Goal: Task Accomplishment & Management: Use online tool/utility

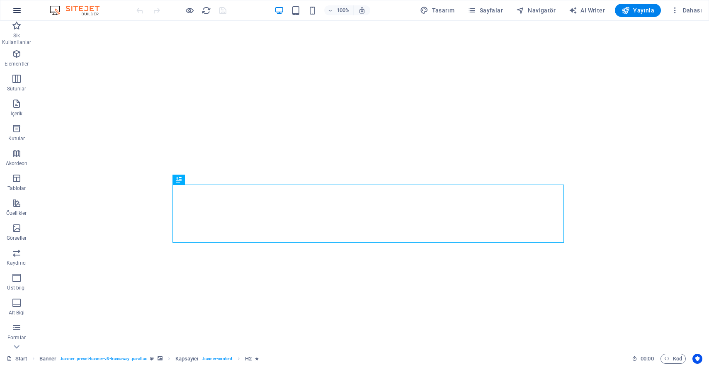
click at [17, 12] on icon "button" at bounding box center [17, 10] width 10 height 10
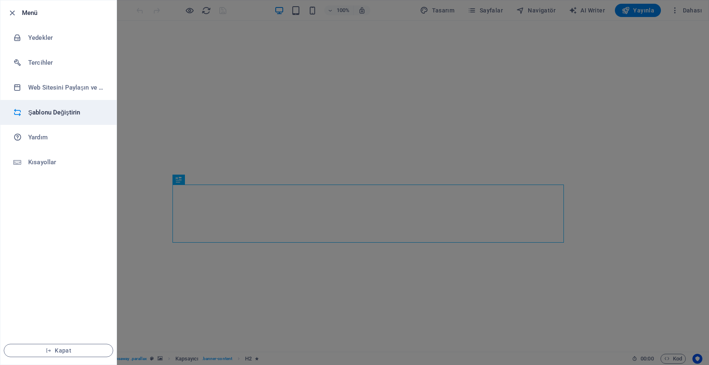
click at [65, 113] on h6 "Şablonu Değiştirin" at bounding box center [66, 112] width 77 height 10
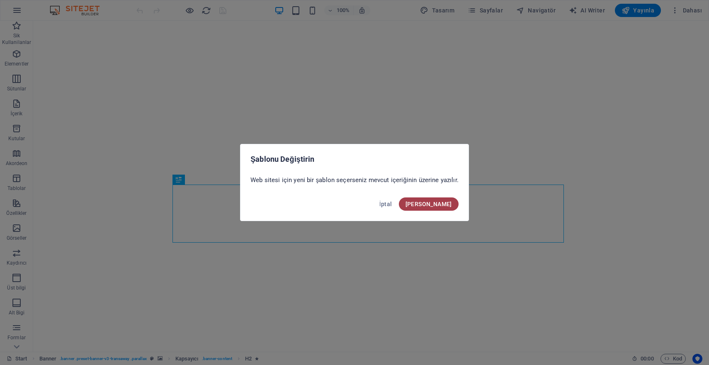
click at [442, 207] on span "Onayla" at bounding box center [429, 204] width 46 height 7
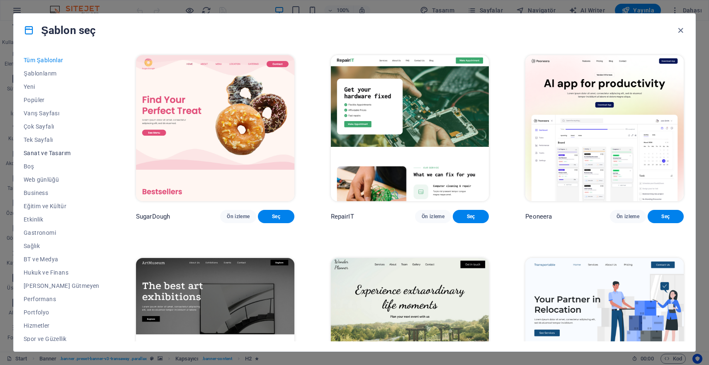
click at [47, 156] on span "Sanat ve Tasarım" at bounding box center [62, 153] width 76 height 7
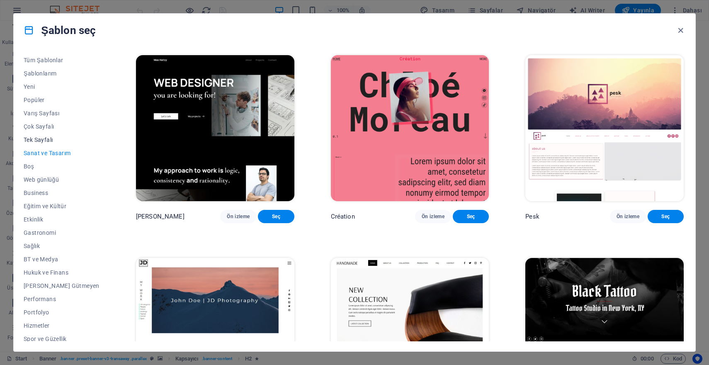
click at [48, 140] on span "Tek Sayfalı" at bounding box center [62, 139] width 76 height 7
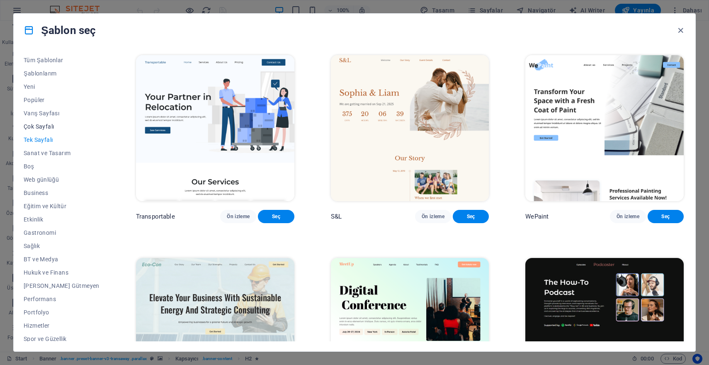
click at [50, 129] on span "Çok Sayfalı" at bounding box center [62, 126] width 76 height 7
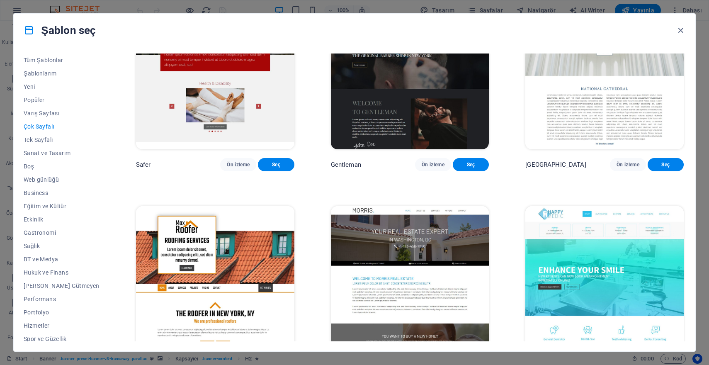
scroll to position [2560, 0]
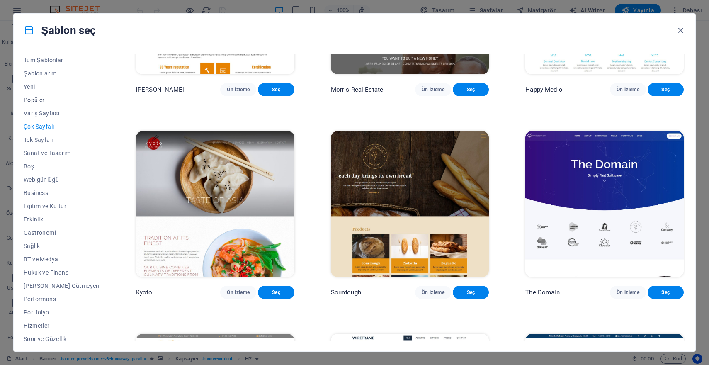
click at [34, 99] on span "Popüler" at bounding box center [62, 100] width 76 height 7
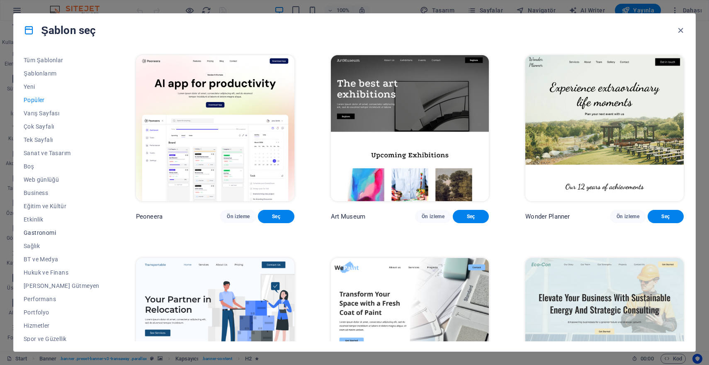
scroll to position [44, 0]
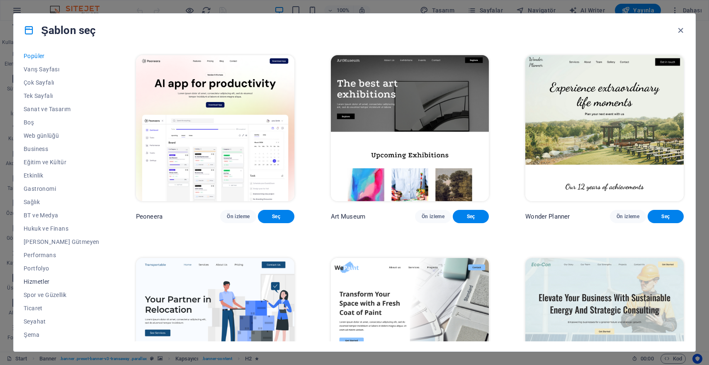
click at [39, 280] on span "Hizmetler" at bounding box center [62, 281] width 76 height 7
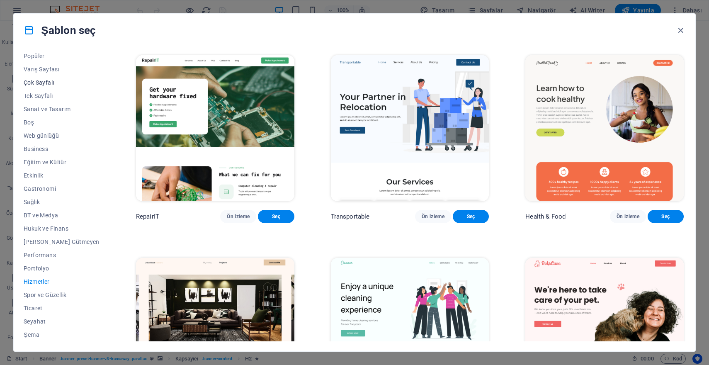
scroll to position [0, 0]
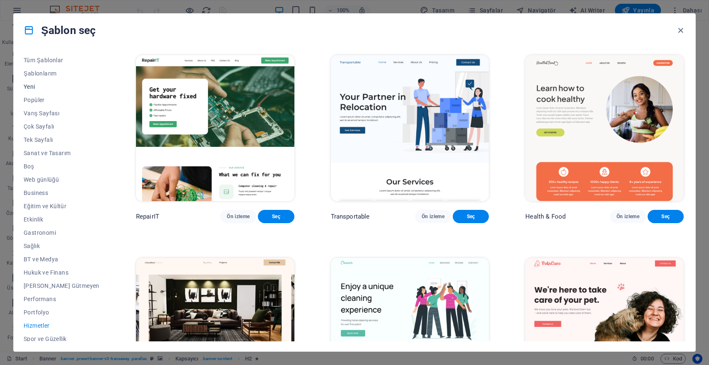
click at [39, 90] on span "Yeni" at bounding box center [62, 86] width 76 height 7
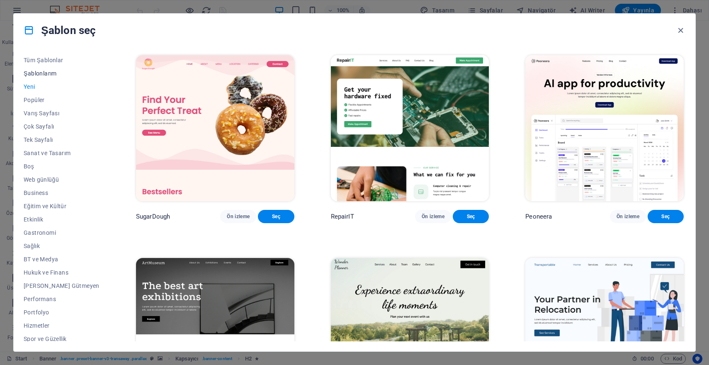
click at [51, 74] on span "Şablonlarım" at bounding box center [62, 73] width 76 height 7
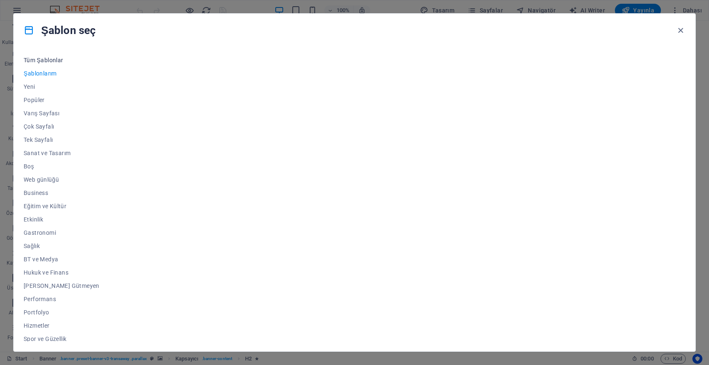
click at [52, 61] on span "Tüm Şablonlar" at bounding box center [62, 60] width 76 height 7
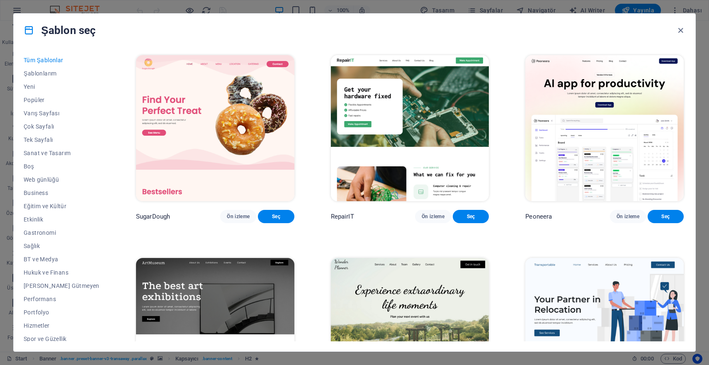
scroll to position [182, 0]
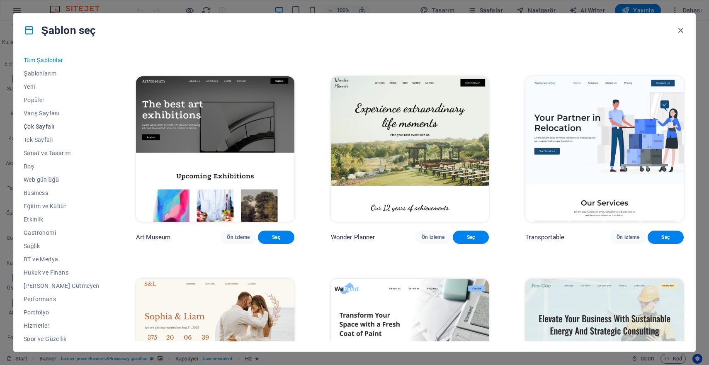
click at [44, 126] on span "Çok Sayfalı" at bounding box center [62, 126] width 76 height 7
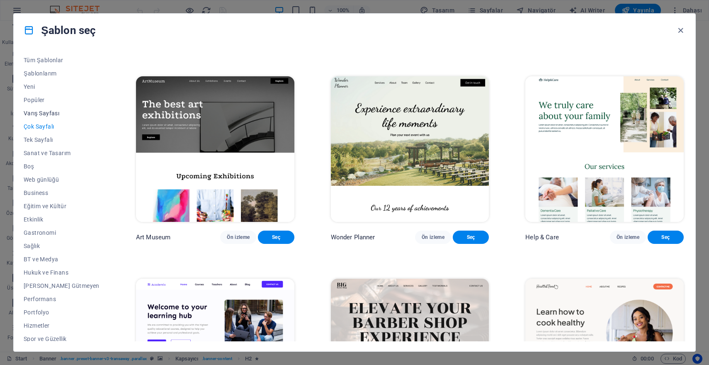
click at [50, 110] on span "Varış Sayfası" at bounding box center [62, 113] width 76 height 7
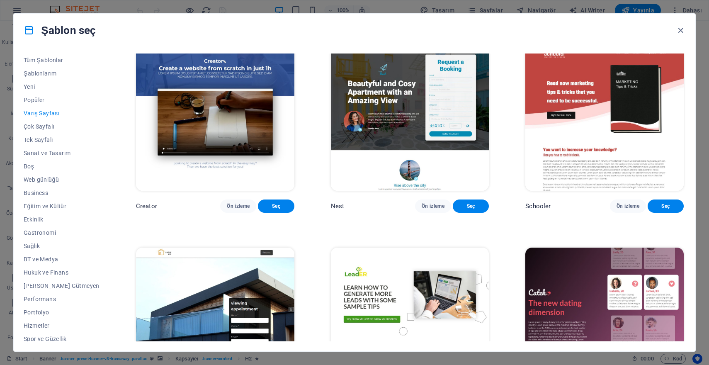
scroll to position [1438, 0]
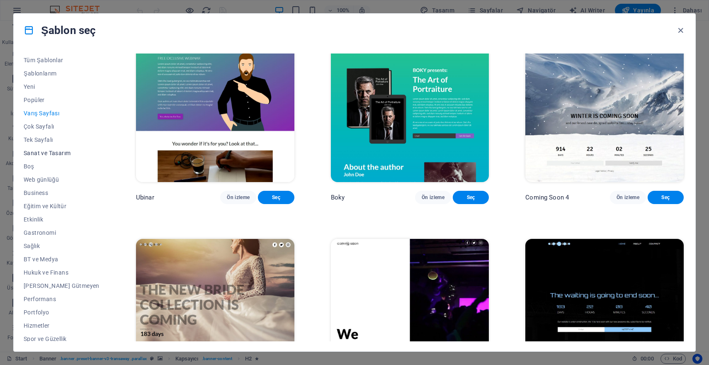
click at [59, 153] on span "Sanat ve Tasarım" at bounding box center [62, 153] width 76 height 7
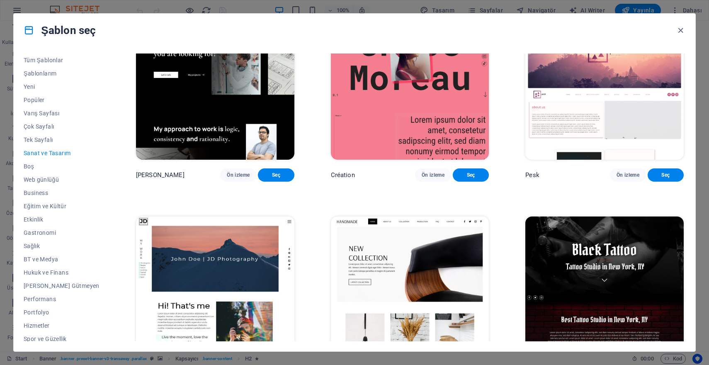
scroll to position [0, 0]
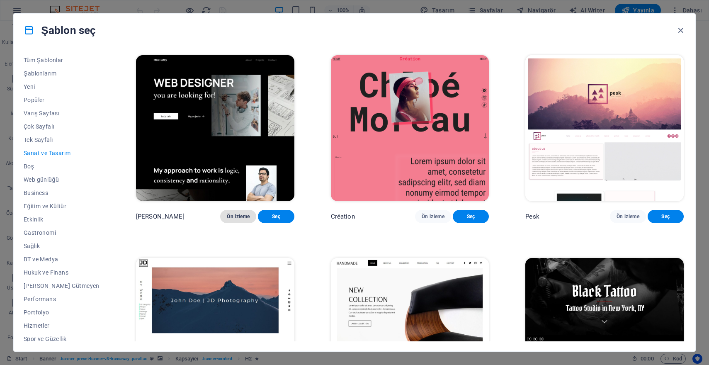
click at [220, 217] on button "Ön izleme" at bounding box center [238, 216] width 36 height 13
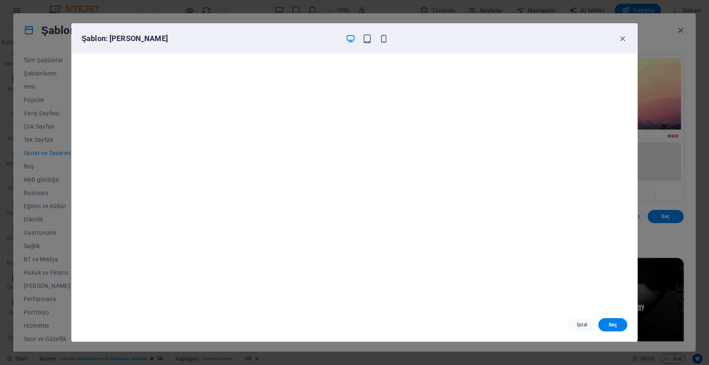
scroll to position [2, 0]
click at [582, 323] on span "İptal" at bounding box center [583, 325] width 16 height 7
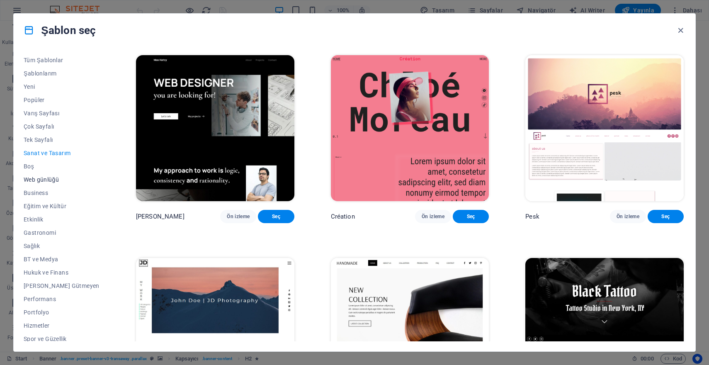
click at [48, 180] on span "Web günlüğü" at bounding box center [62, 179] width 76 height 7
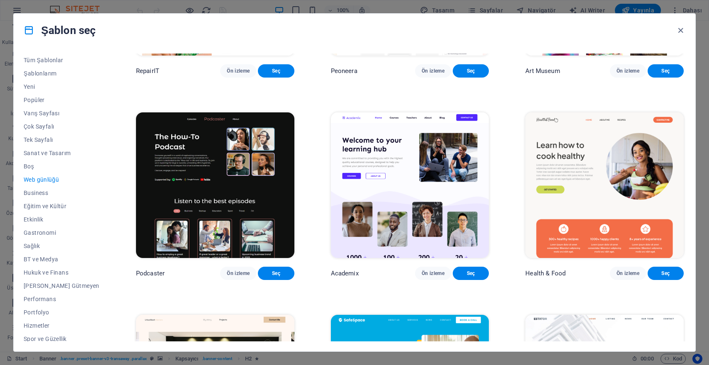
scroll to position [224, 0]
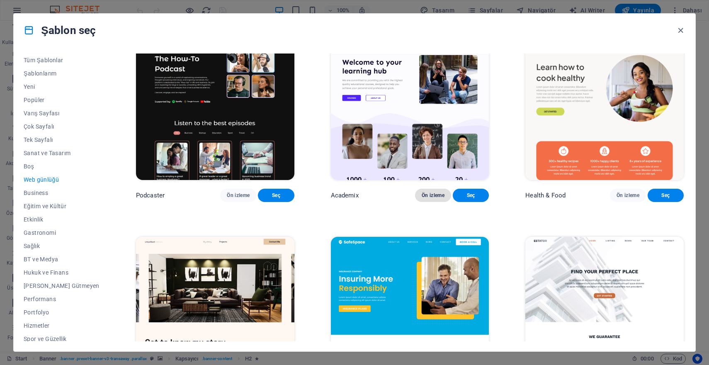
click at [434, 199] on span "Ön izleme" at bounding box center [433, 195] width 23 height 7
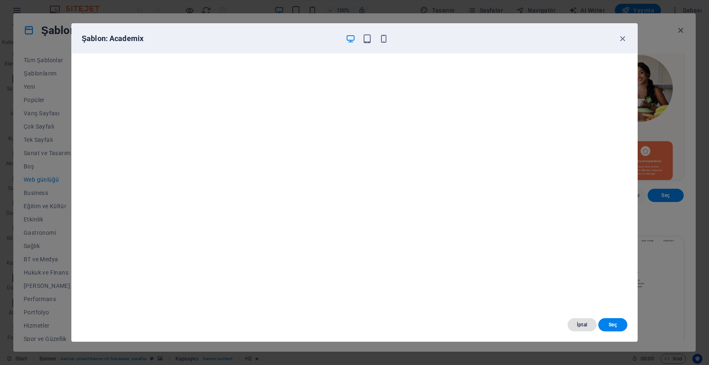
click at [586, 330] on button "İptal" at bounding box center [582, 324] width 29 height 13
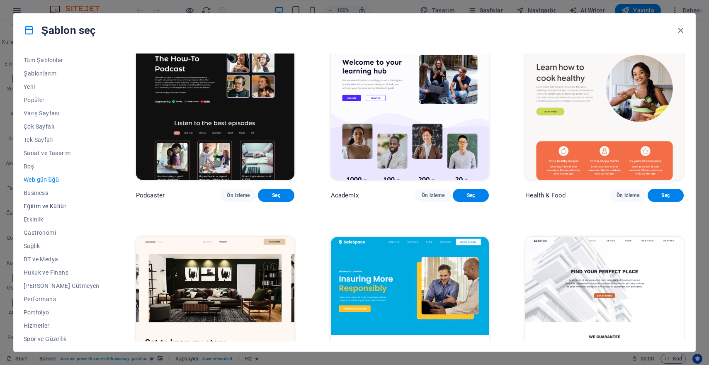
scroll to position [44, 0]
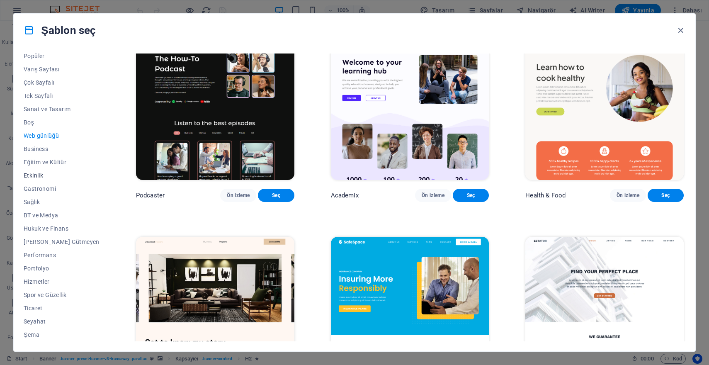
click at [42, 176] on span "Etkinlik" at bounding box center [62, 175] width 76 height 7
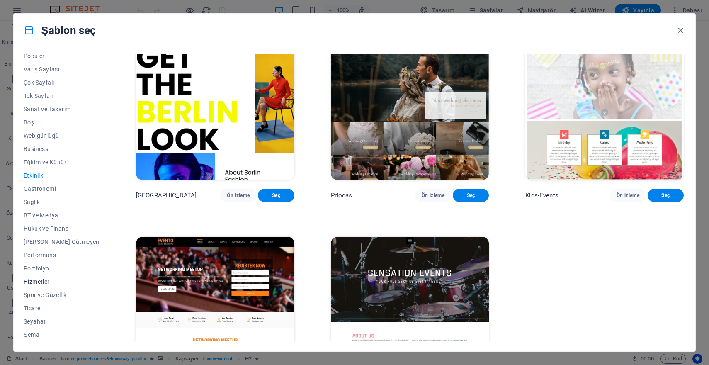
click at [46, 279] on span "Hizmetler" at bounding box center [62, 281] width 76 height 7
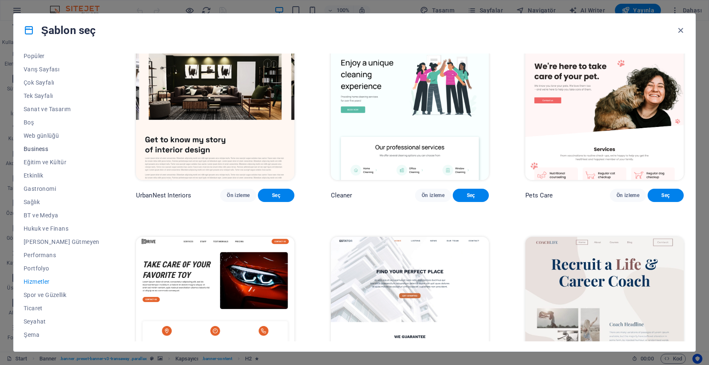
scroll to position [0, 0]
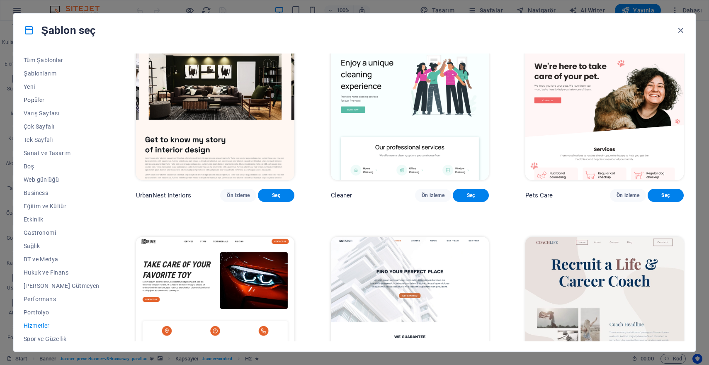
click at [44, 103] on span "Popüler" at bounding box center [62, 100] width 76 height 7
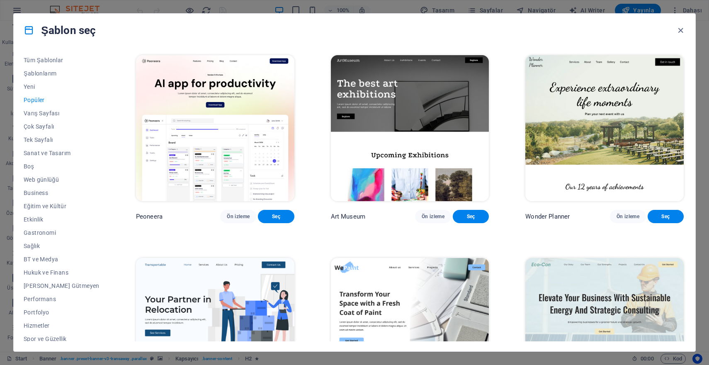
scroll to position [174, 0]
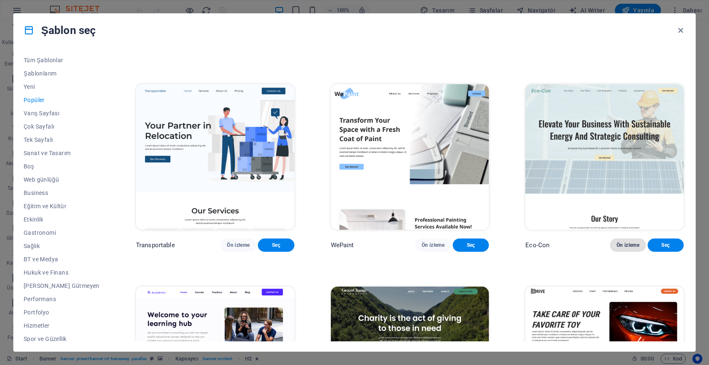
click at [627, 248] on span "Ön izleme" at bounding box center [628, 245] width 23 height 7
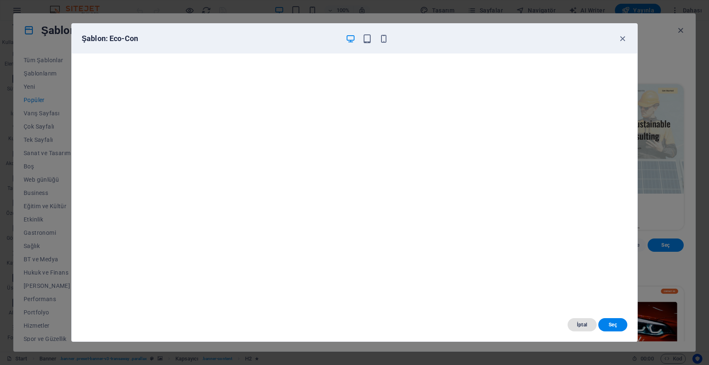
click at [588, 327] on span "İptal" at bounding box center [583, 325] width 16 height 7
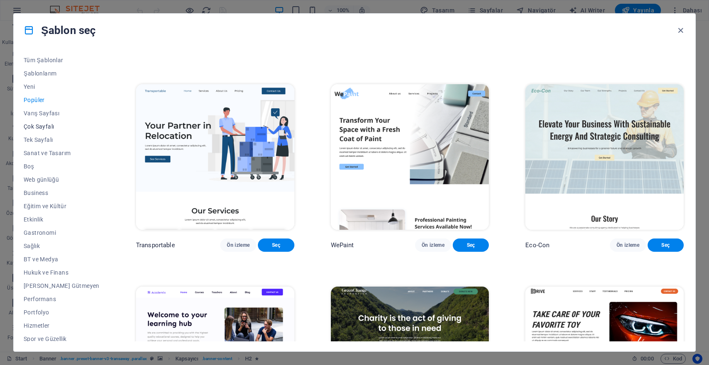
click at [57, 128] on span "Çok Sayfalı" at bounding box center [62, 126] width 76 height 7
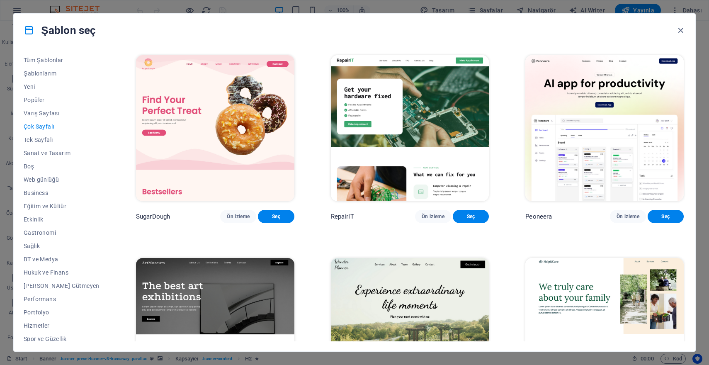
scroll to position [152, 0]
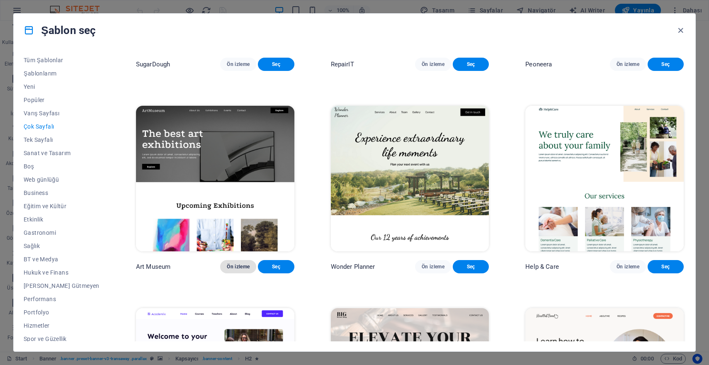
click at [227, 270] on span "Ön izleme" at bounding box center [238, 266] width 23 height 7
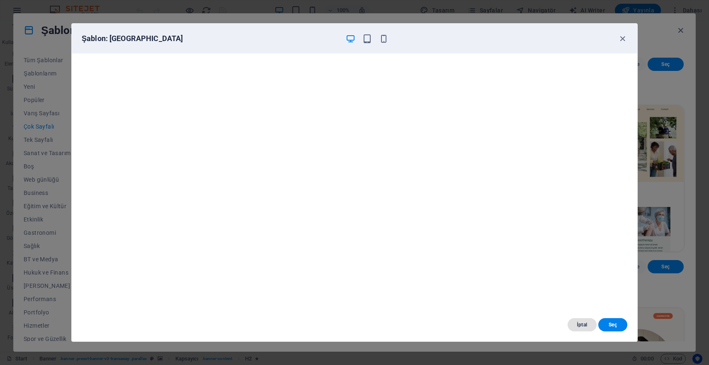
click at [575, 322] on span "İptal" at bounding box center [583, 325] width 16 height 7
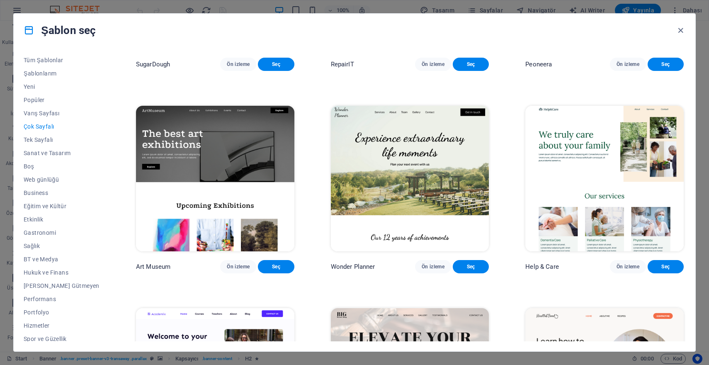
scroll to position [327, 0]
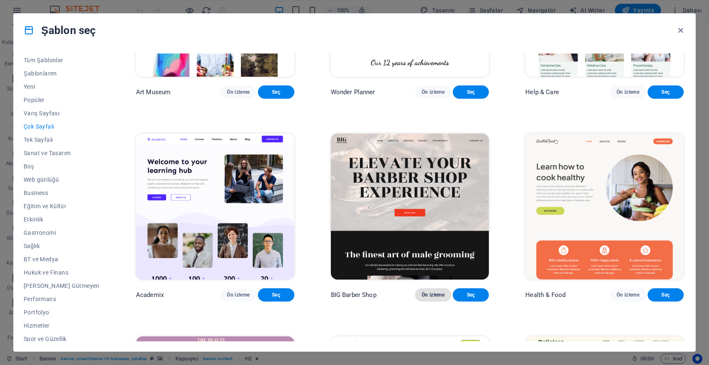
click at [430, 298] on span "Ön izleme" at bounding box center [433, 295] width 23 height 7
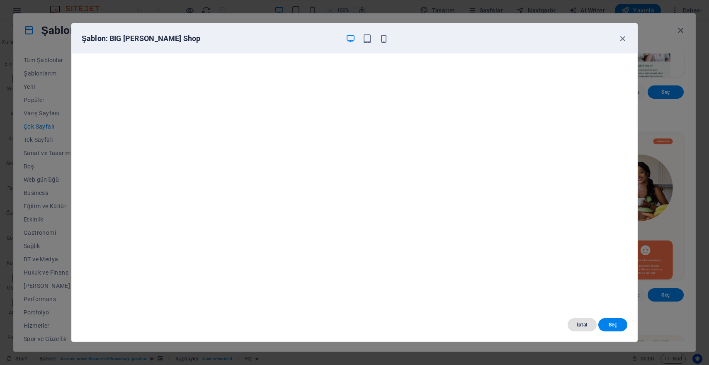
click at [585, 320] on button "İptal" at bounding box center [582, 324] width 29 height 13
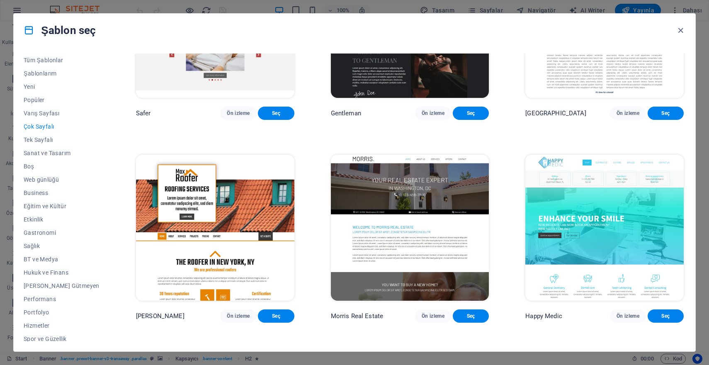
scroll to position [2260, 0]
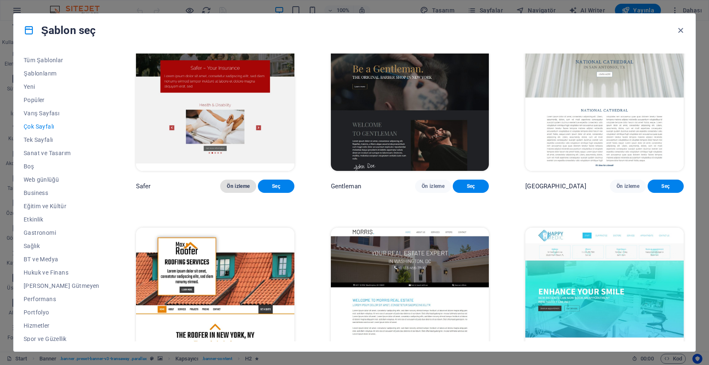
click at [229, 190] on span "Ön izleme" at bounding box center [238, 186] width 23 height 7
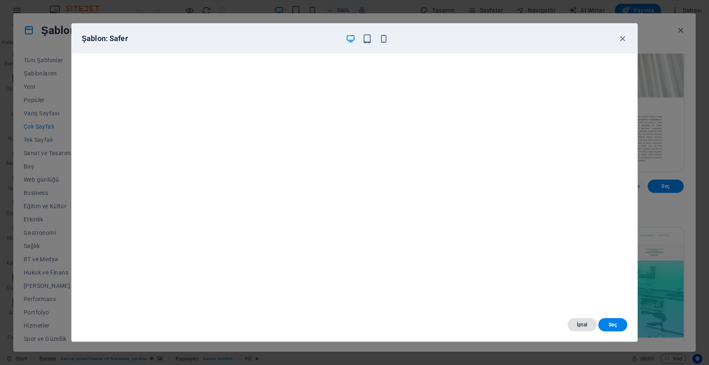
click at [580, 329] on button "İptal" at bounding box center [582, 324] width 29 height 13
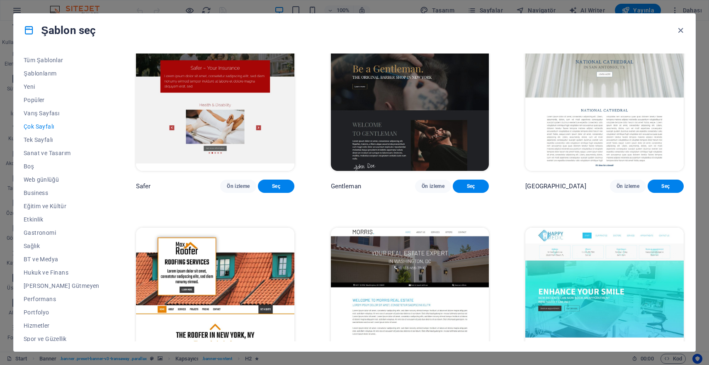
scroll to position [2425, 0]
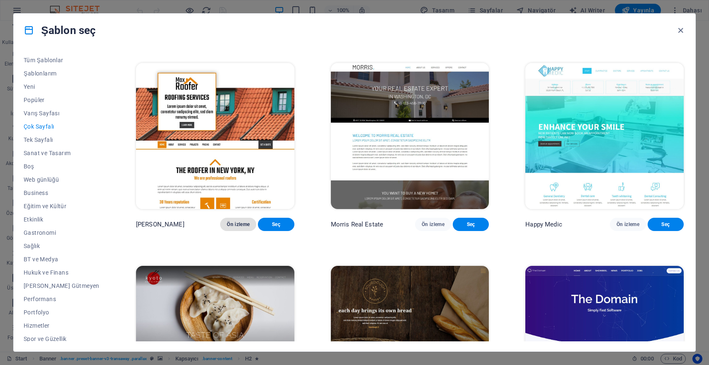
click at [227, 228] on span "Ön izleme" at bounding box center [238, 224] width 23 height 7
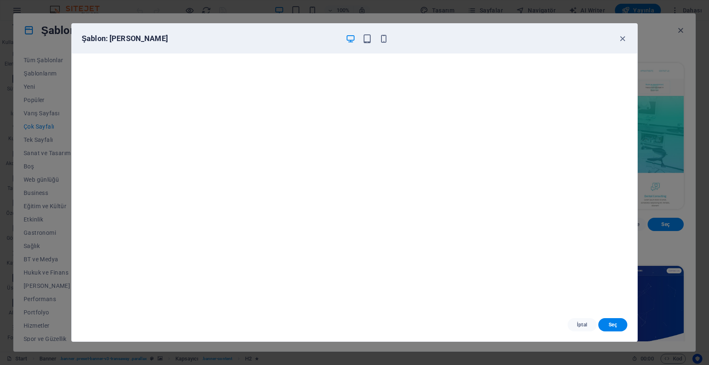
scroll to position [2, 0]
click at [578, 324] on span "İptal" at bounding box center [583, 325] width 16 height 7
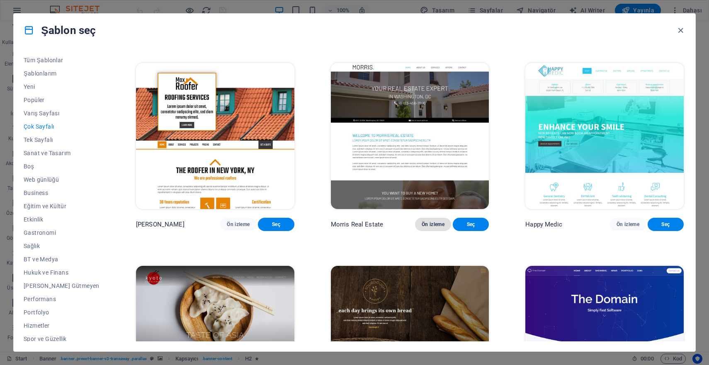
click at [435, 228] on span "Ön izleme" at bounding box center [433, 224] width 23 height 7
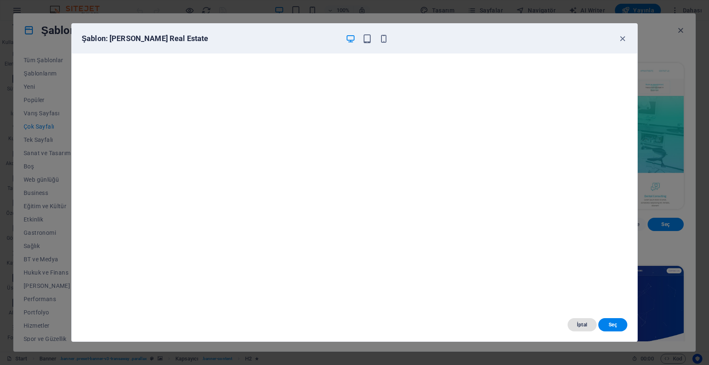
click at [592, 325] on button "İptal" at bounding box center [582, 324] width 29 height 13
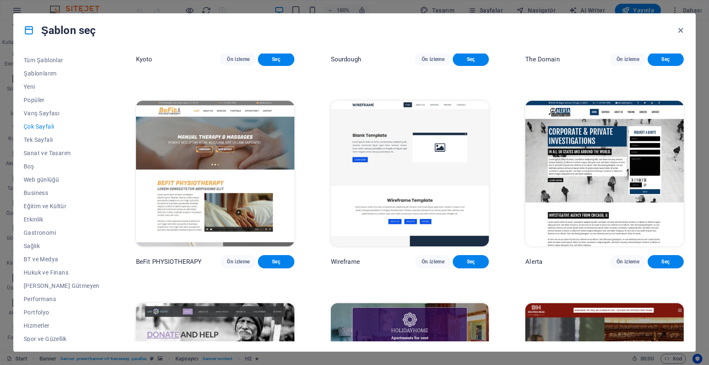
scroll to position [2806, 0]
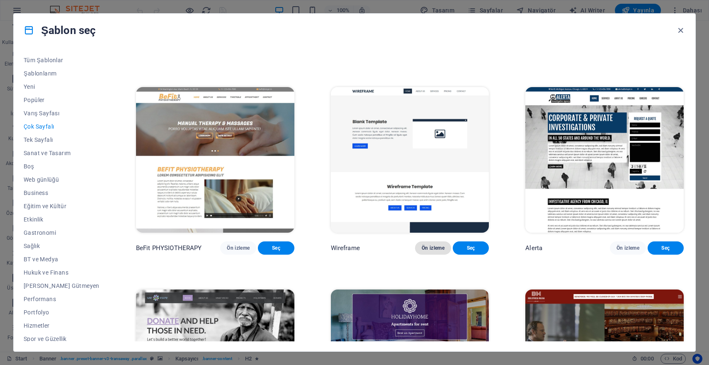
click at [419, 255] on button "Ön izleme" at bounding box center [433, 247] width 36 height 13
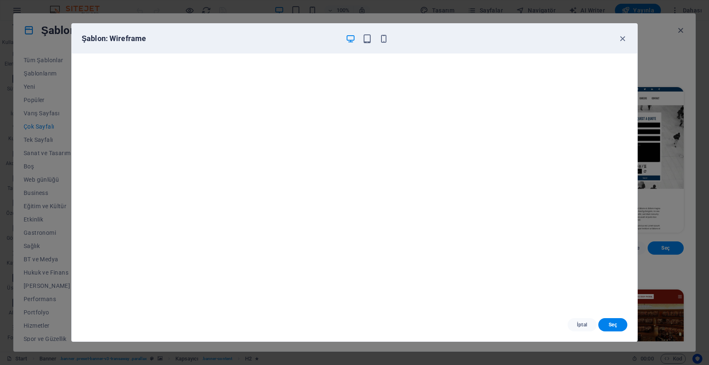
scroll to position [0, 0]
click at [580, 327] on span "İptal" at bounding box center [583, 325] width 16 height 7
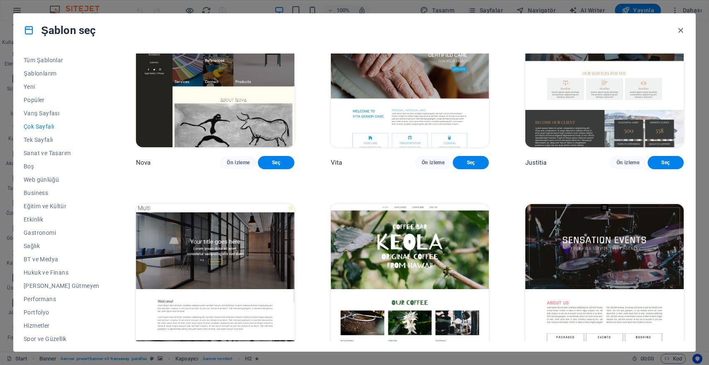
scroll to position [4242, 0]
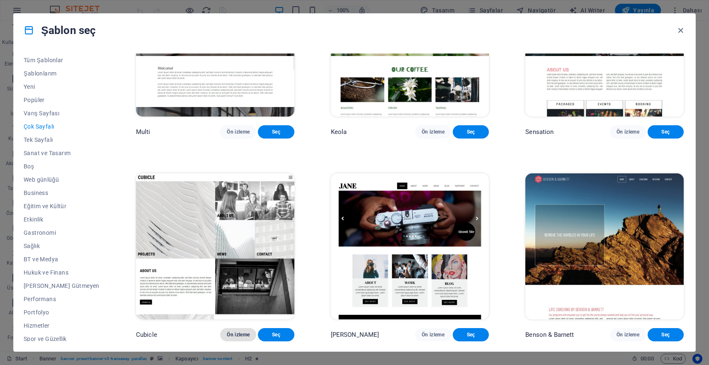
click at [236, 334] on span "Ön izleme" at bounding box center [238, 334] width 23 height 7
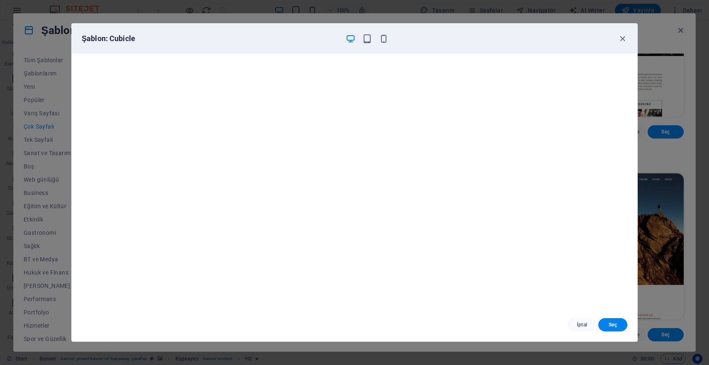
scroll to position [0, 0]
click at [624, 41] on icon "button" at bounding box center [623, 39] width 10 height 10
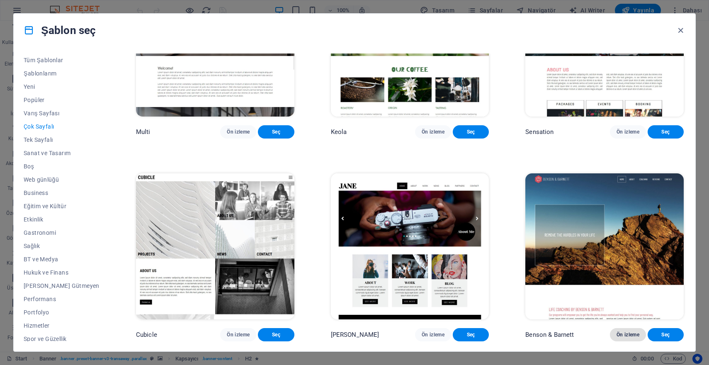
click at [631, 336] on span "Ön izleme" at bounding box center [628, 334] width 23 height 7
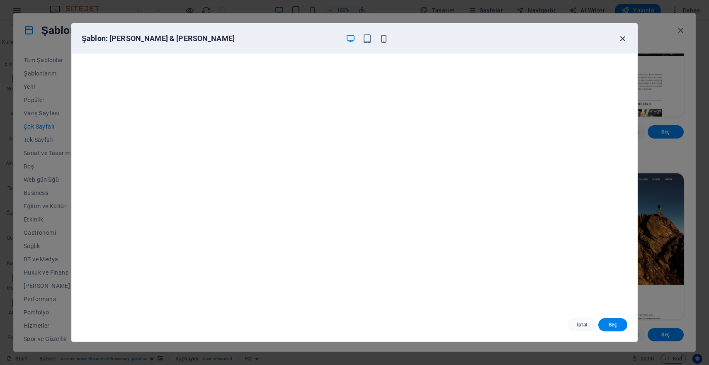
click at [623, 39] on icon "button" at bounding box center [623, 39] width 10 height 10
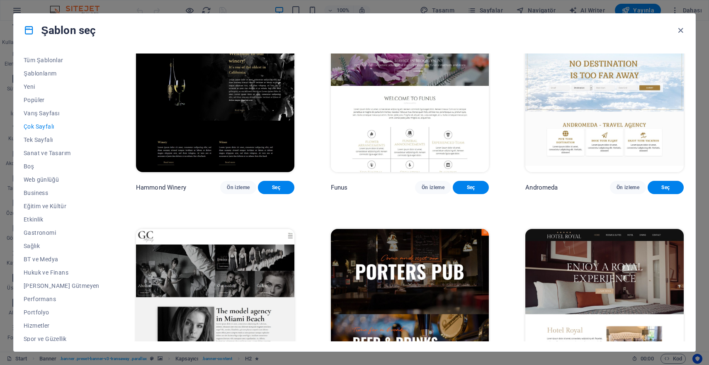
scroll to position [3461, 0]
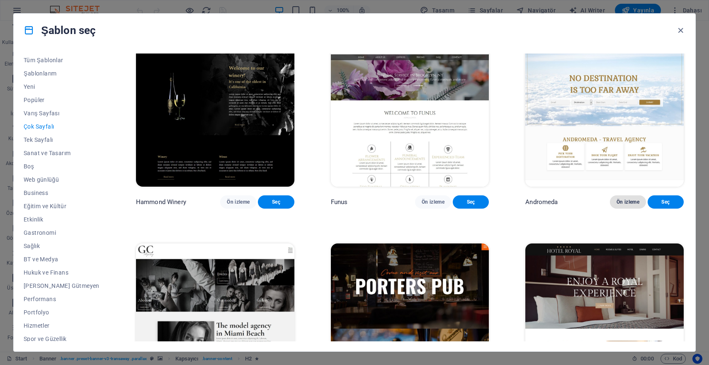
click at [619, 205] on span "Ön izleme" at bounding box center [628, 202] width 23 height 7
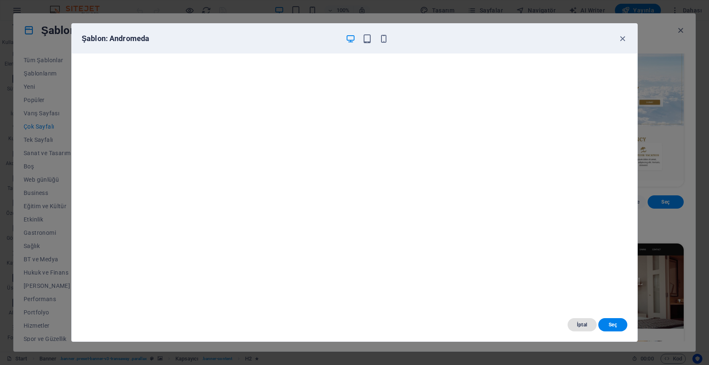
click at [573, 323] on button "İptal" at bounding box center [582, 324] width 29 height 13
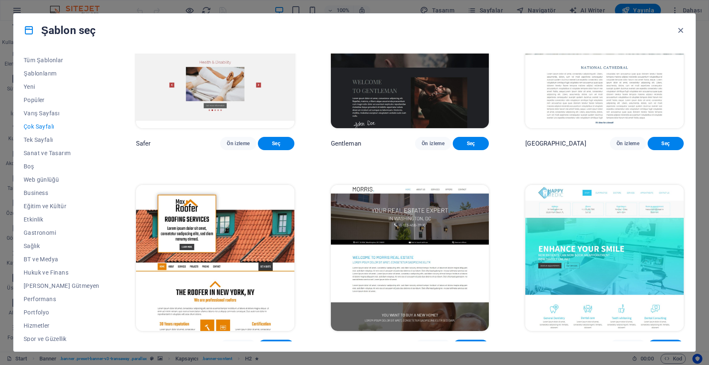
scroll to position [2227, 0]
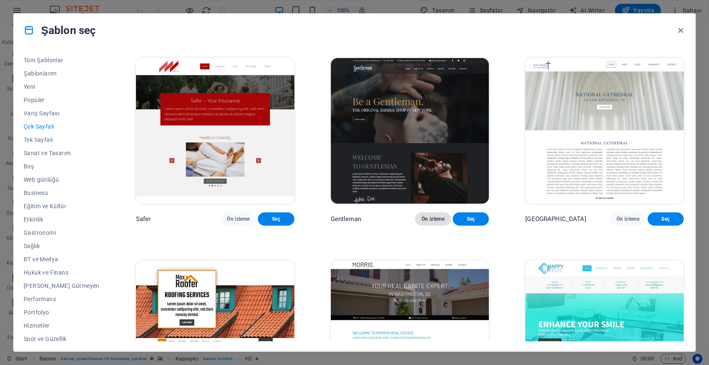
click at [426, 222] on span "Ön izleme" at bounding box center [433, 219] width 23 height 7
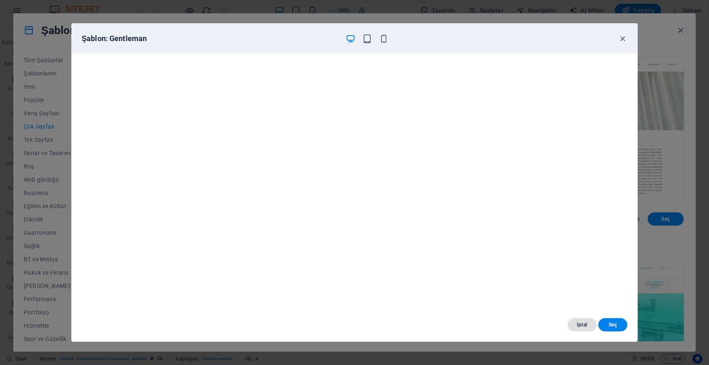
click at [578, 327] on span "İptal" at bounding box center [583, 325] width 16 height 7
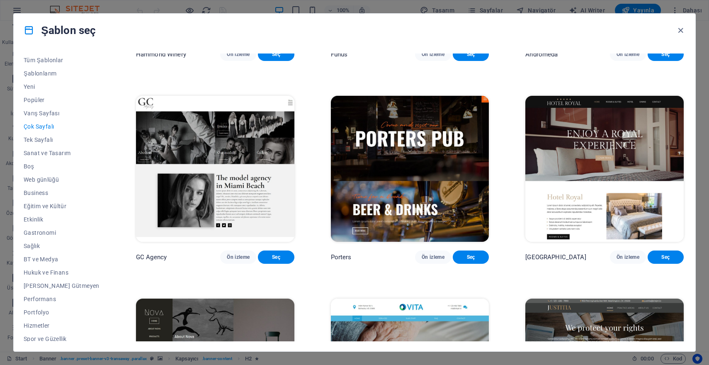
scroll to position [3765, 0]
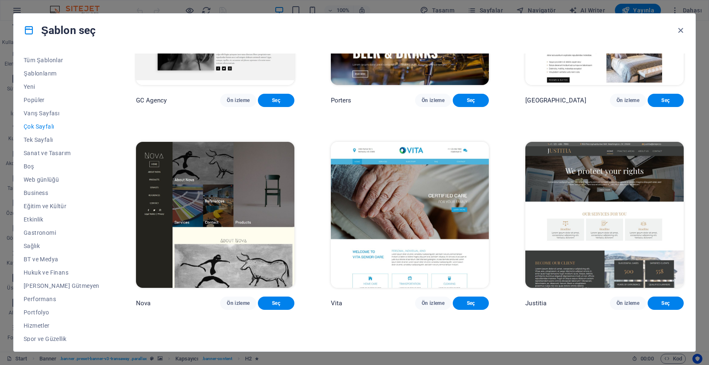
click at [333, 105] on p "Porters" at bounding box center [341, 100] width 21 height 8
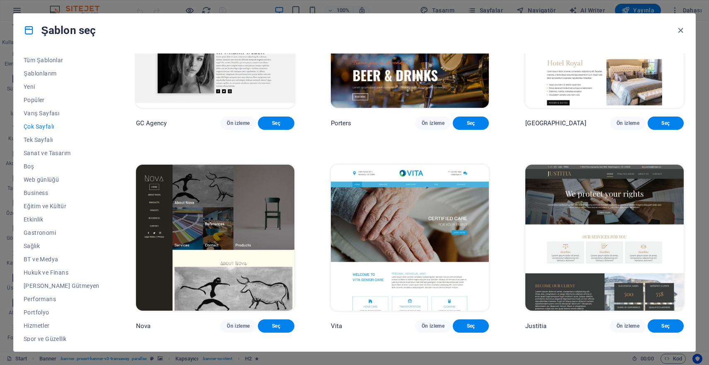
scroll to position [3721, 0]
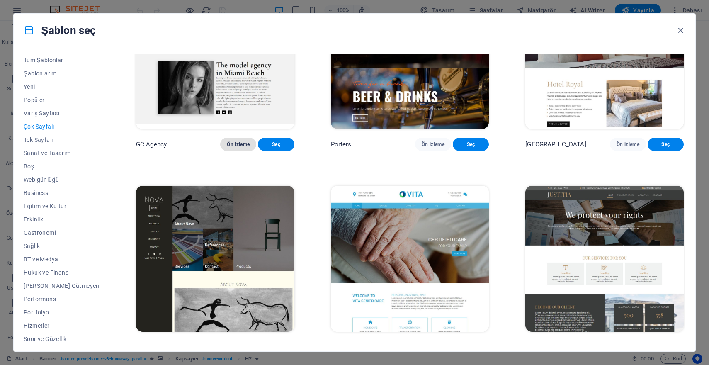
click at [231, 148] on span "Ön izleme" at bounding box center [238, 144] width 23 height 7
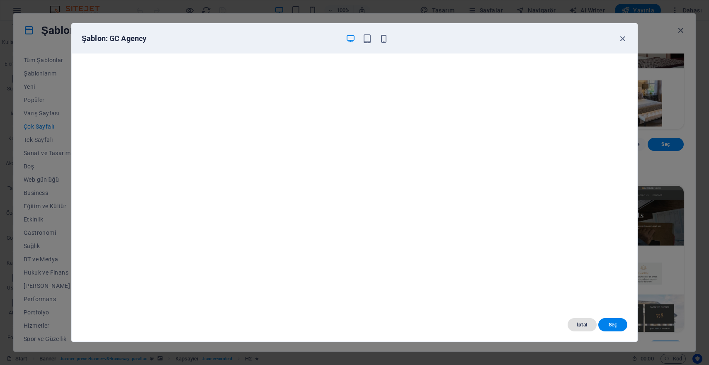
click at [576, 328] on span "İptal" at bounding box center [583, 325] width 16 height 7
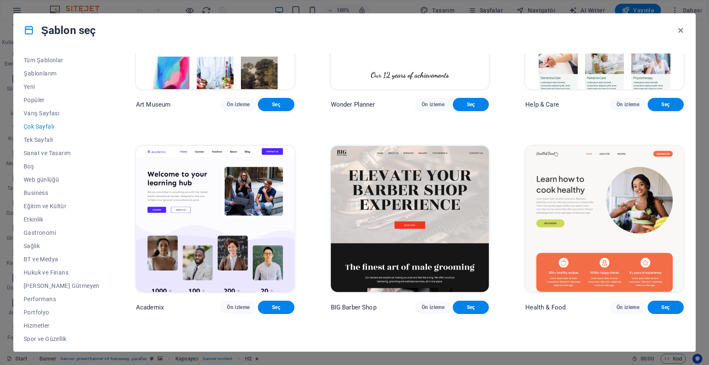
scroll to position [372, 0]
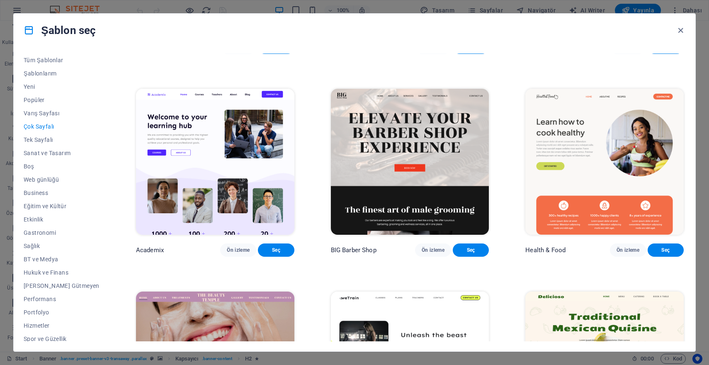
click at [347, 254] on p "BIG Barber Shop" at bounding box center [354, 250] width 46 height 8
drag, startPoint x: 365, startPoint y: 263, endPoint x: 316, endPoint y: 263, distance: 49.0
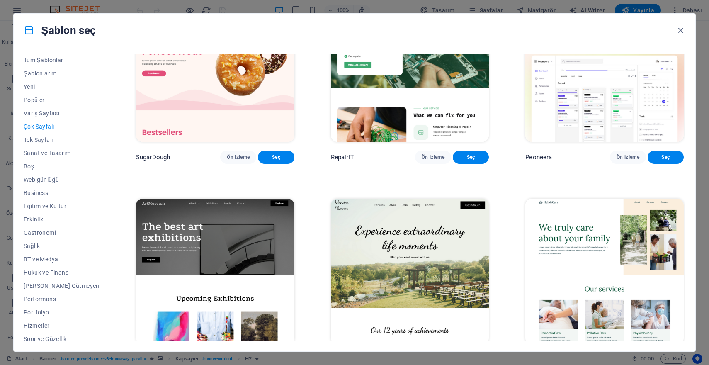
scroll to position [0, 0]
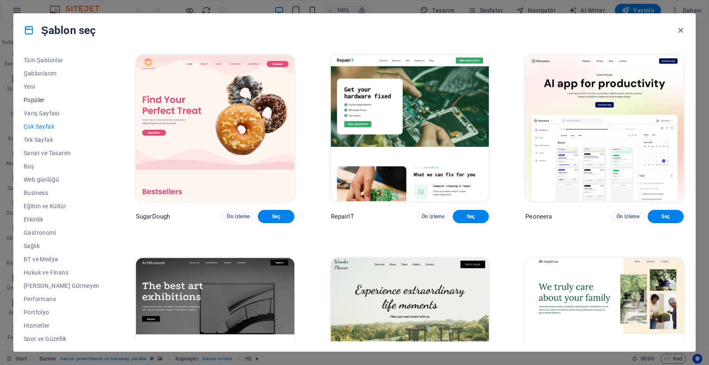
click at [43, 100] on span "Popüler" at bounding box center [62, 100] width 76 height 7
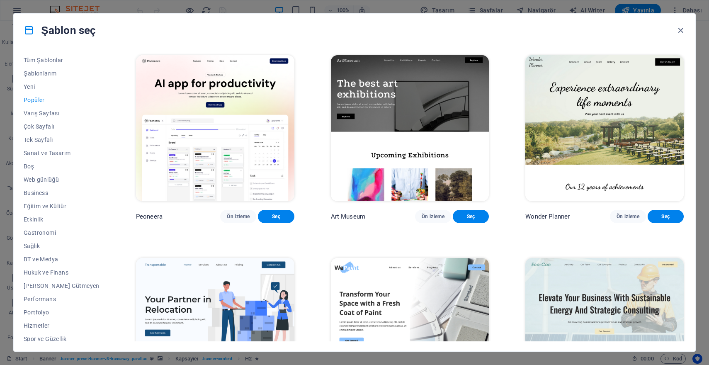
scroll to position [158, 0]
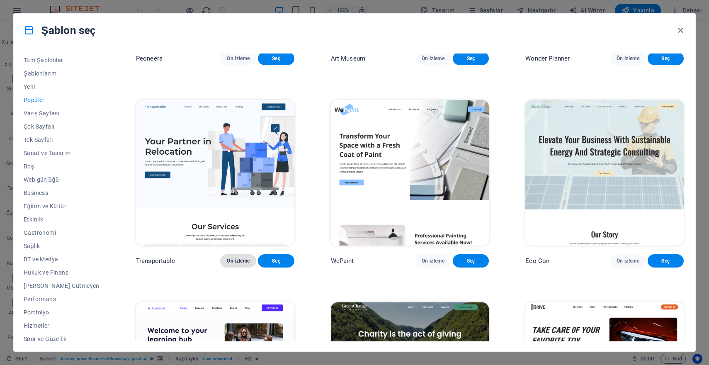
click at [231, 264] on span "Ön izleme" at bounding box center [238, 261] width 23 height 7
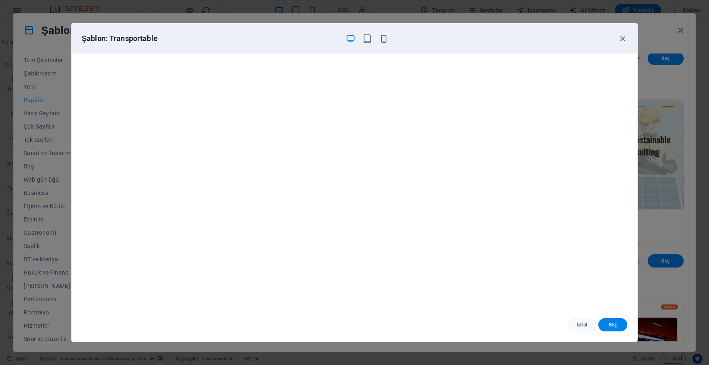
scroll to position [2, 0]
click at [578, 324] on span "İptal" at bounding box center [583, 325] width 16 height 7
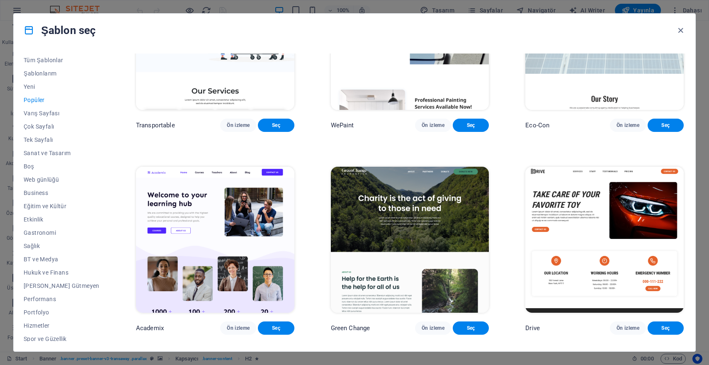
scroll to position [561, 0]
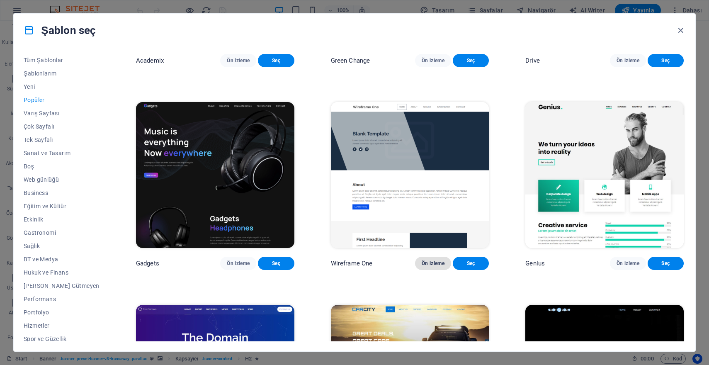
click at [426, 267] on span "Ön izleme" at bounding box center [433, 263] width 23 height 7
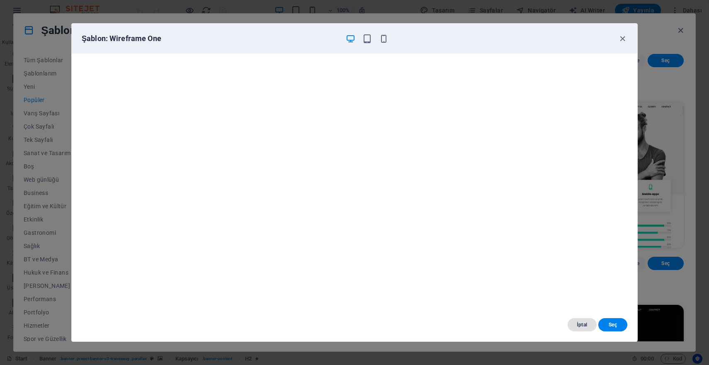
click at [580, 325] on span "İptal" at bounding box center [583, 325] width 16 height 7
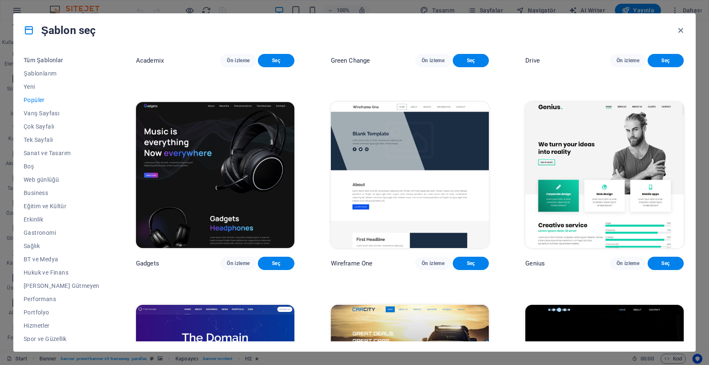
click at [46, 59] on span "Tüm Şablonlar" at bounding box center [62, 60] width 76 height 7
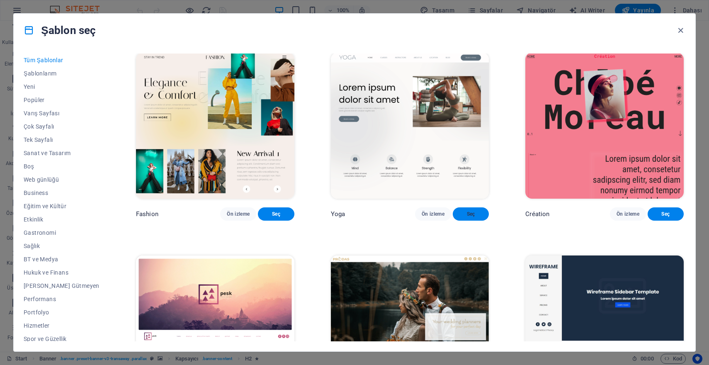
scroll to position [3045, 0]
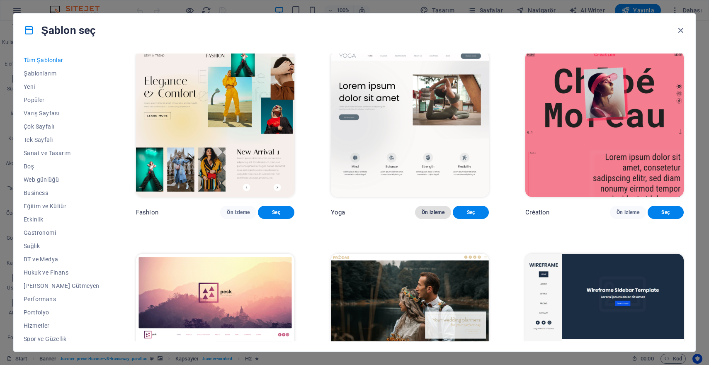
click at [431, 216] on span "Ön izleme" at bounding box center [433, 212] width 23 height 7
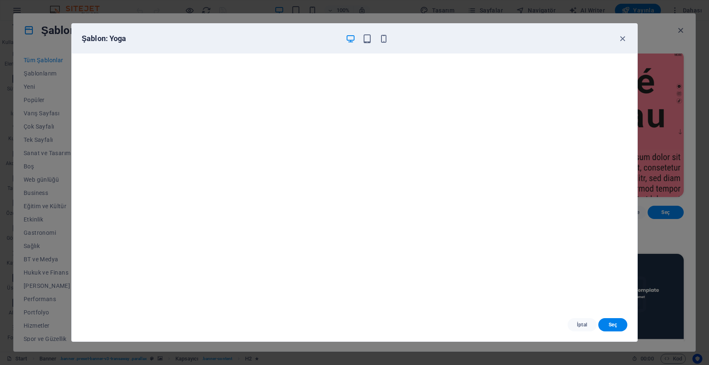
scroll to position [2, 0]
click at [579, 330] on button "İptal" at bounding box center [582, 324] width 29 height 13
click at [580, 327] on span "İptal" at bounding box center [583, 325] width 16 height 7
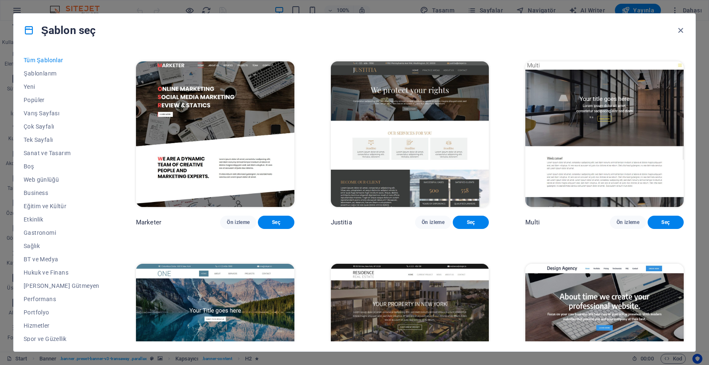
scroll to position [8044, 0]
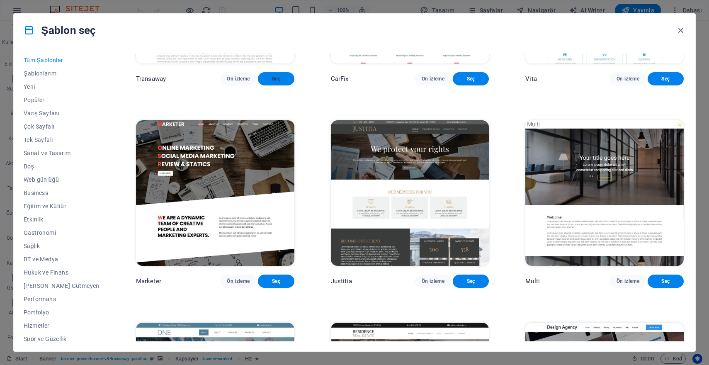
click at [266, 82] on span "Seç" at bounding box center [276, 79] width 23 height 7
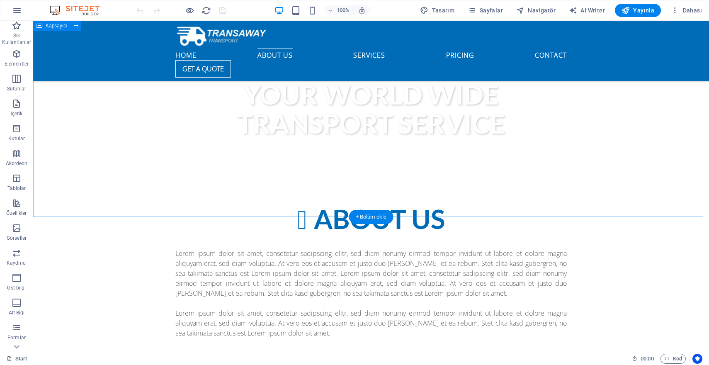
scroll to position [497, 0]
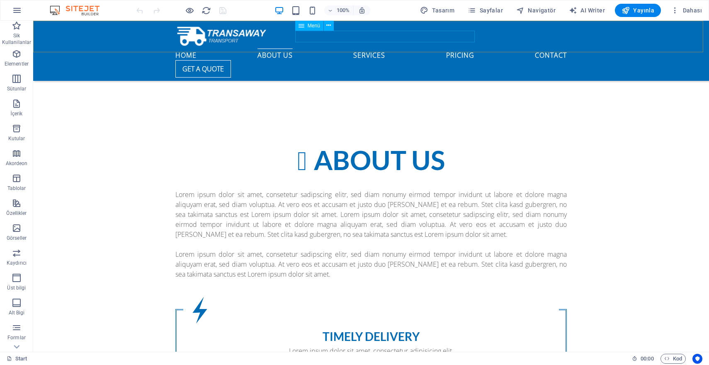
click at [376, 49] on nav "Home About us Services Pricing Contact" at bounding box center [371, 55] width 392 height 12
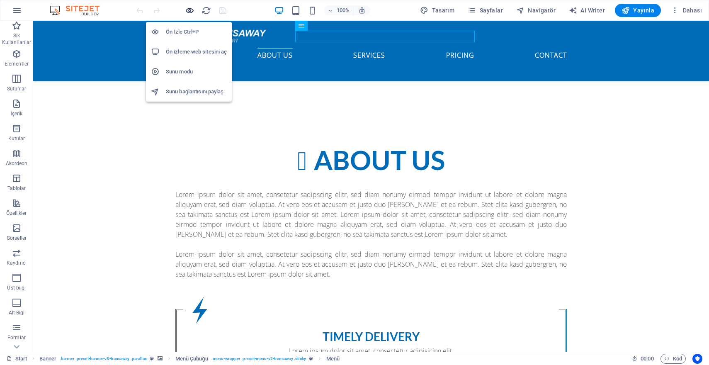
click at [188, 10] on icon "button" at bounding box center [190, 11] width 10 height 10
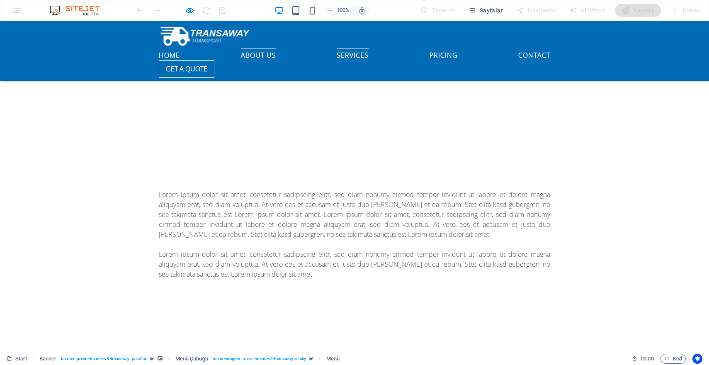
click at [365, 49] on link "Services" at bounding box center [353, 54] width 32 height 10
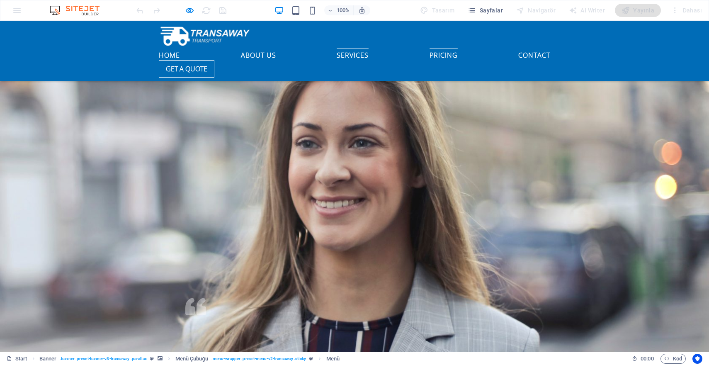
click at [430, 49] on link "Pricing" at bounding box center [444, 54] width 28 height 10
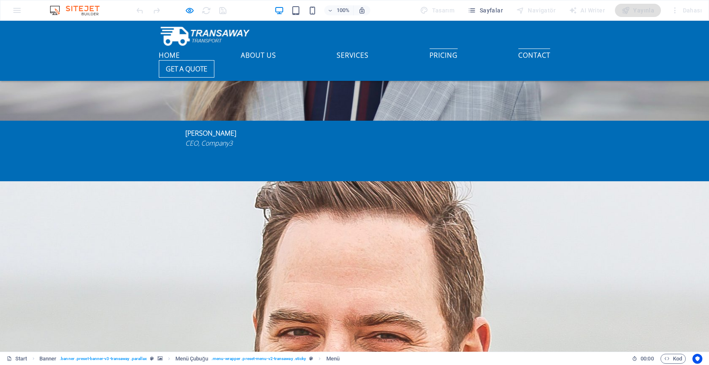
click at [519, 49] on link "Contact" at bounding box center [535, 54] width 32 height 10
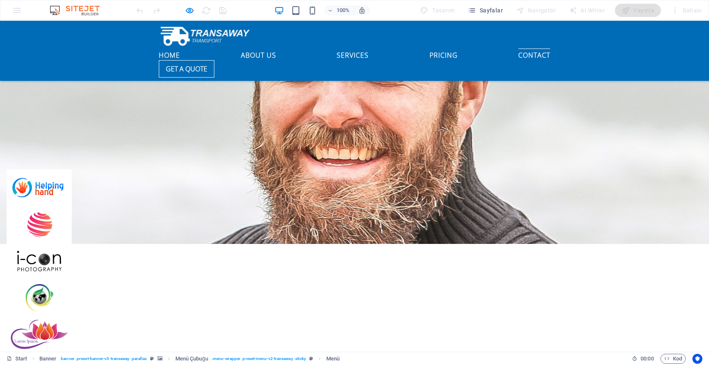
scroll to position [2020, 0]
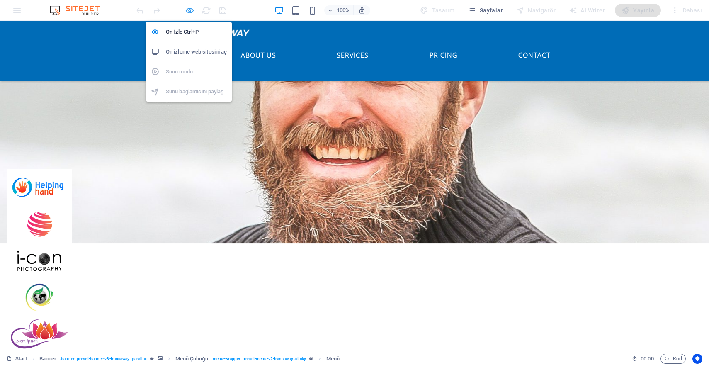
click at [190, 11] on icon "button" at bounding box center [190, 11] width 10 height 10
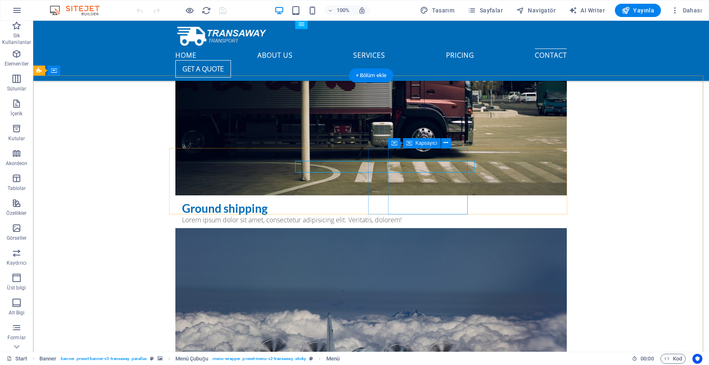
scroll to position [3245, 0]
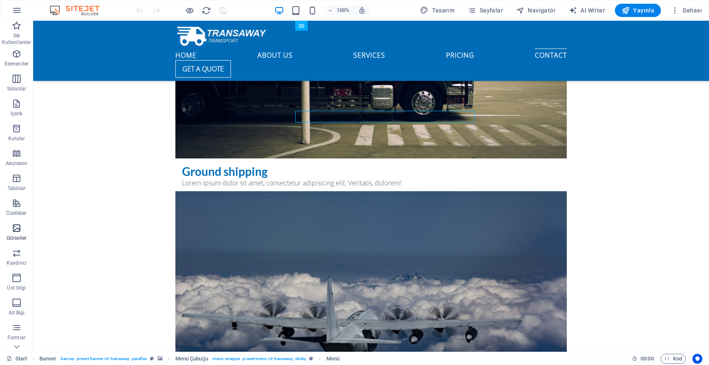
click at [15, 225] on icon "button" at bounding box center [17, 228] width 10 height 10
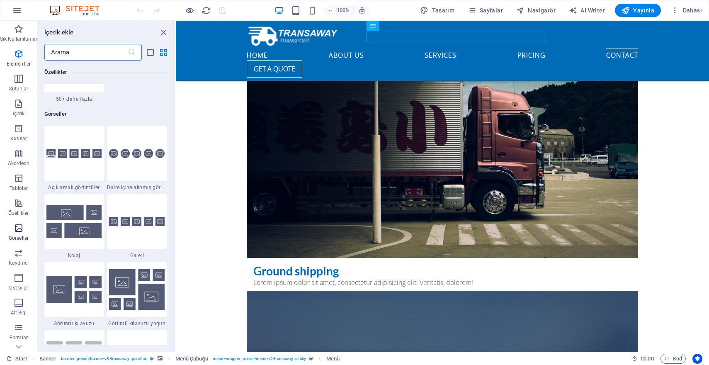
scroll to position [4207, 0]
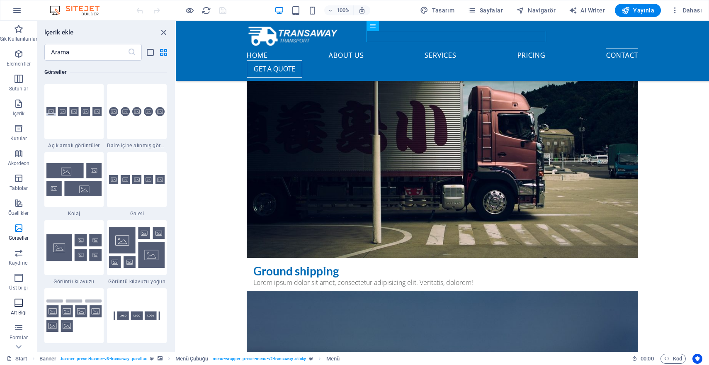
click at [19, 295] on button "Alt Bigi" at bounding box center [18, 307] width 37 height 25
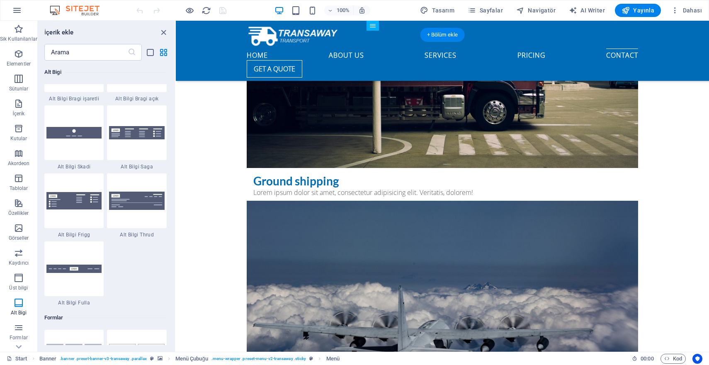
scroll to position [3424, 0]
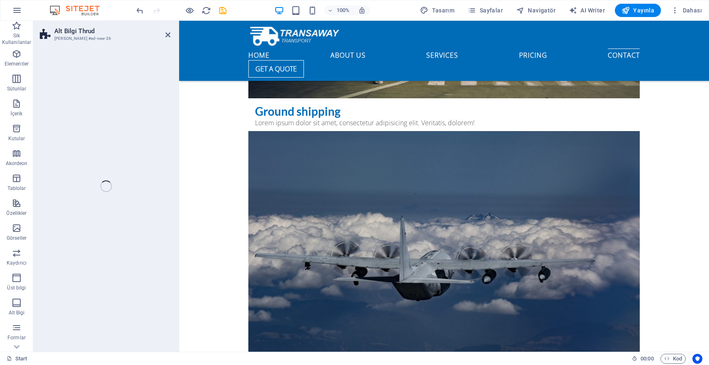
select select "rem"
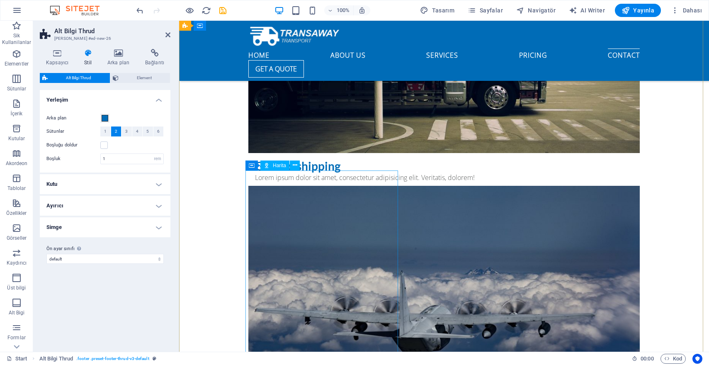
scroll to position [3385, 0]
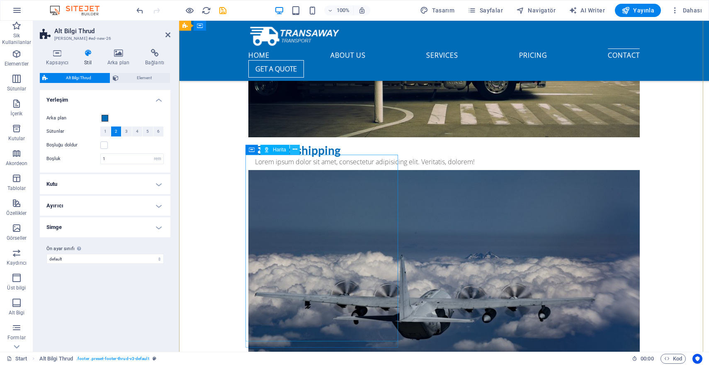
click at [294, 151] on icon at bounding box center [295, 149] width 5 height 9
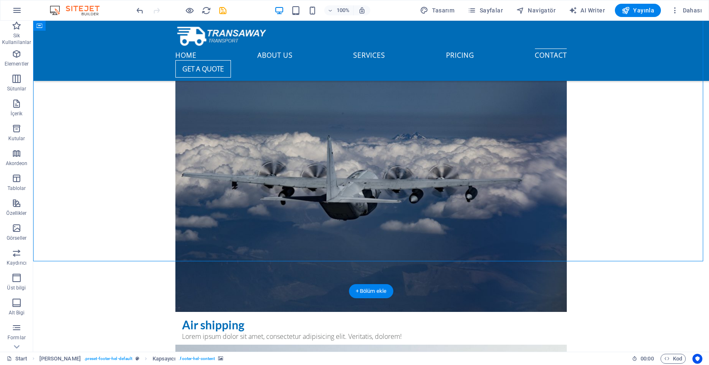
scroll to position [3308, 0]
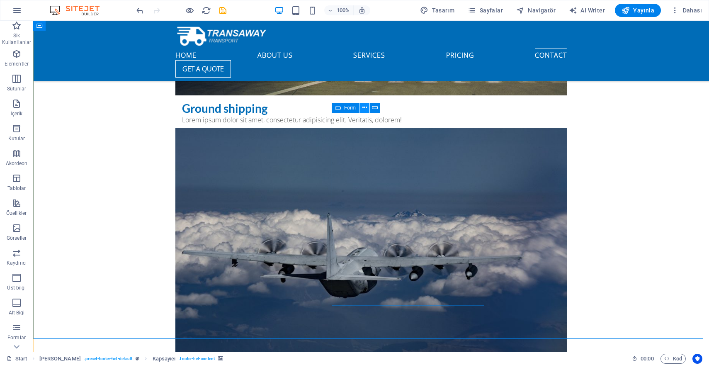
click at [365, 107] on icon at bounding box center [365, 107] width 5 height 9
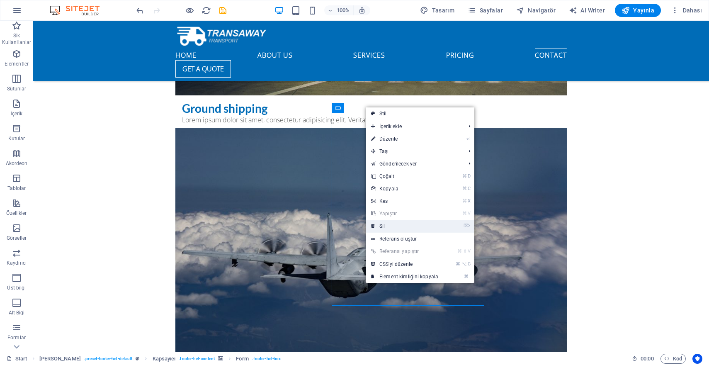
click at [392, 229] on link "⌦ Sil" at bounding box center [404, 226] width 77 height 12
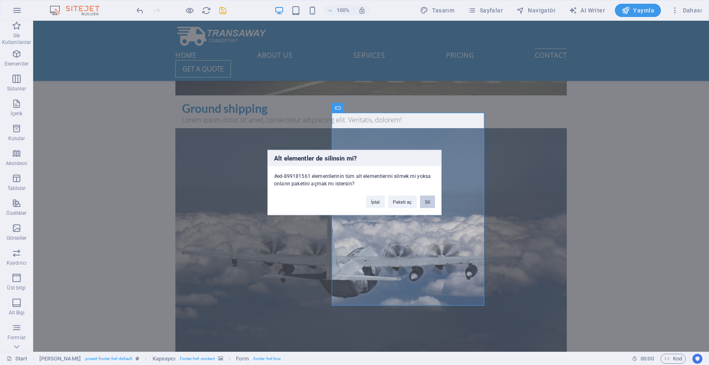
click at [429, 202] on button "Sil" at bounding box center [427, 202] width 15 height 12
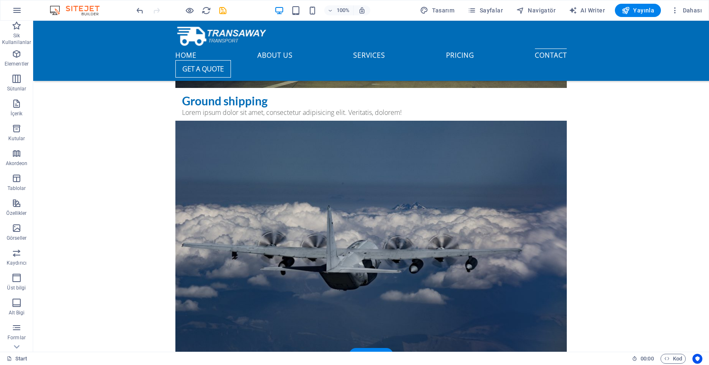
scroll to position [3299, 0]
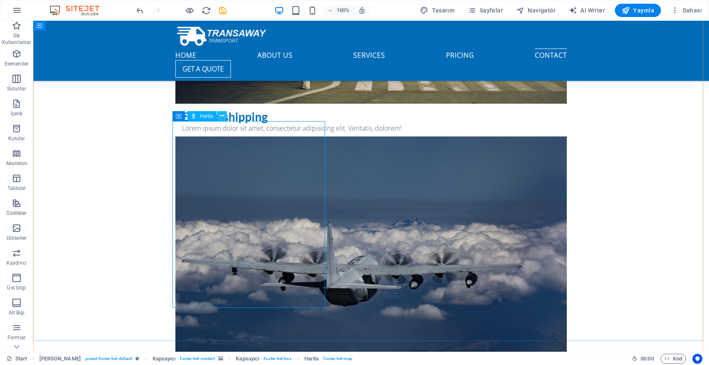
click at [223, 117] on icon at bounding box center [222, 116] width 5 height 9
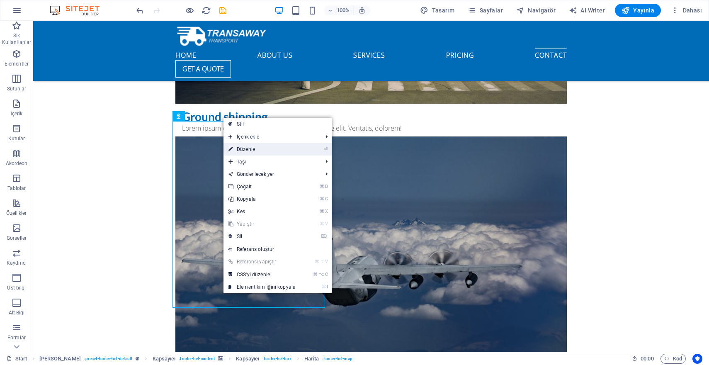
click at [262, 146] on link "⏎ Düzenle" at bounding box center [262, 149] width 77 height 12
select select "1"
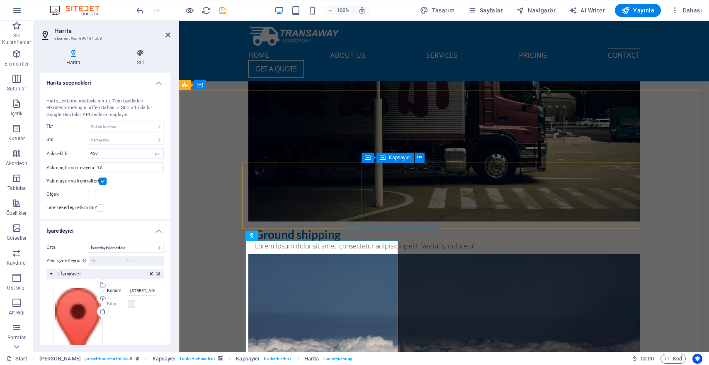
scroll to position [3474, 0]
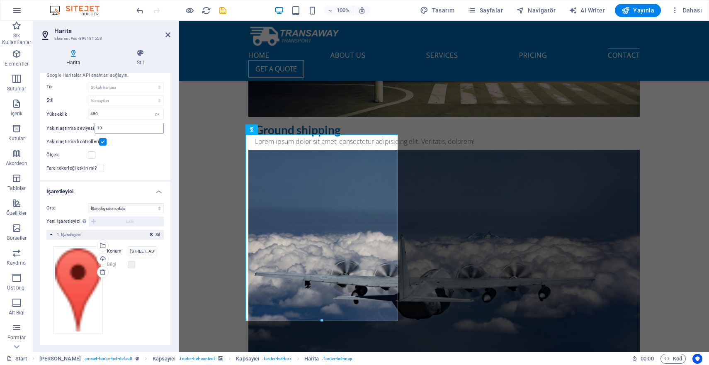
scroll to position [0, 0]
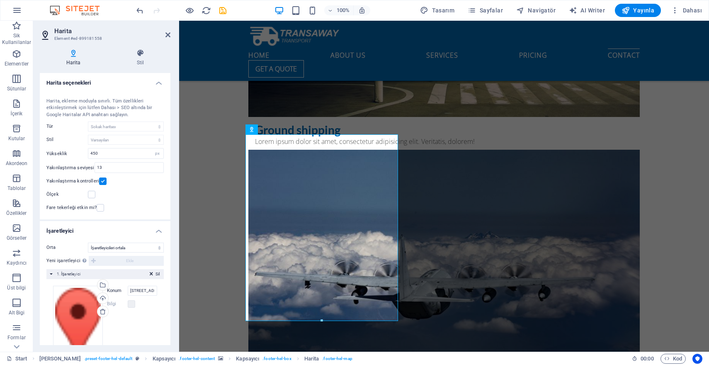
click at [104, 180] on label at bounding box center [102, 181] width 7 height 7
click at [0, 0] on input "Yakınlaştırma kontrolleri" at bounding box center [0, 0] width 0 height 0
click at [102, 181] on label at bounding box center [102, 181] width 7 height 7
click at [0, 0] on input "Yakınlaştırma kontrolleri" at bounding box center [0, 0] width 0 height 0
click at [137, 51] on icon at bounding box center [140, 53] width 60 height 8
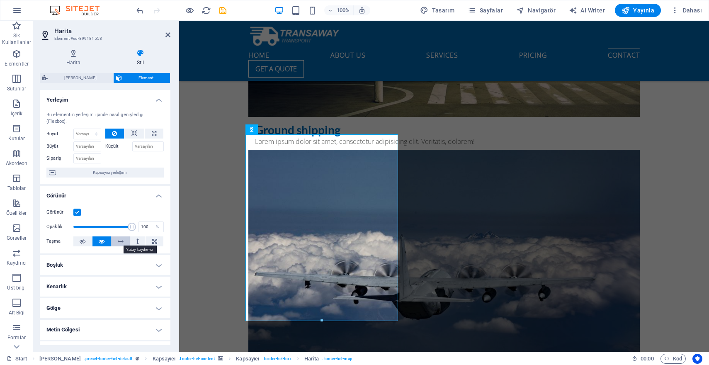
click at [119, 241] on icon at bounding box center [121, 241] width 6 height 10
click at [133, 242] on button at bounding box center [137, 241] width 15 height 10
click at [119, 241] on icon at bounding box center [121, 241] width 6 height 10
click at [101, 241] on icon at bounding box center [102, 241] width 6 height 10
click at [134, 130] on icon at bounding box center [135, 134] width 6 height 10
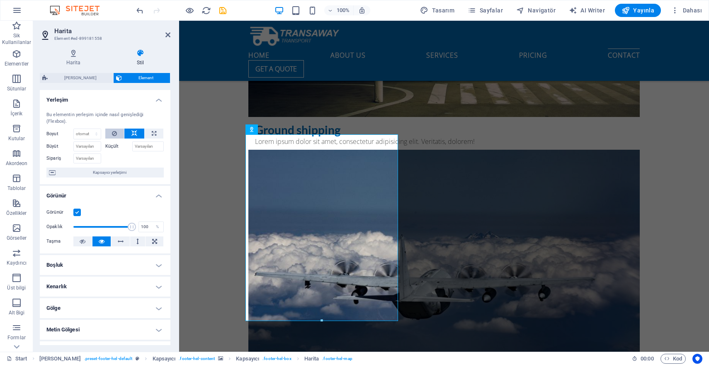
click at [122, 132] on button at bounding box center [114, 134] width 19 height 10
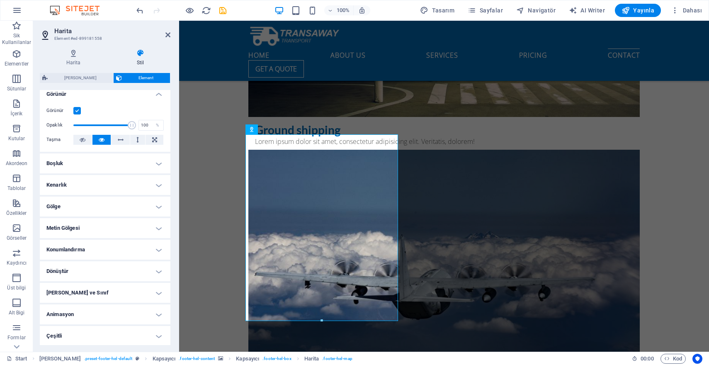
click at [134, 161] on h4 "Boşluk" at bounding box center [105, 163] width 131 height 20
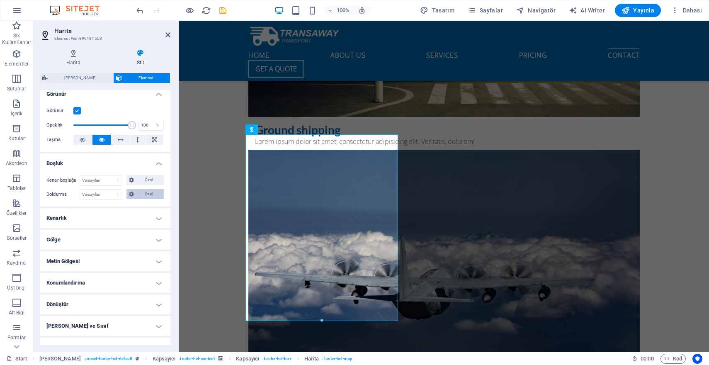
scroll to position [135, 0]
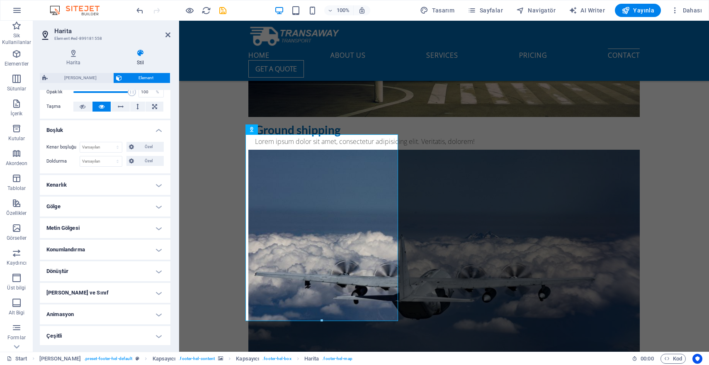
click at [133, 181] on h4 "Kenarlık" at bounding box center [105, 185] width 131 height 20
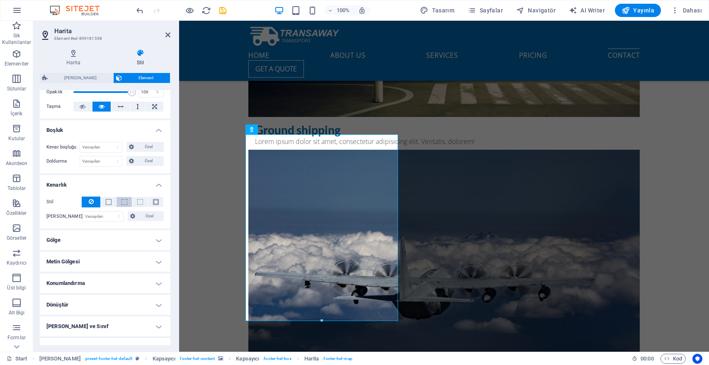
scroll to position [168, 0]
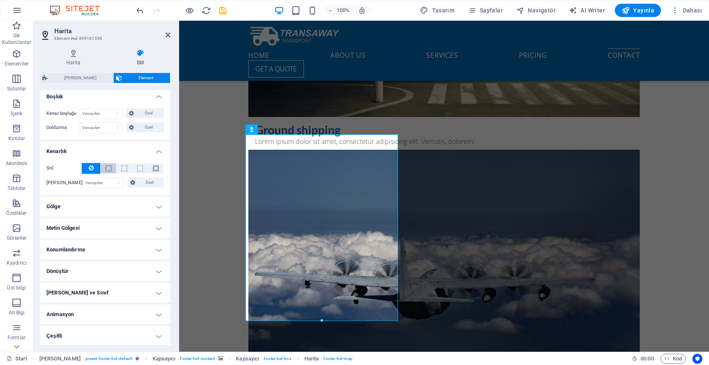
click at [110, 168] on span at bounding box center [109, 169] width 6 height 6
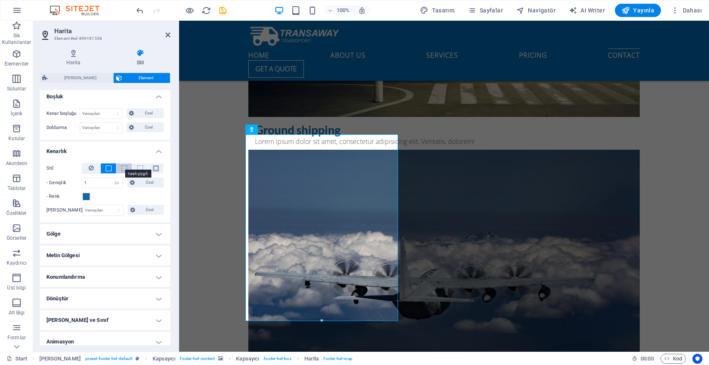
click at [122, 169] on span at bounding box center [125, 169] width 6 height 6
click at [139, 168] on span at bounding box center [140, 169] width 6 height 6
click at [153, 168] on span at bounding box center [156, 169] width 6 height 6
click at [97, 168] on button at bounding box center [91, 168] width 19 height 11
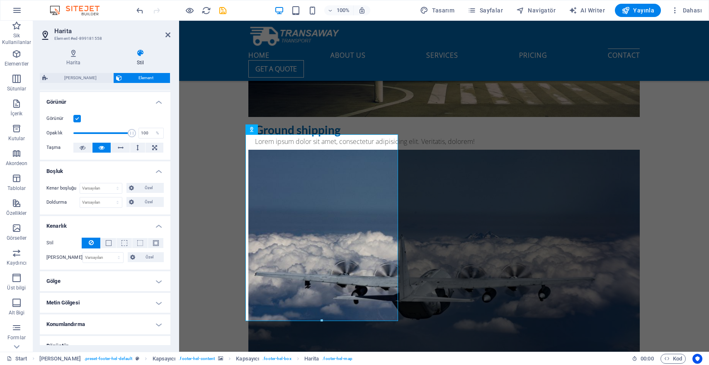
scroll to position [0, 0]
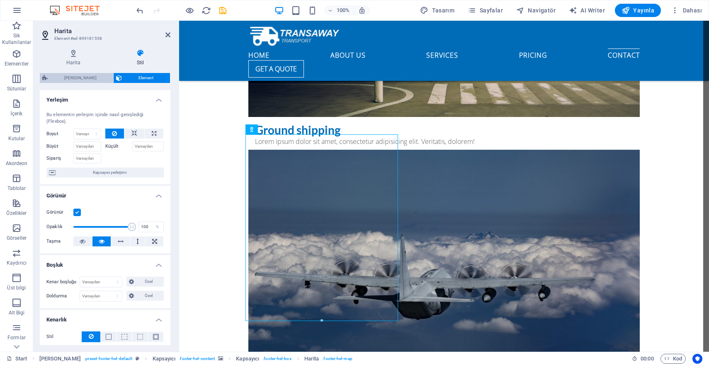
click at [83, 78] on span "[PERSON_NAME]" at bounding box center [80, 78] width 61 height 10
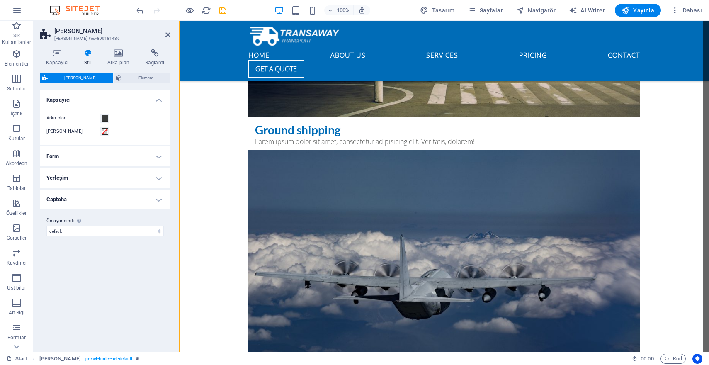
click at [105, 153] on h4 "Form" at bounding box center [105, 156] width 131 height 20
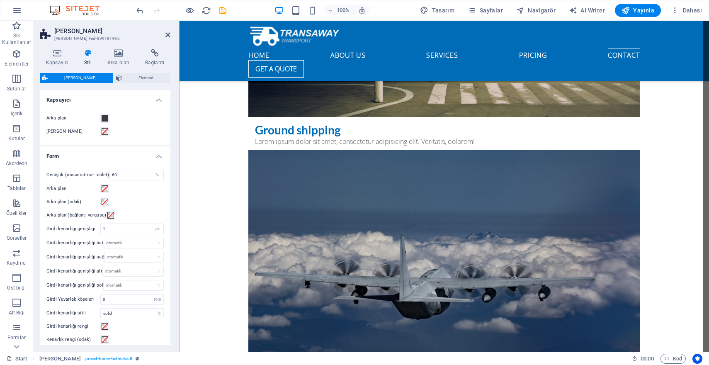
click at [122, 155] on h4 "Form" at bounding box center [105, 153] width 131 height 15
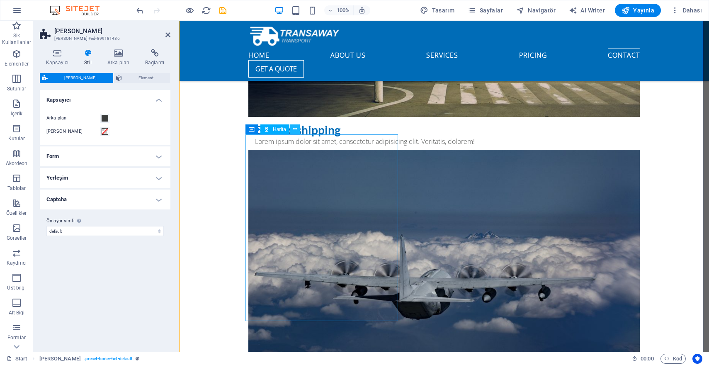
click at [293, 129] on icon at bounding box center [295, 129] width 5 height 9
click at [59, 57] on icon at bounding box center [57, 53] width 35 height 8
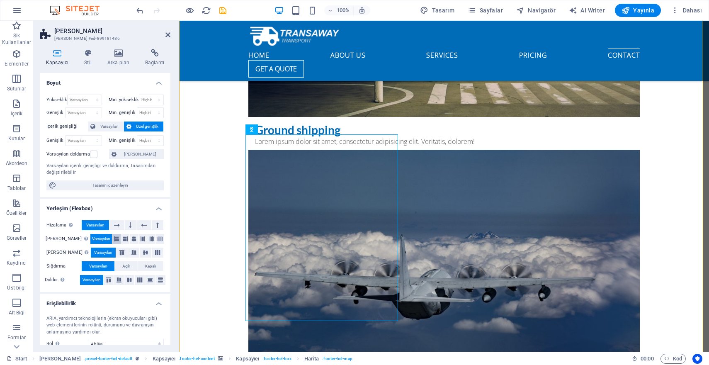
click at [114, 240] on button at bounding box center [116, 239] width 8 height 10
click at [97, 239] on span "Varsayılan" at bounding box center [101, 239] width 18 height 10
click at [253, 129] on icon at bounding box center [252, 129] width 6 height 10
click at [287, 130] on icon at bounding box center [288, 129] width 5 height 9
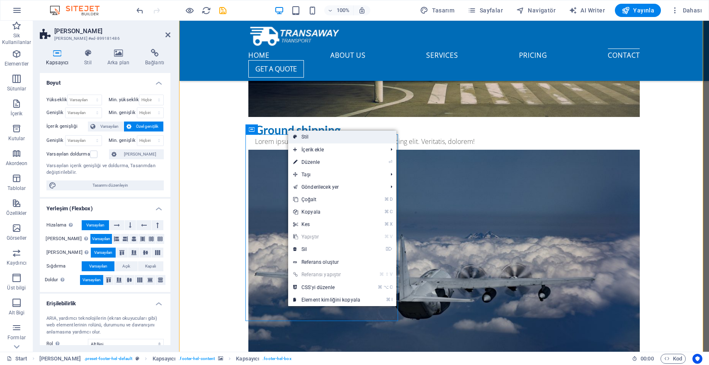
drag, startPoint x: 305, startPoint y: 137, endPoint x: 126, endPoint y: 117, distance: 180.0
click at [305, 137] on link "Stil" at bounding box center [342, 137] width 108 height 12
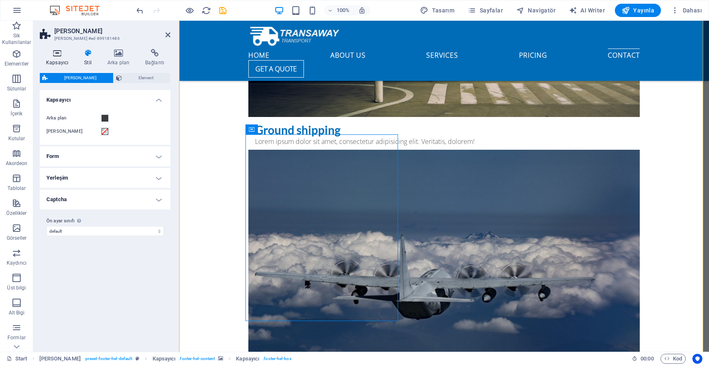
click at [61, 53] on icon at bounding box center [57, 53] width 35 height 8
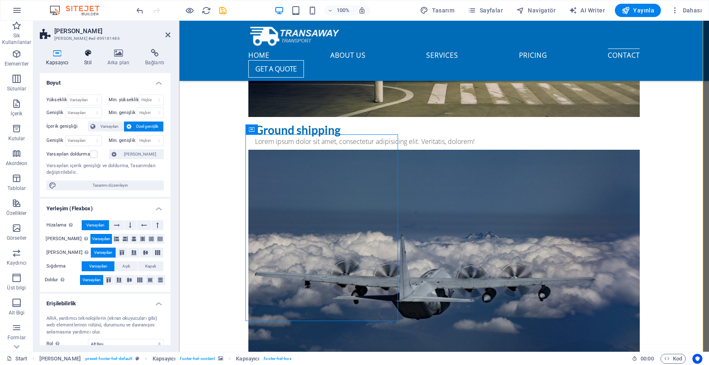
click at [88, 63] on h4 "Stil" at bounding box center [89, 57] width 23 height 17
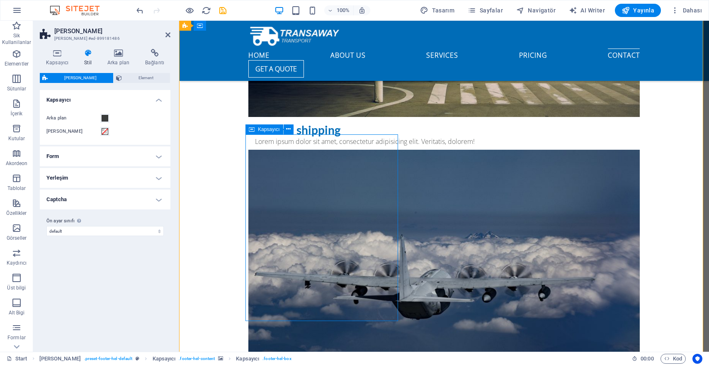
click at [259, 131] on span "Kapsayıcı" at bounding box center [269, 129] width 22 height 5
click at [287, 130] on icon at bounding box center [288, 129] width 5 height 9
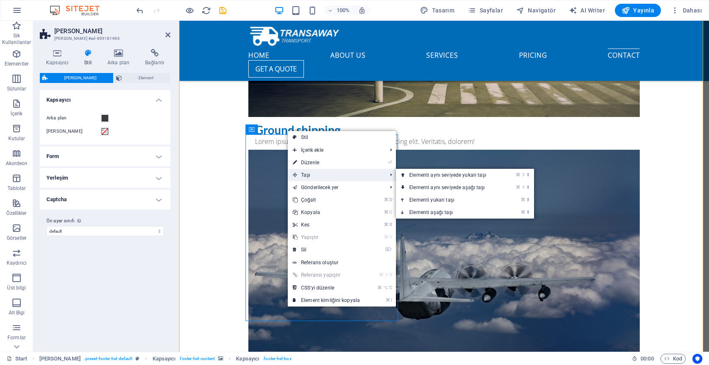
click at [320, 176] on span "Taşı" at bounding box center [336, 175] width 96 height 12
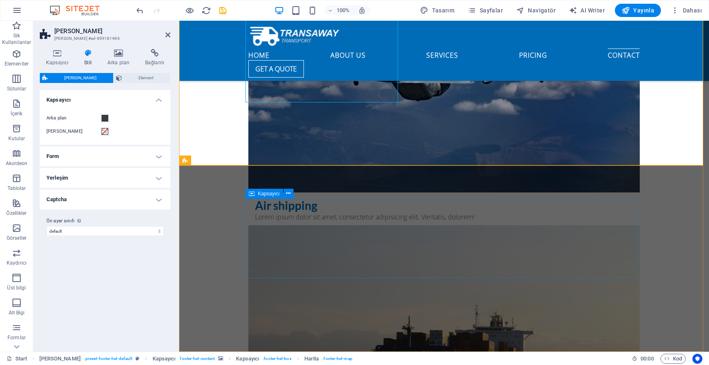
click at [249, 194] on icon at bounding box center [252, 194] width 6 height 10
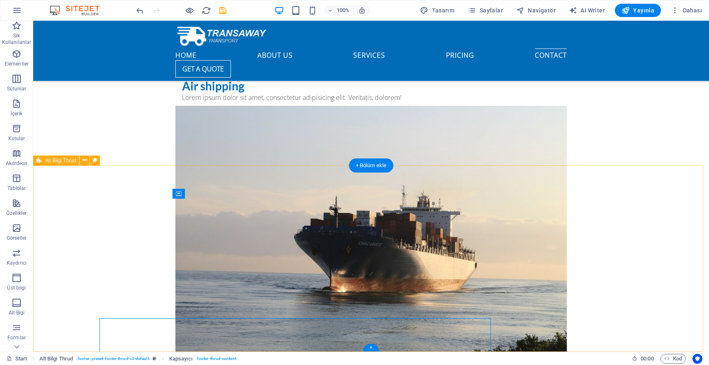
scroll to position [3505, 0]
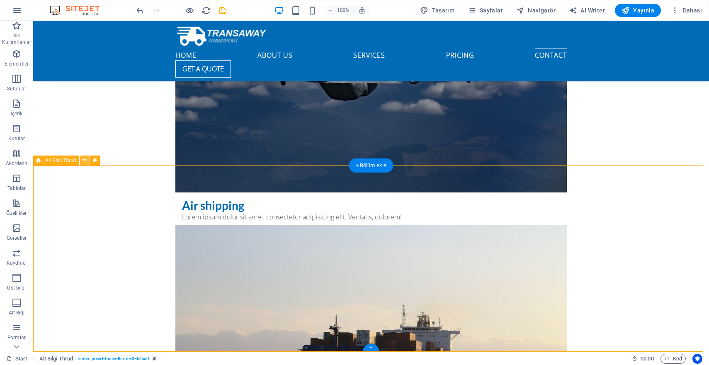
click at [83, 162] on icon at bounding box center [85, 160] width 5 height 9
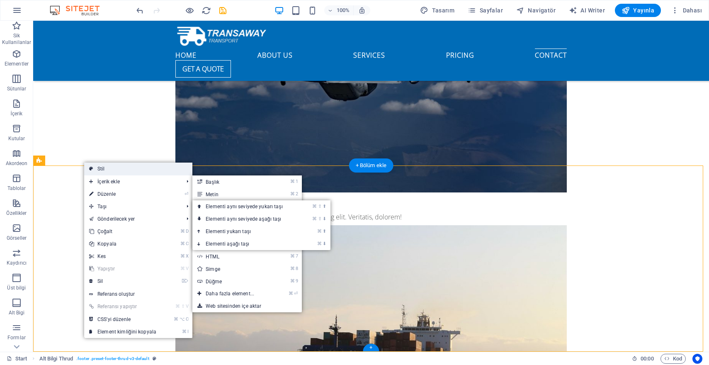
click at [110, 171] on link "Stil" at bounding box center [138, 169] width 108 height 12
select select "rem"
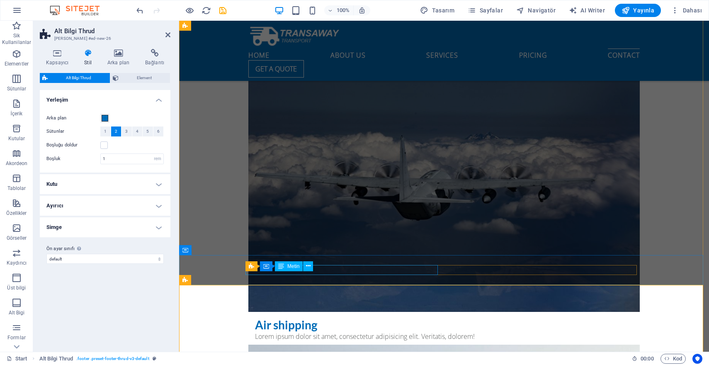
scroll to position [3624, 0]
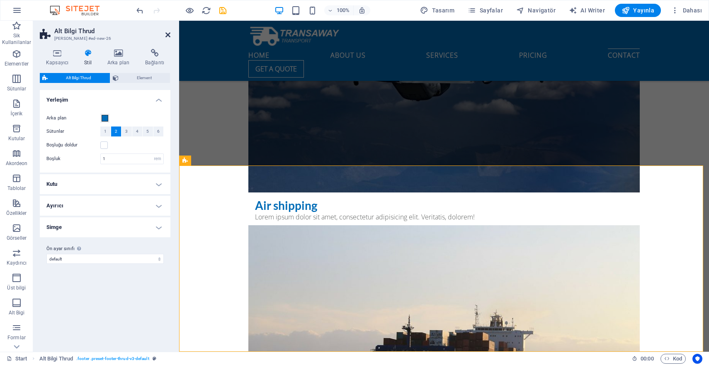
drag, startPoint x: 169, startPoint y: 36, endPoint x: 136, endPoint y: 16, distance: 38.3
click at [169, 36] on icon at bounding box center [168, 35] width 5 height 7
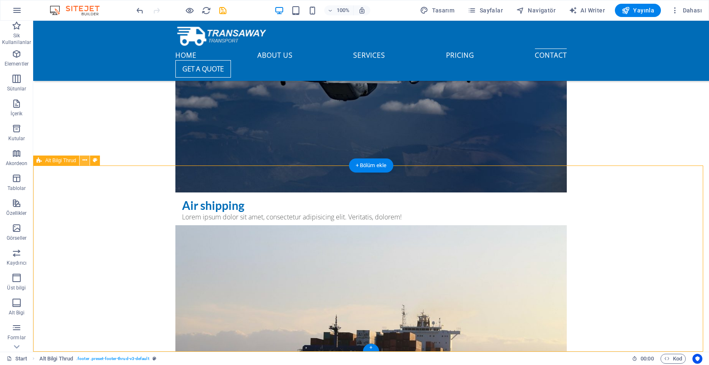
click at [86, 158] on icon at bounding box center [85, 160] width 5 height 9
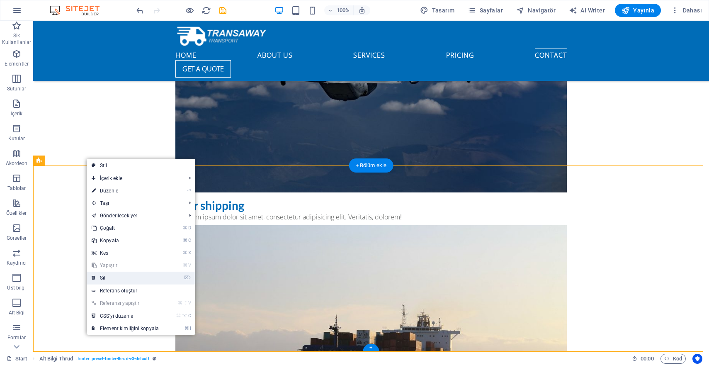
click at [117, 281] on link "⌦ Sil" at bounding box center [125, 278] width 77 height 12
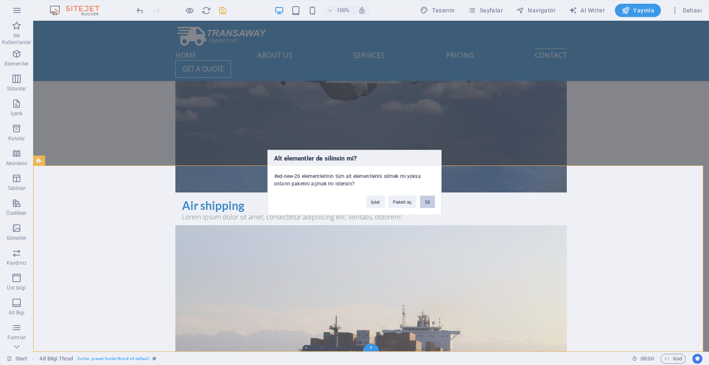
click at [431, 200] on button "Sil" at bounding box center [427, 202] width 15 height 12
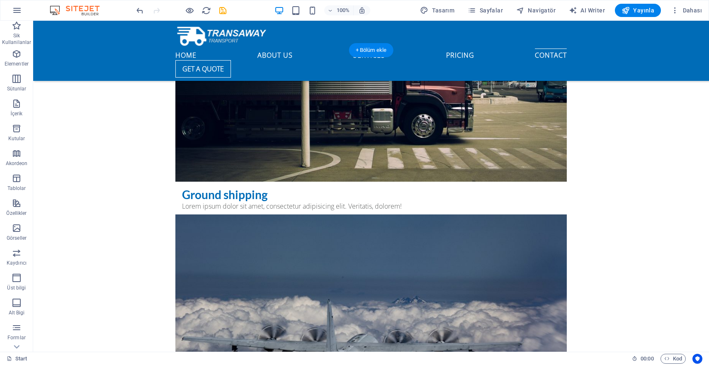
scroll to position [3208, 0]
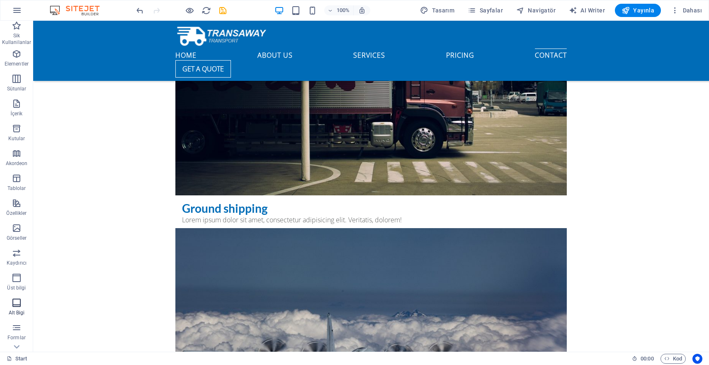
click at [19, 305] on icon "button" at bounding box center [17, 303] width 10 height 10
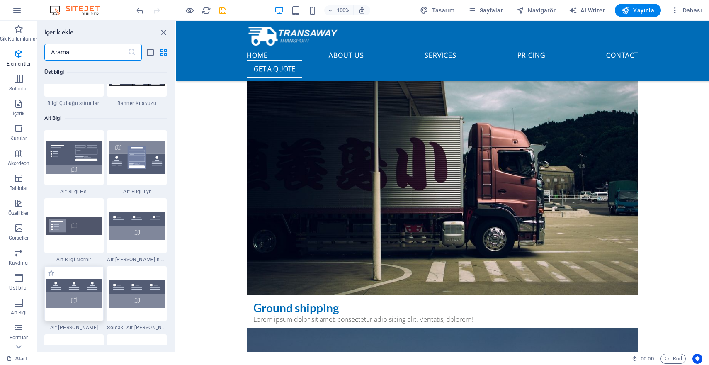
scroll to position [5492, 0]
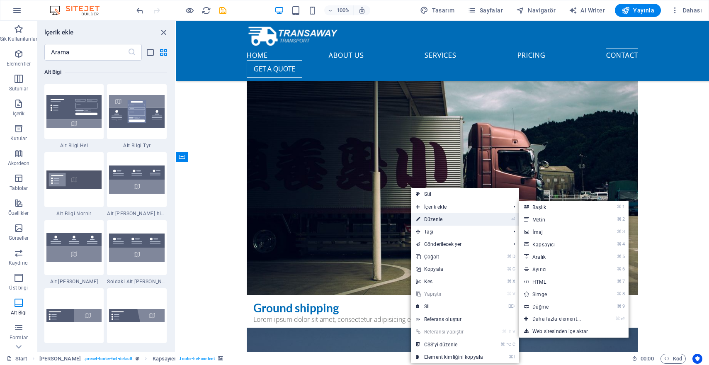
click at [438, 218] on link "⏎ Düzenle" at bounding box center [449, 219] width 77 height 12
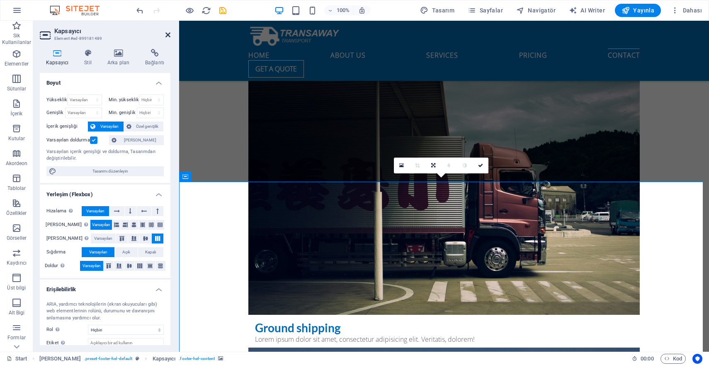
click at [167, 35] on icon at bounding box center [168, 35] width 5 height 7
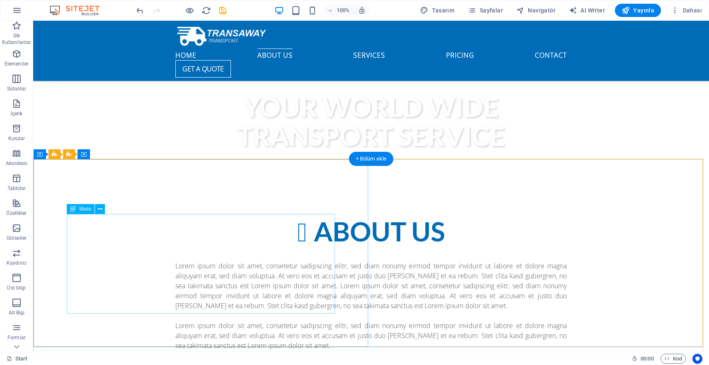
scroll to position [574, 0]
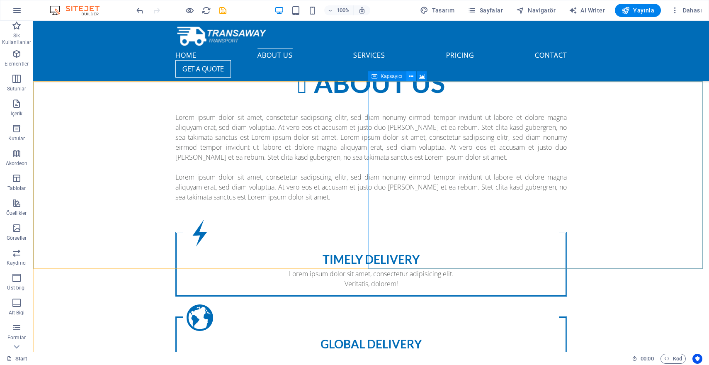
click at [413, 73] on icon at bounding box center [411, 76] width 5 height 9
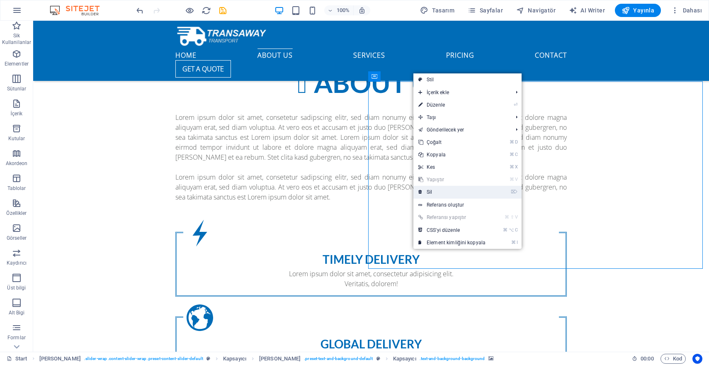
click at [450, 193] on link "⌦ Sil" at bounding box center [452, 192] width 77 height 12
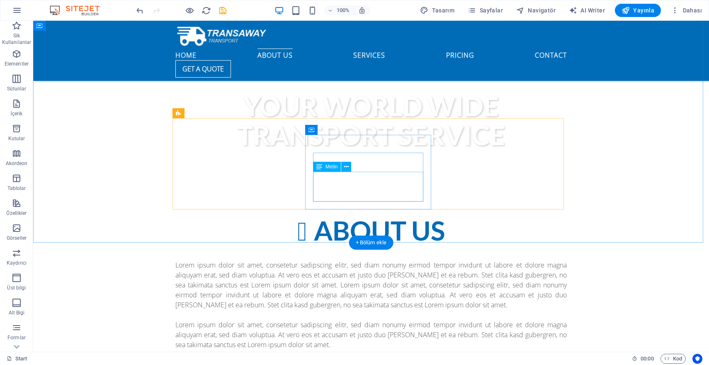
scroll to position [563, 0]
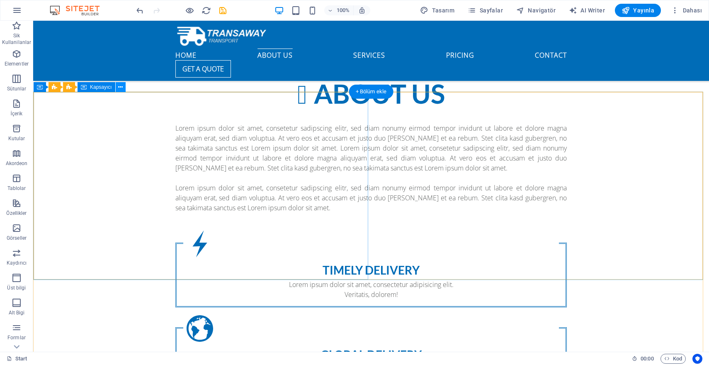
click at [122, 90] on icon at bounding box center [120, 87] width 5 height 9
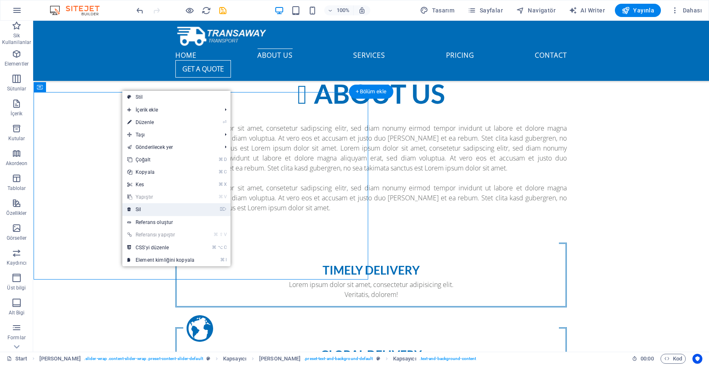
click at [156, 211] on link "⌦ Sil" at bounding box center [160, 209] width 77 height 12
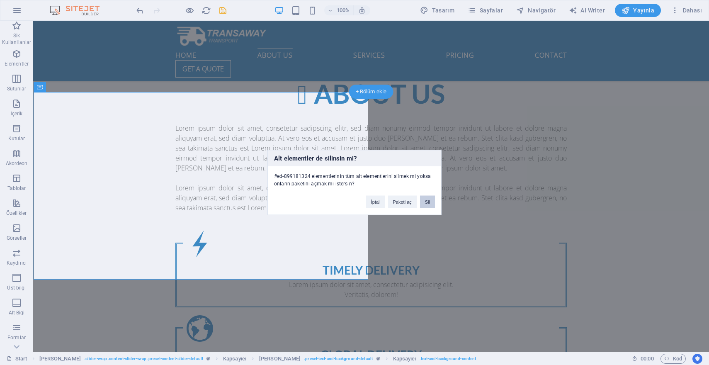
drag, startPoint x: 424, startPoint y: 202, endPoint x: 396, endPoint y: 191, distance: 30.0
click at [424, 202] on button "Sil" at bounding box center [427, 202] width 15 height 12
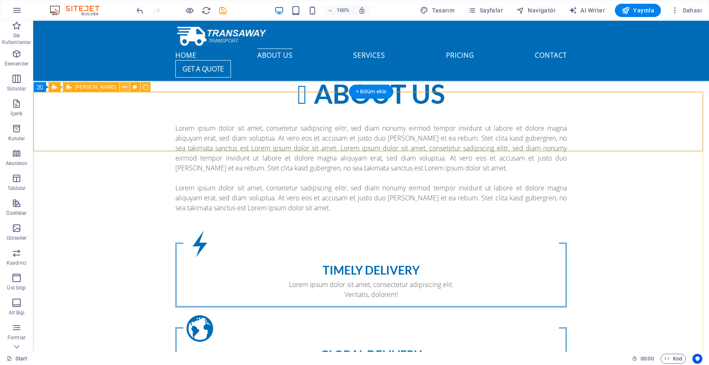
click at [122, 89] on icon at bounding box center [124, 87] width 5 height 9
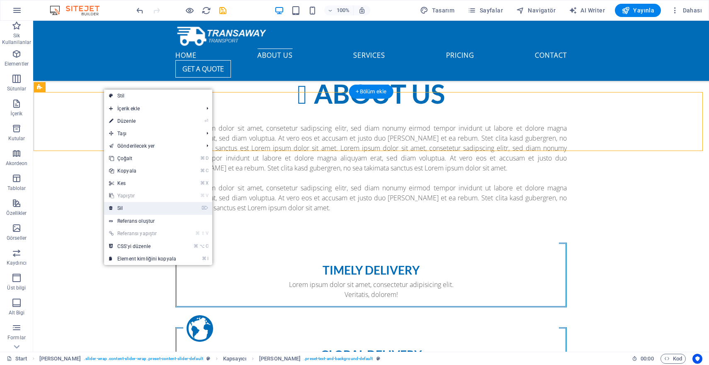
drag, startPoint x: 150, startPoint y: 209, endPoint x: 122, endPoint y: 190, distance: 33.3
click at [150, 209] on link "⌦ Sil" at bounding box center [142, 208] width 77 height 12
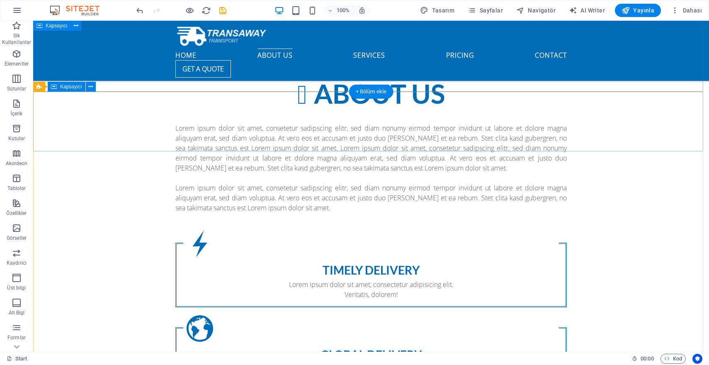
click at [71, 88] on span "Kapsayıcı" at bounding box center [71, 86] width 22 height 5
click at [91, 87] on icon at bounding box center [90, 87] width 5 height 9
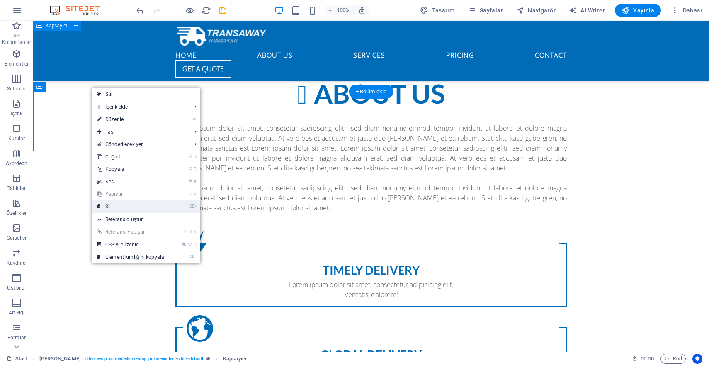
click at [135, 205] on link "⌦ Sil" at bounding box center [130, 206] width 77 height 12
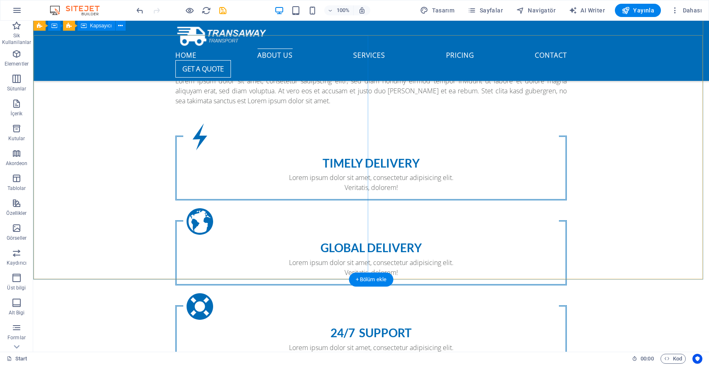
scroll to position [568, 0]
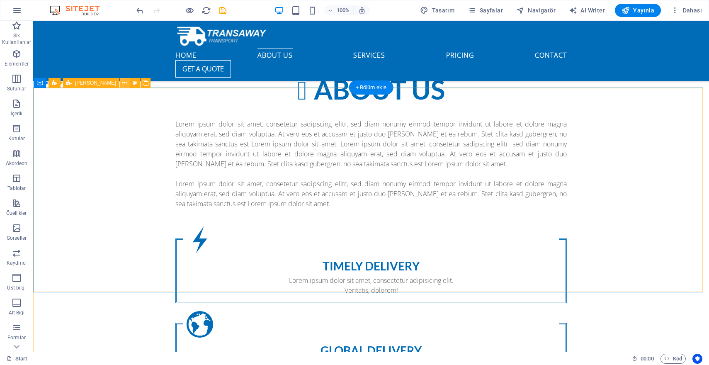
click at [122, 83] on icon at bounding box center [124, 83] width 5 height 9
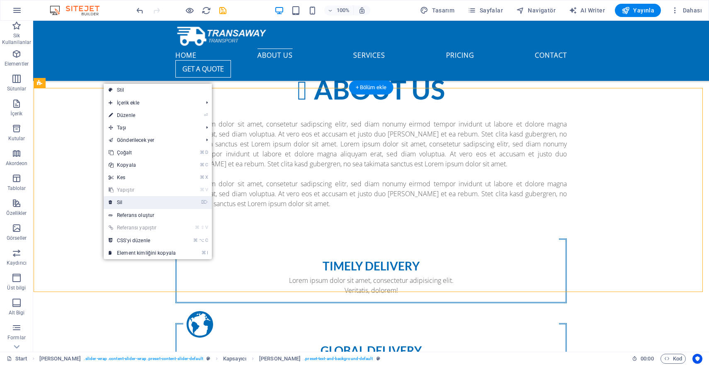
click at [133, 200] on link "⌦ Sil" at bounding box center [142, 202] width 77 height 12
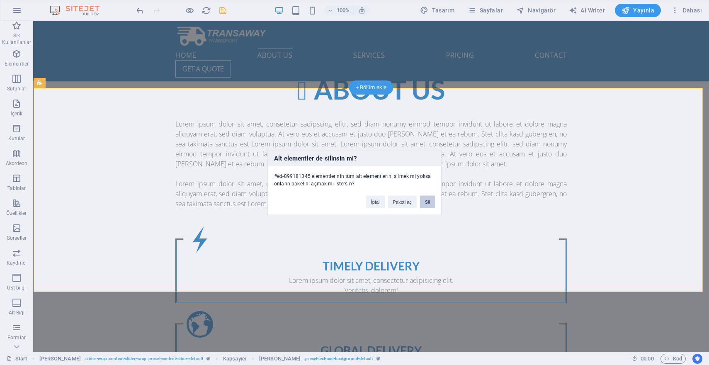
click at [431, 202] on button "Sil" at bounding box center [427, 202] width 15 height 12
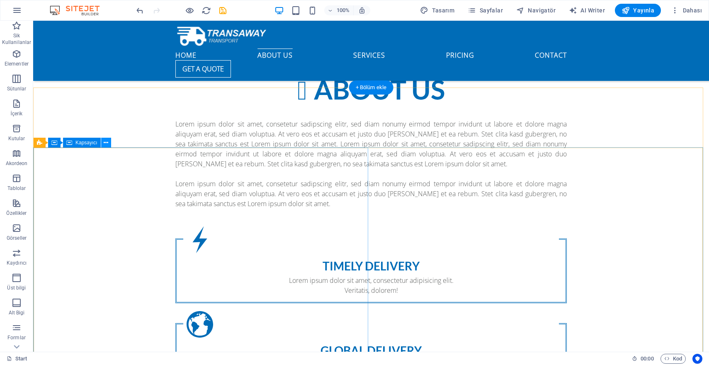
click at [108, 142] on icon at bounding box center [106, 143] width 5 height 9
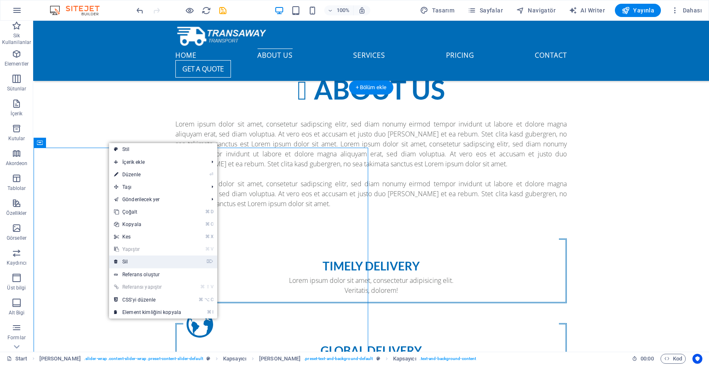
click at [149, 263] on link "⌦ Sil" at bounding box center [147, 262] width 77 height 12
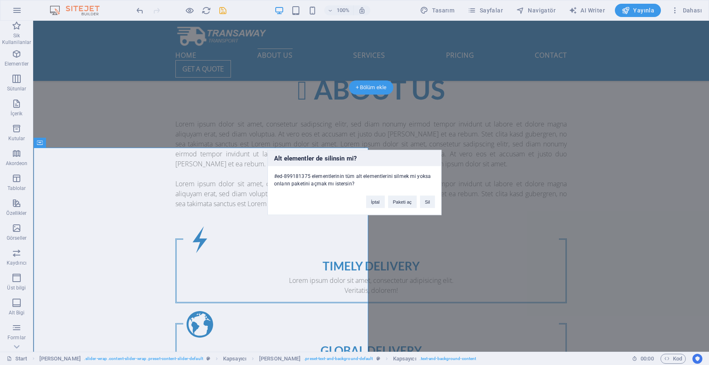
click at [419, 202] on div "İptal Paketi aç Sil" at bounding box center [400, 198] width 81 height 21
click at [425, 202] on button "Sil" at bounding box center [427, 202] width 15 height 12
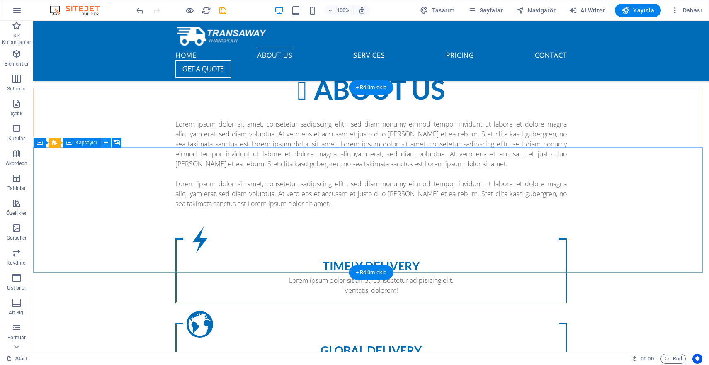
click at [106, 141] on icon at bounding box center [106, 143] width 5 height 9
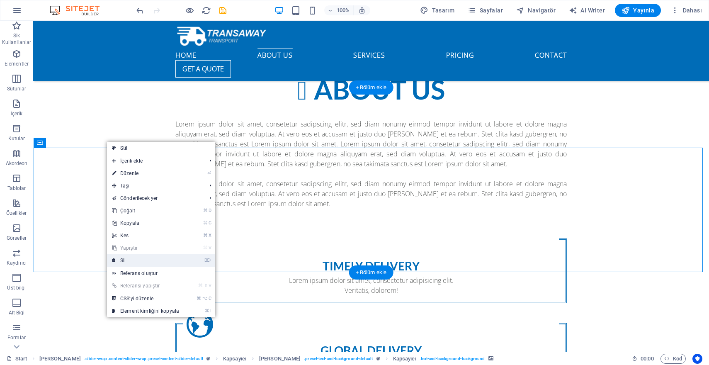
drag, startPoint x: 139, startPoint y: 261, endPoint x: 106, endPoint y: 240, distance: 39.1
click at [139, 261] on link "⌦ Sil" at bounding box center [145, 260] width 77 height 12
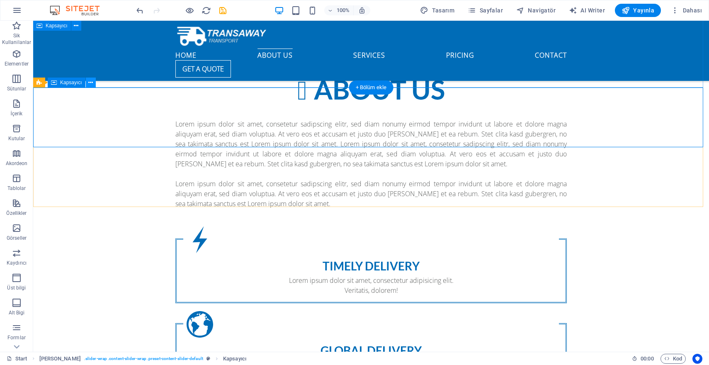
click at [90, 80] on icon at bounding box center [90, 82] width 5 height 9
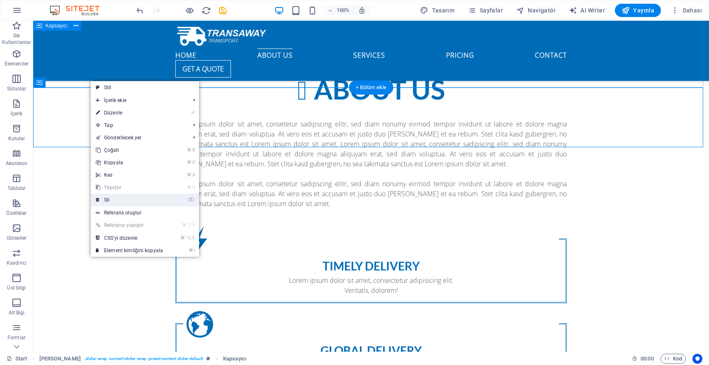
click at [119, 203] on link "⌦ Sil" at bounding box center [129, 200] width 77 height 12
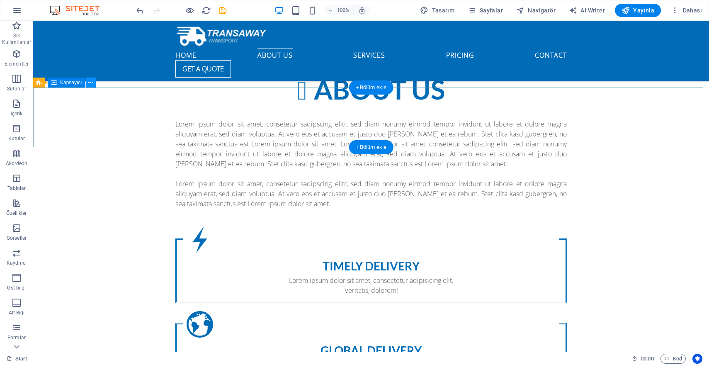
click at [93, 84] on button at bounding box center [91, 83] width 10 height 10
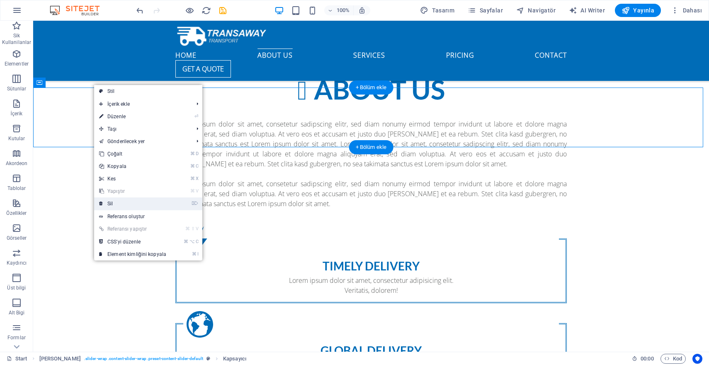
click at [119, 201] on link "⌦ Sil" at bounding box center [132, 203] width 77 height 12
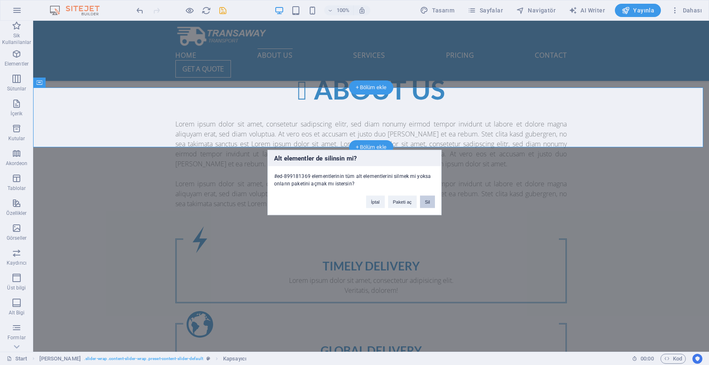
click at [428, 205] on button "Sil" at bounding box center [427, 202] width 15 height 12
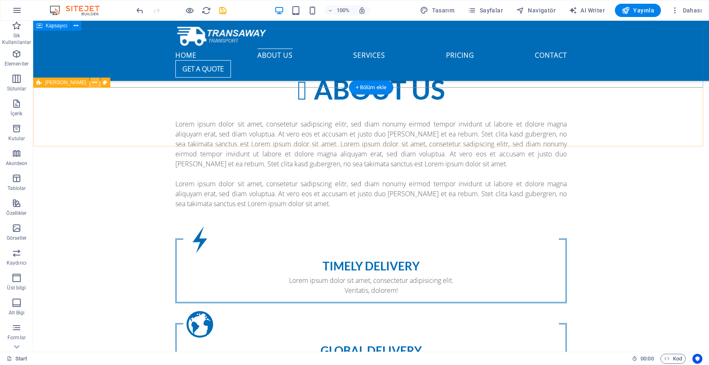
click at [93, 84] on icon at bounding box center [95, 82] width 5 height 9
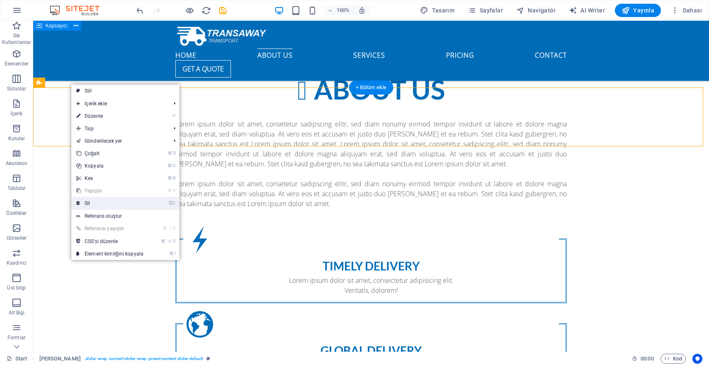
drag, startPoint x: 93, startPoint y: 202, endPoint x: 61, endPoint y: 182, distance: 37.6
click at [93, 202] on link "⌦ Sil" at bounding box center [109, 203] width 77 height 12
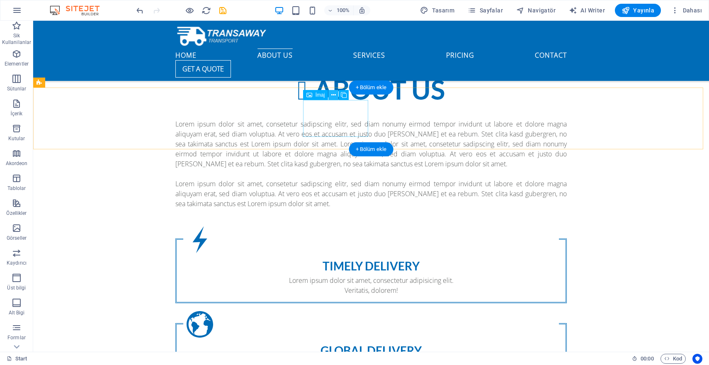
click at [334, 95] on icon at bounding box center [333, 95] width 5 height 9
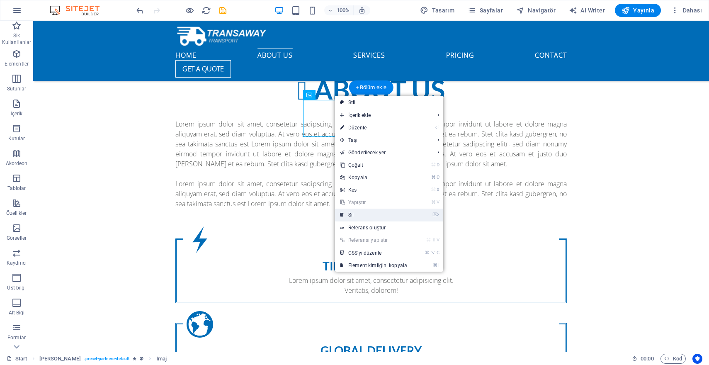
click at [363, 215] on link "⌦ Sil" at bounding box center [373, 215] width 77 height 12
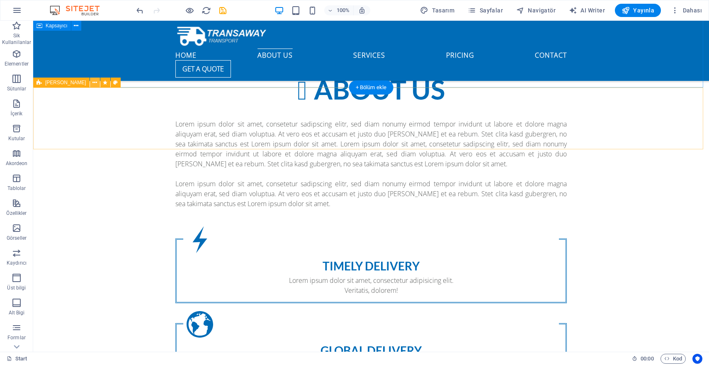
click at [93, 84] on icon at bounding box center [95, 82] width 5 height 9
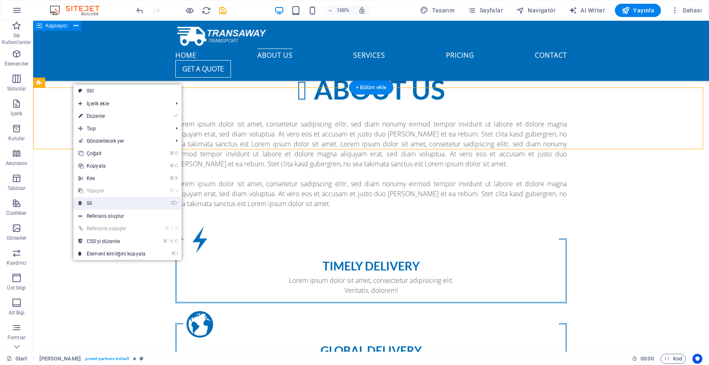
click at [108, 200] on link "⌦ Sil" at bounding box center [111, 203] width 77 height 12
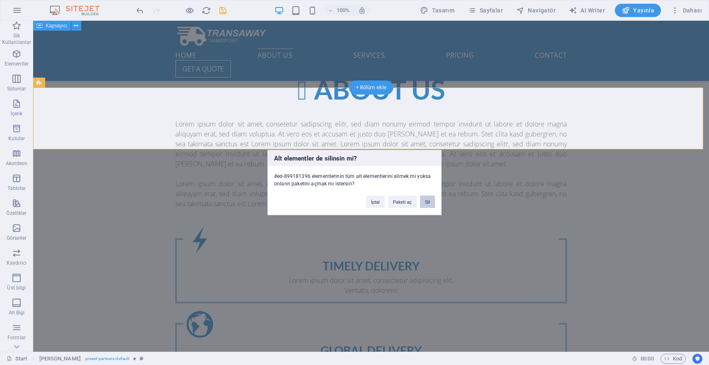
drag, startPoint x: 426, startPoint y: 198, endPoint x: 392, endPoint y: 177, distance: 39.1
click at [426, 198] on button "Sil" at bounding box center [427, 202] width 15 height 12
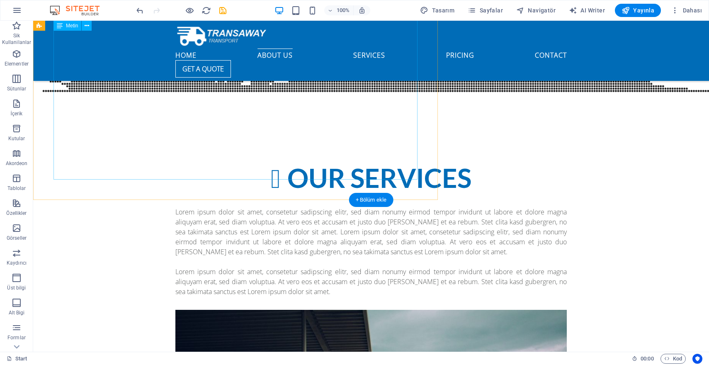
scroll to position [1468, 0]
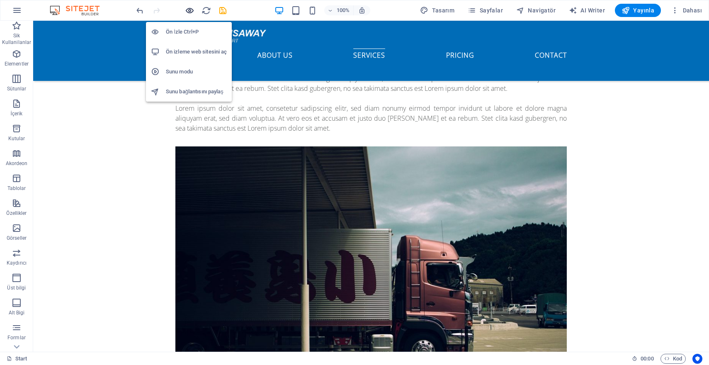
click at [190, 10] on icon "button" at bounding box center [190, 11] width 10 height 10
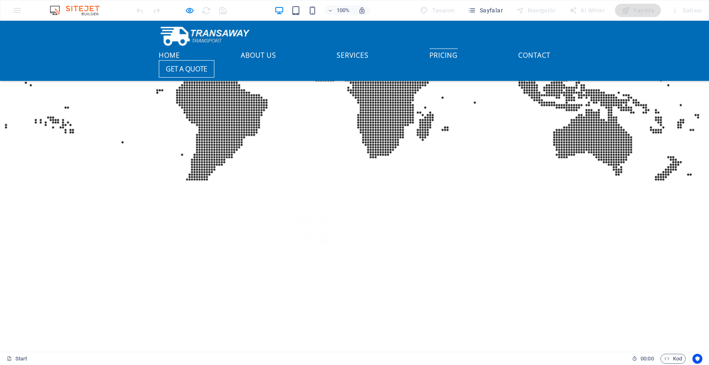
scroll to position [1020, 0]
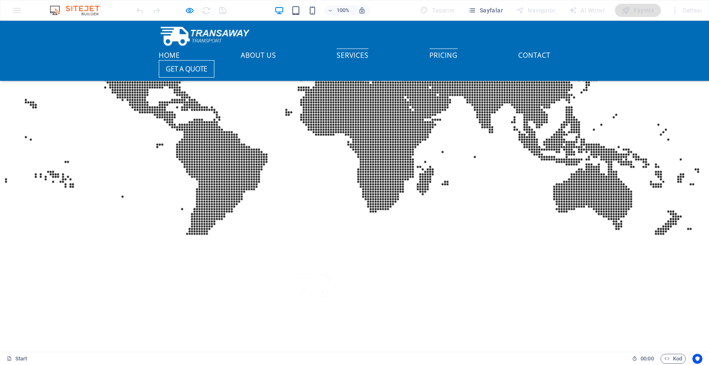
click at [366, 49] on link "Services" at bounding box center [353, 54] width 32 height 10
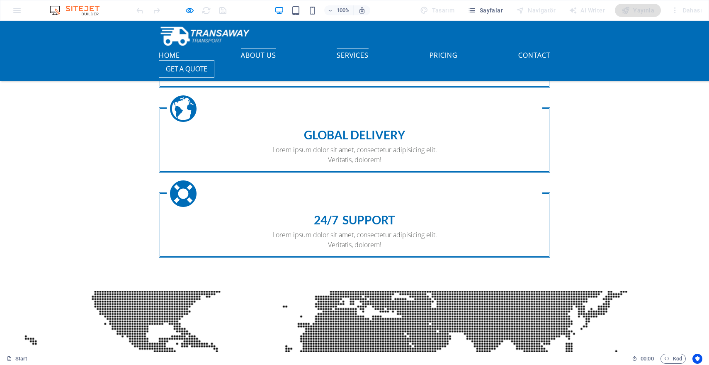
click at [276, 49] on link "About us" at bounding box center [258, 54] width 35 height 10
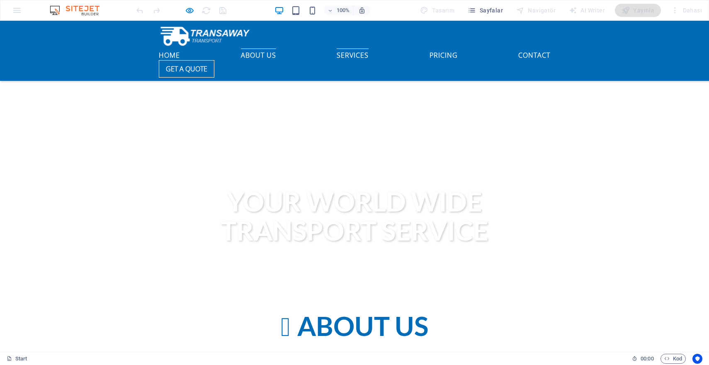
click at [365, 49] on link "Services" at bounding box center [353, 54] width 32 height 10
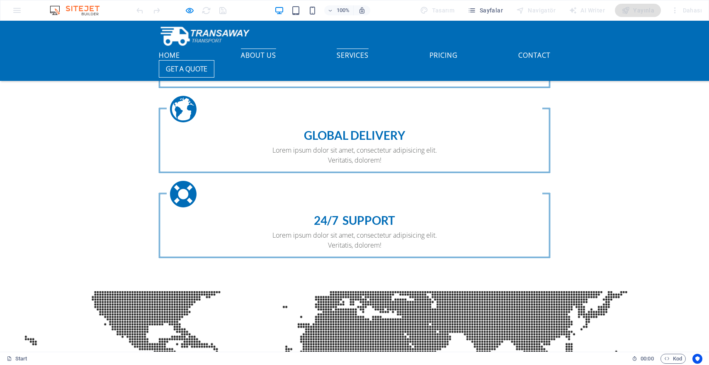
scroll to position [783, 0]
click at [430, 49] on link "Pricing" at bounding box center [444, 54] width 28 height 10
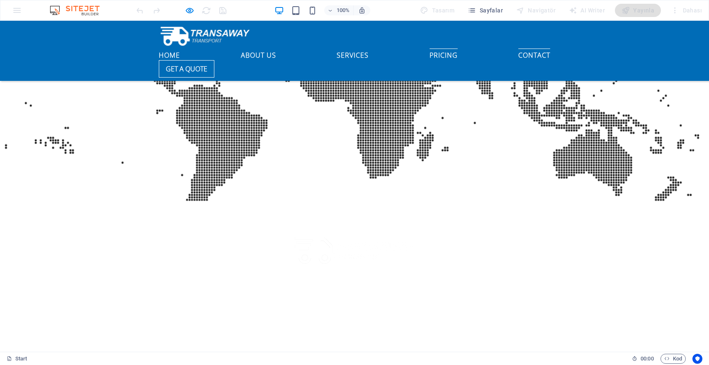
scroll to position [1054, 0]
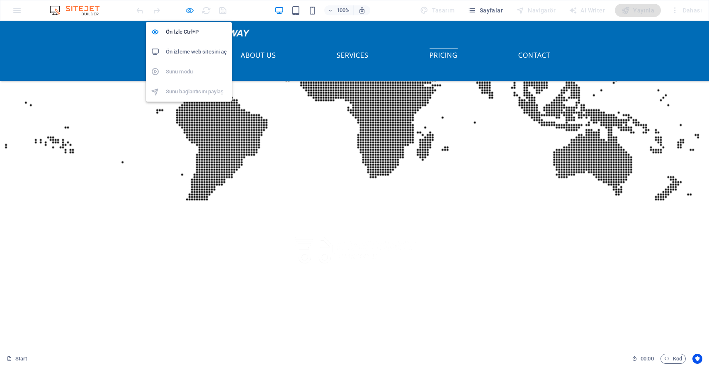
click at [190, 8] on icon "button" at bounding box center [190, 11] width 10 height 10
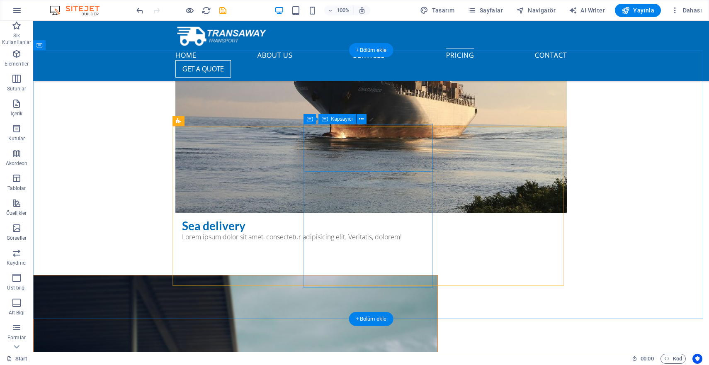
scroll to position [2190, 0]
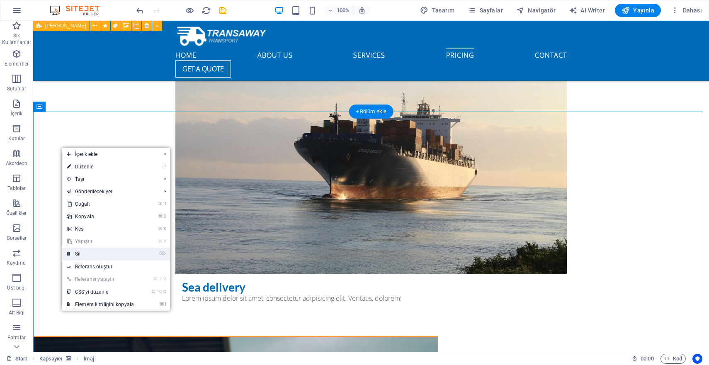
drag, startPoint x: 90, startPoint y: 258, endPoint x: 57, endPoint y: 238, distance: 39.1
click at [90, 258] on link "⌦ Sil" at bounding box center [100, 254] width 77 height 12
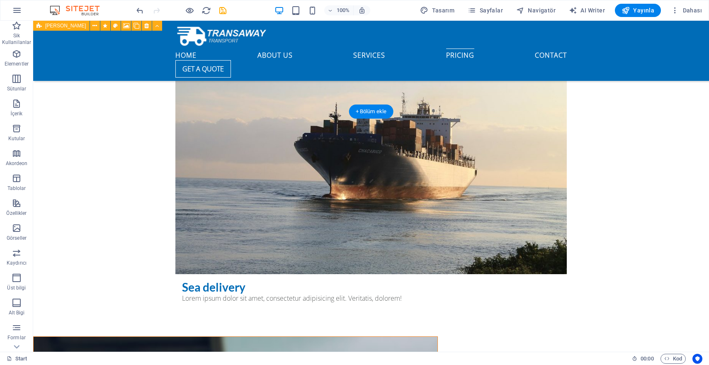
click at [75, 108] on icon at bounding box center [76, 106] width 5 height 9
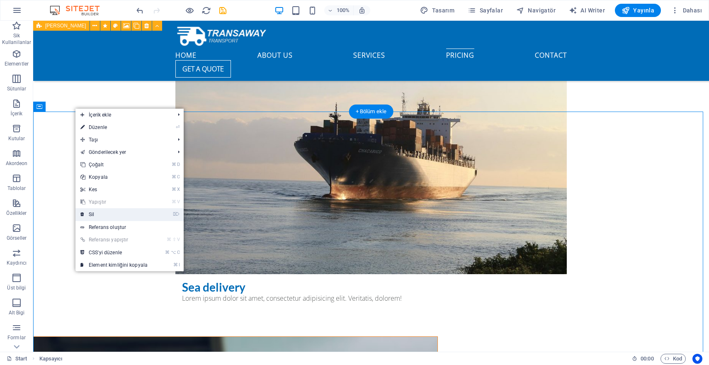
click at [114, 217] on link "⌦ Sil" at bounding box center [114, 214] width 77 height 12
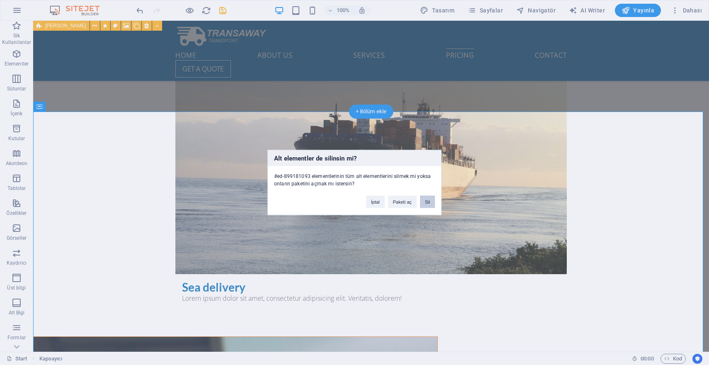
drag, startPoint x: 426, startPoint y: 202, endPoint x: 399, endPoint y: 195, distance: 28.4
click at [426, 202] on button "Sil" at bounding box center [427, 202] width 15 height 12
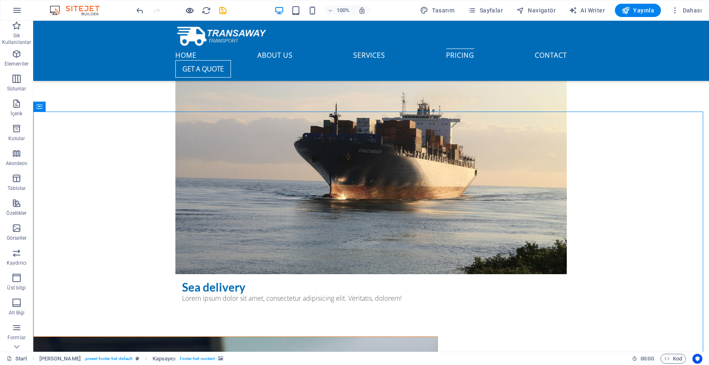
click at [193, 9] on icon "button" at bounding box center [190, 11] width 10 height 10
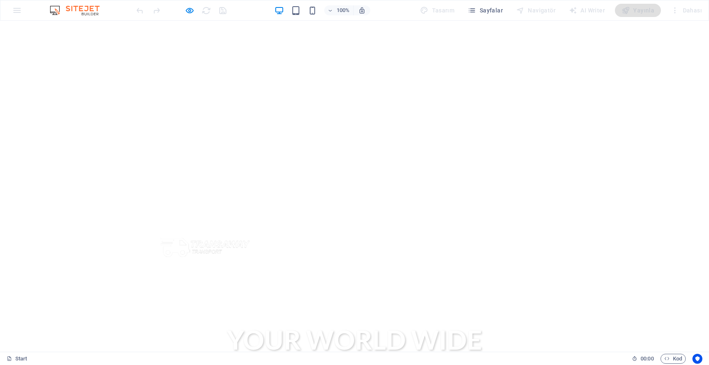
scroll to position [0, 0]
click at [188, 11] on icon "button" at bounding box center [190, 11] width 10 height 10
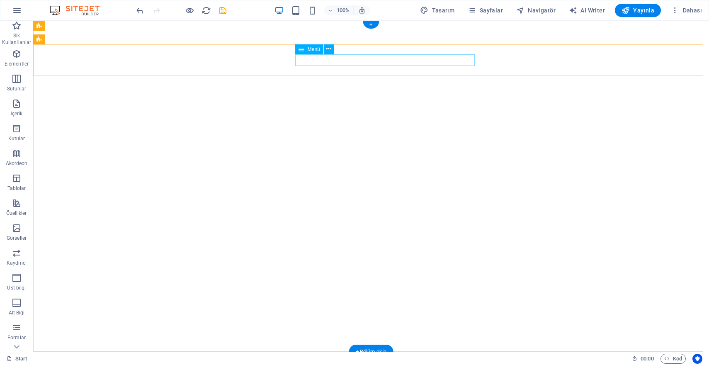
click at [308, 50] on span "Menü" at bounding box center [314, 49] width 12 height 5
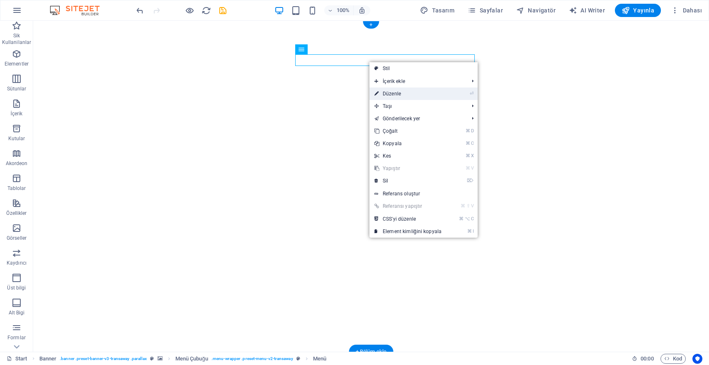
click at [399, 94] on link "⏎ Düzenle" at bounding box center [408, 94] width 77 height 12
select select
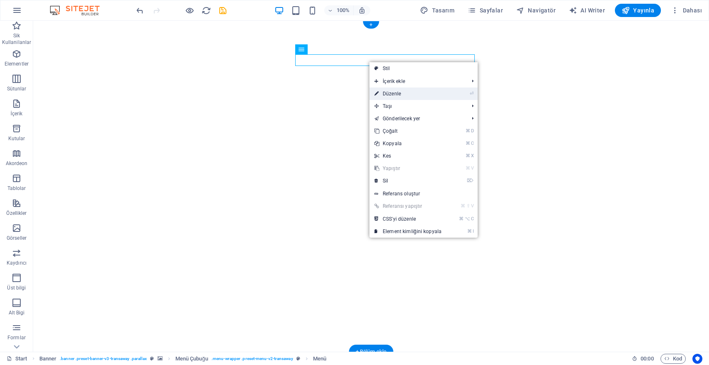
select select
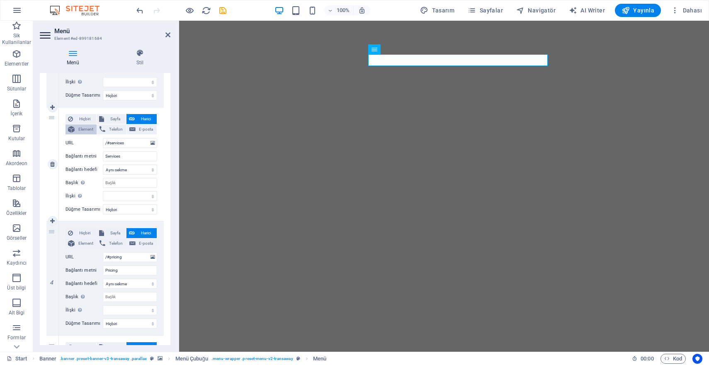
scroll to position [400, 0]
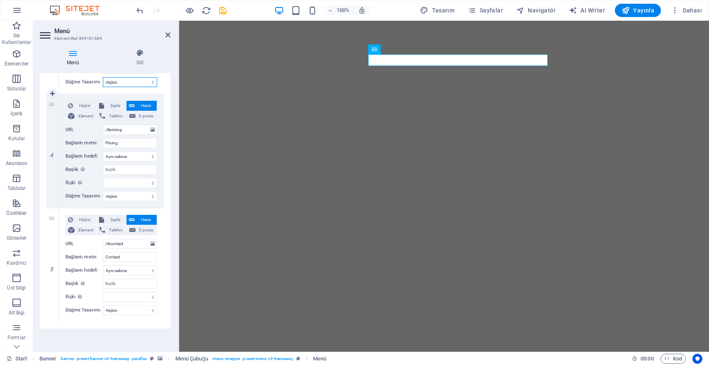
select select "default"
select select
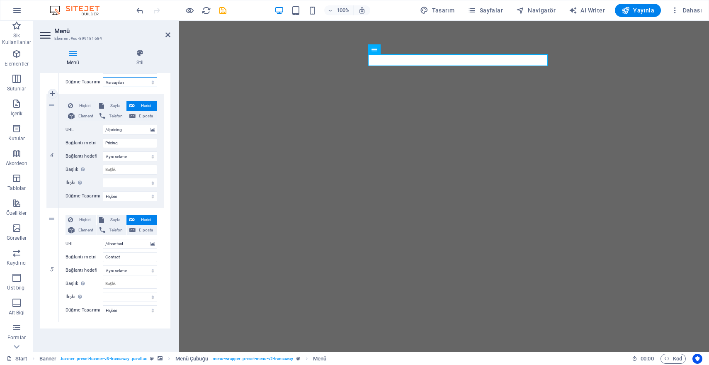
select select
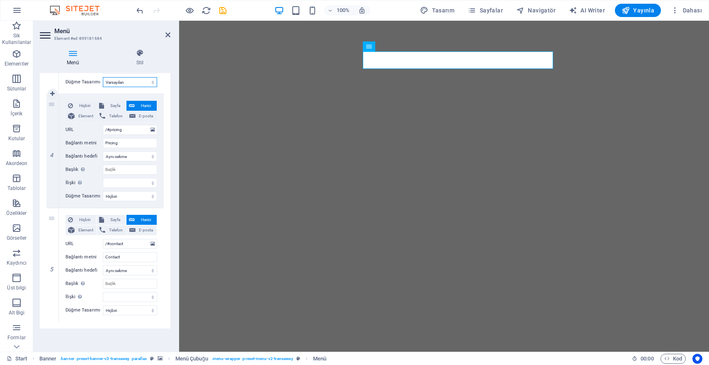
select select "primary"
select select
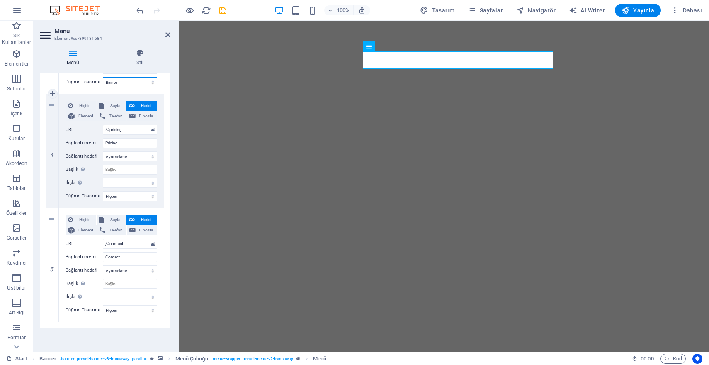
select select
select select "secondary"
select select
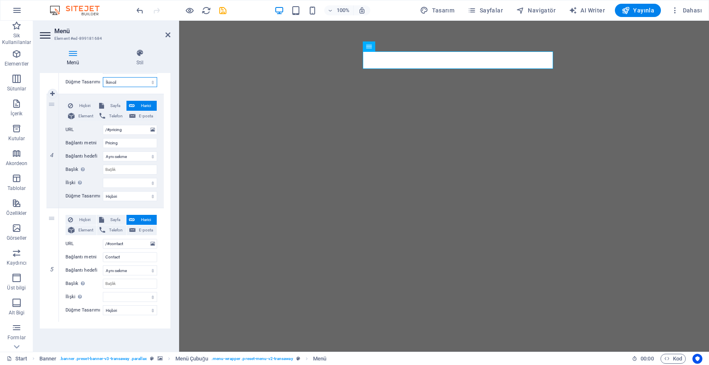
select select
select select "default"
select select
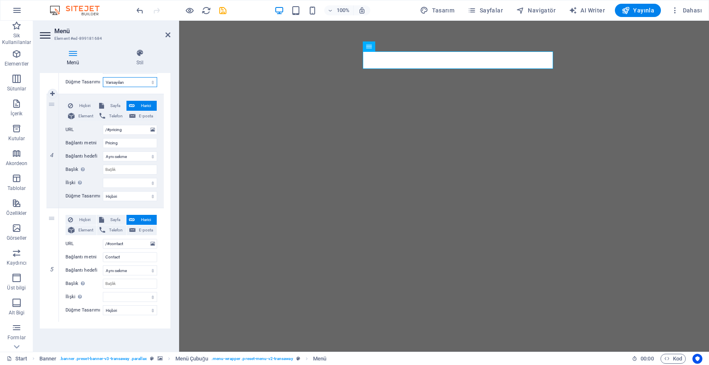
select select
select select "primary"
select select
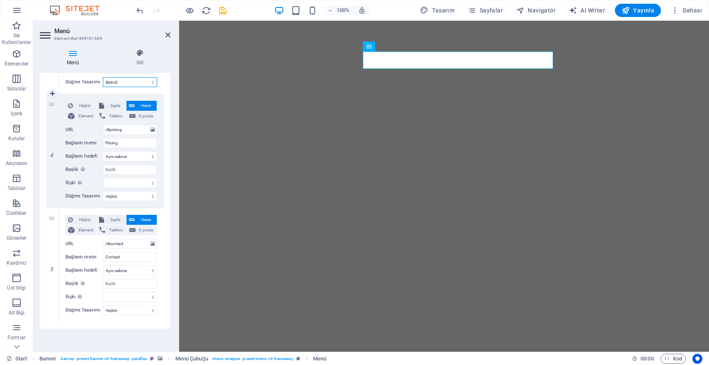
select select
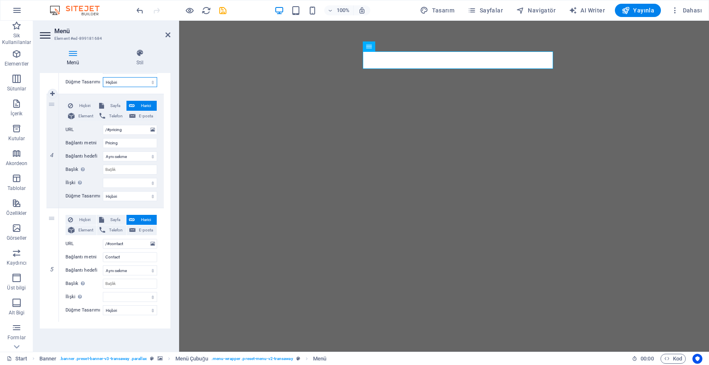
select select
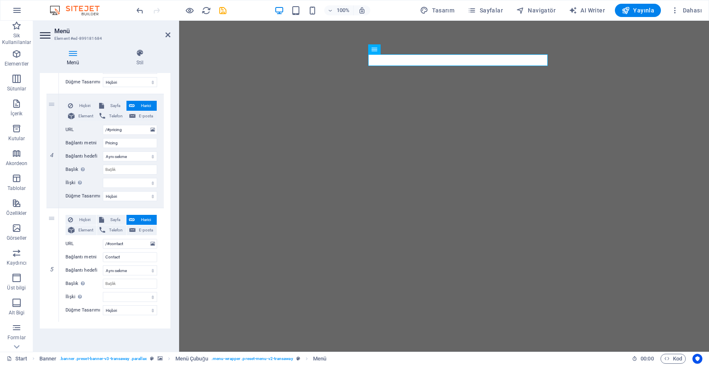
click at [146, 46] on div "Menü Stil Menü Otomatik Özel Bu menü için özel menü öğeleri oluştur. Tek sayfal…" at bounding box center [105, 196] width 144 height 309
click at [139, 55] on icon at bounding box center [140, 53] width 61 height 8
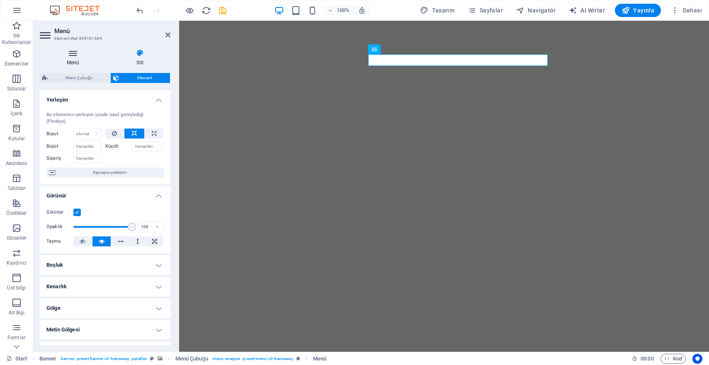
click at [74, 53] on icon at bounding box center [73, 53] width 66 height 8
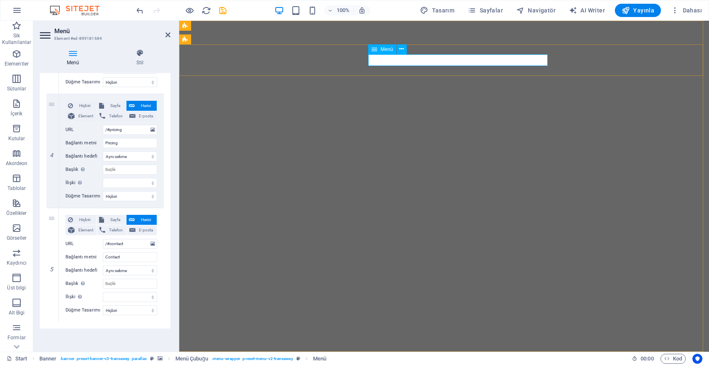
click at [376, 49] on icon at bounding box center [375, 49] width 6 height 10
click at [400, 49] on icon at bounding box center [402, 49] width 5 height 9
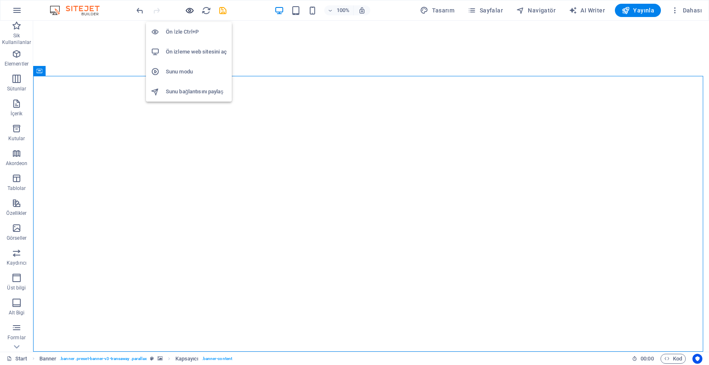
click at [186, 11] on icon "button" at bounding box center [190, 11] width 10 height 10
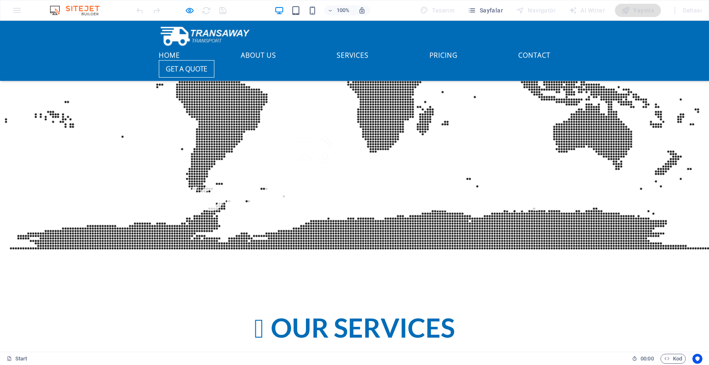
scroll to position [1089, 0]
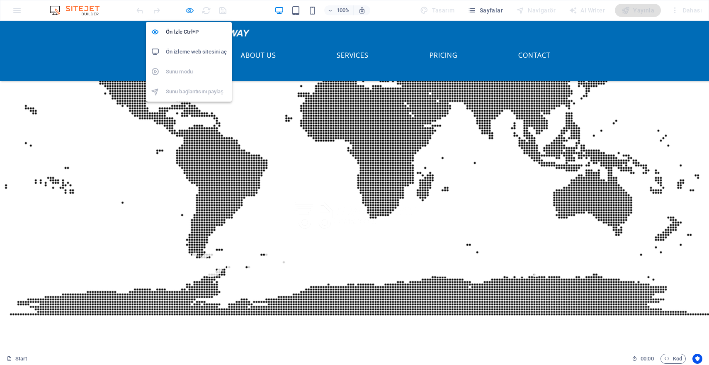
click at [190, 11] on icon "button" at bounding box center [190, 11] width 10 height 10
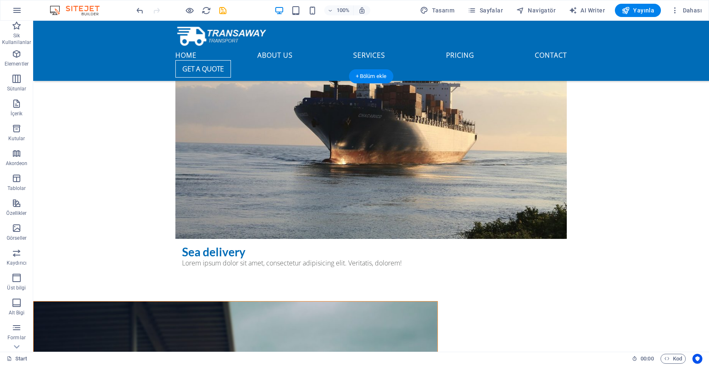
scroll to position [2350, 0]
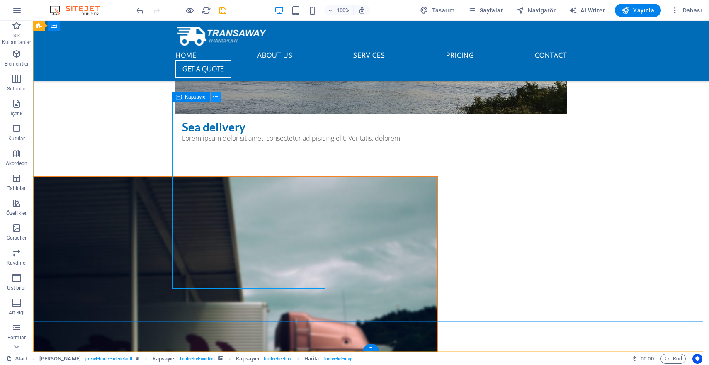
click at [218, 97] on icon at bounding box center [215, 97] width 5 height 9
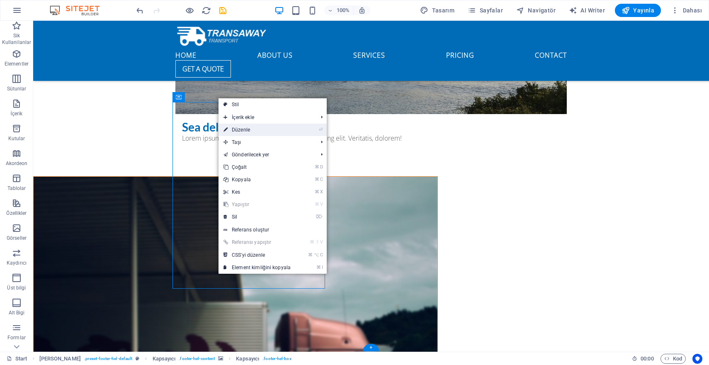
click at [265, 130] on link "⏎ Düzenle" at bounding box center [257, 130] width 77 height 12
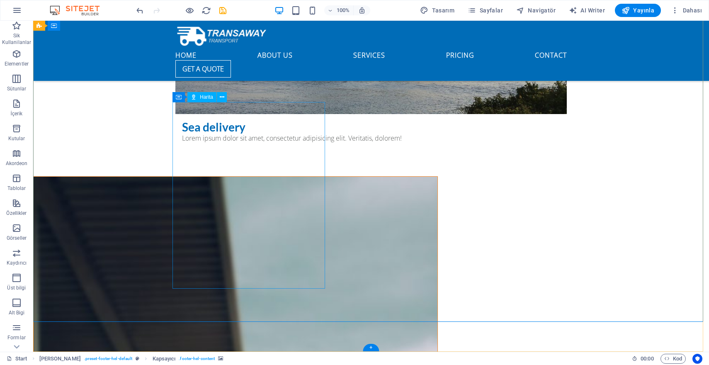
click at [226, 98] on button at bounding box center [222, 97] width 10 height 10
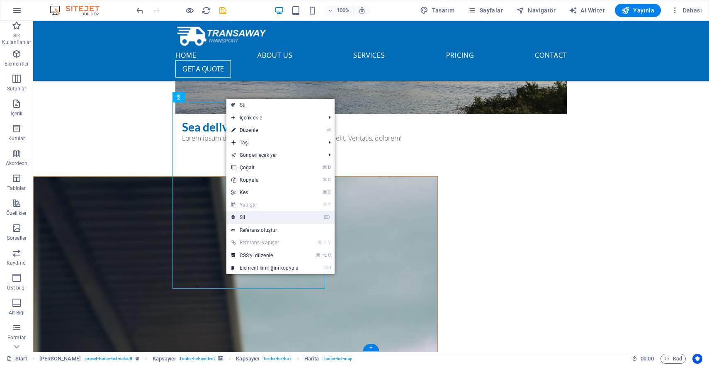
click at [258, 219] on link "⌦ Sil" at bounding box center [265, 217] width 77 height 12
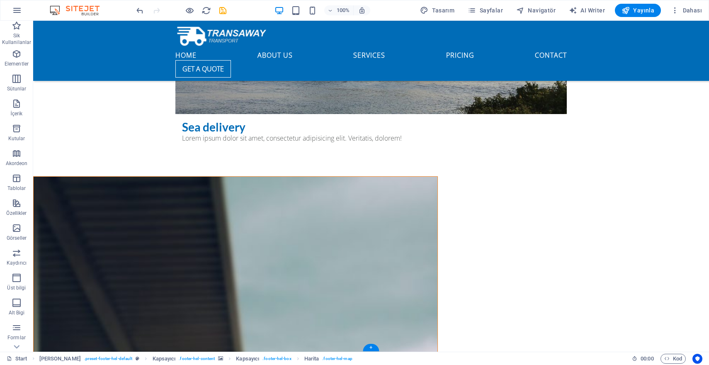
scroll to position [2222, 0]
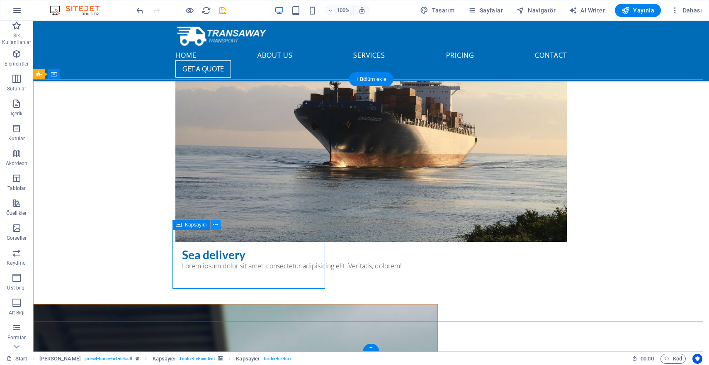
click at [219, 226] on button at bounding box center [216, 225] width 10 height 10
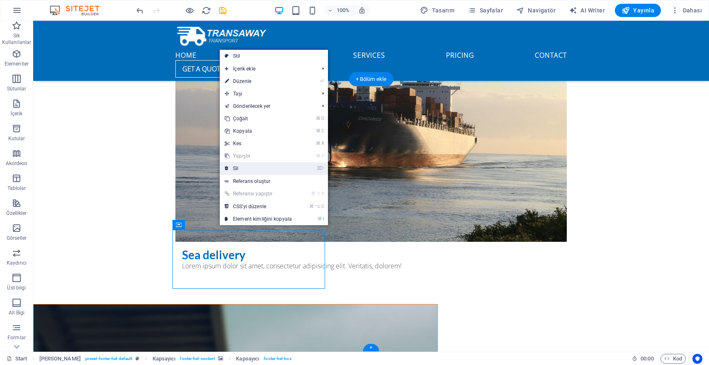
click at [244, 167] on link "⌦ Sil" at bounding box center [258, 168] width 77 height 12
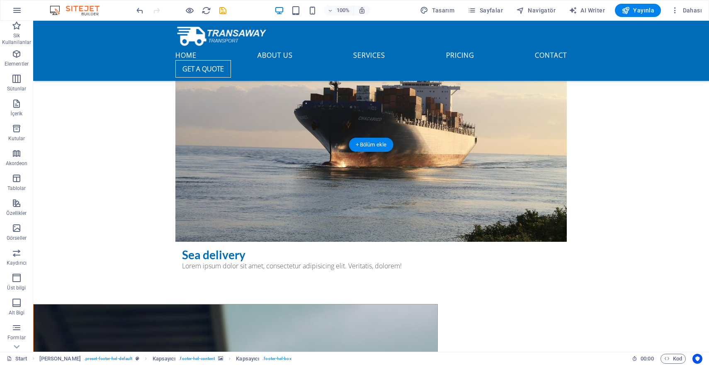
scroll to position [2156, 0]
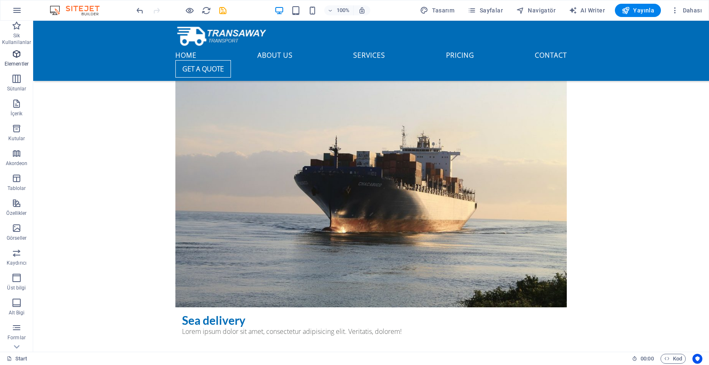
click at [17, 61] on p "Elementler" at bounding box center [17, 64] width 24 height 7
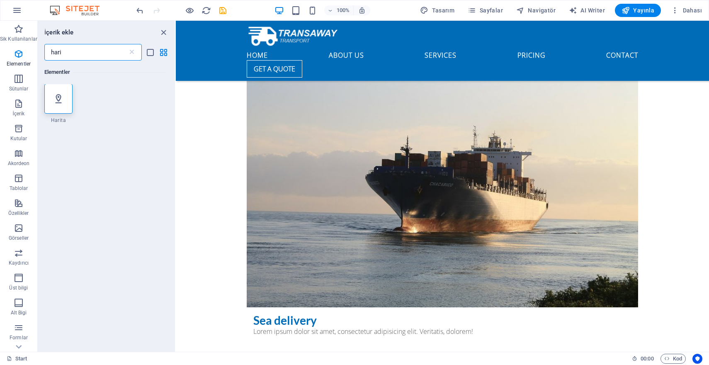
scroll to position [0, 0]
type input "h"
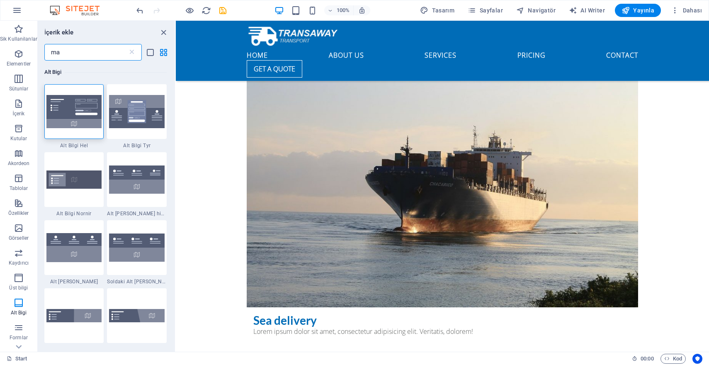
type input "m"
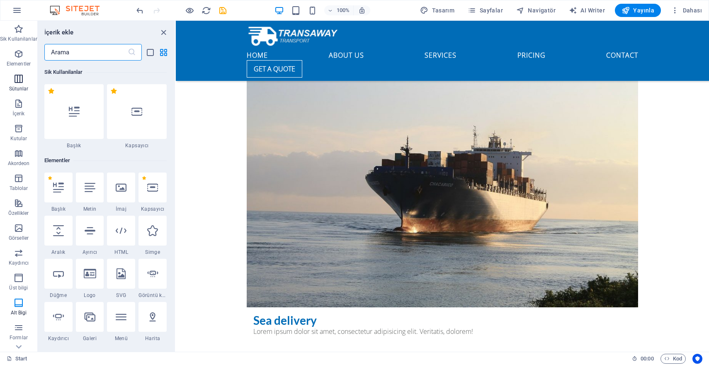
click at [23, 79] on span "Sütunlar" at bounding box center [18, 84] width 37 height 20
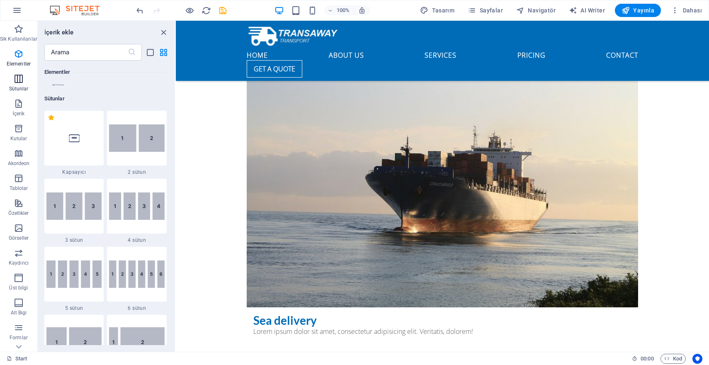
scroll to position [411, 0]
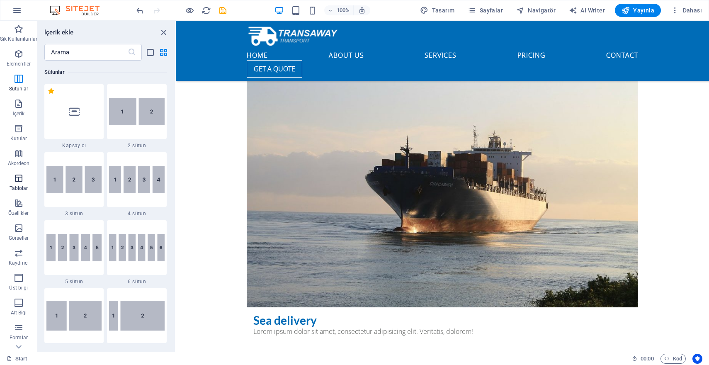
click at [15, 173] on icon "button" at bounding box center [19, 178] width 10 height 10
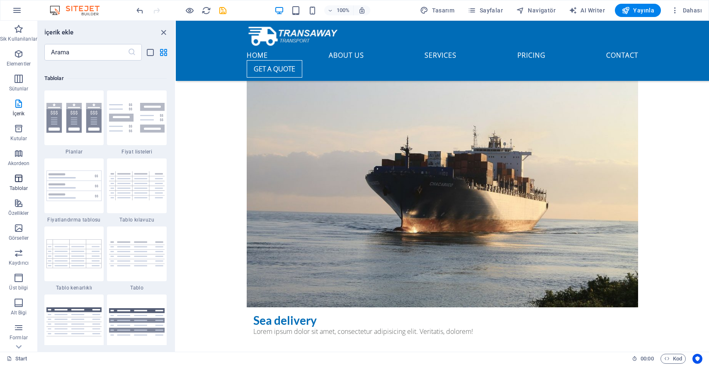
scroll to position [2873, 0]
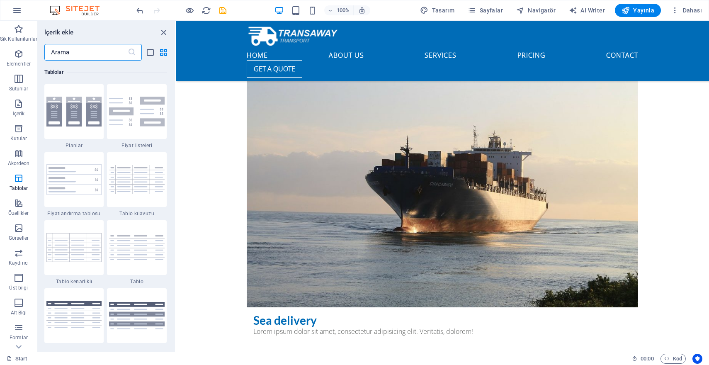
click at [72, 50] on input "text" at bounding box center [85, 52] width 83 height 17
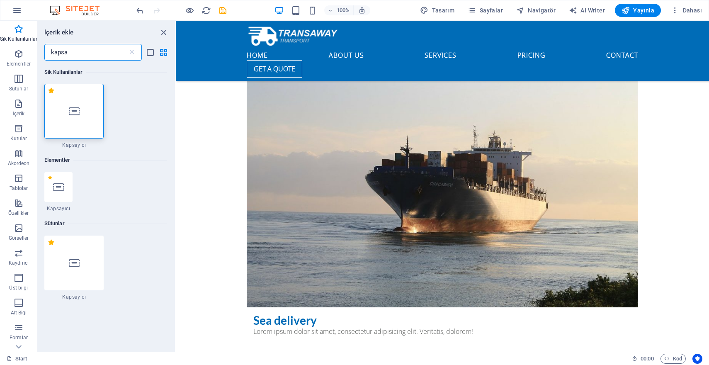
scroll to position [0, 0]
type input "kapsa"
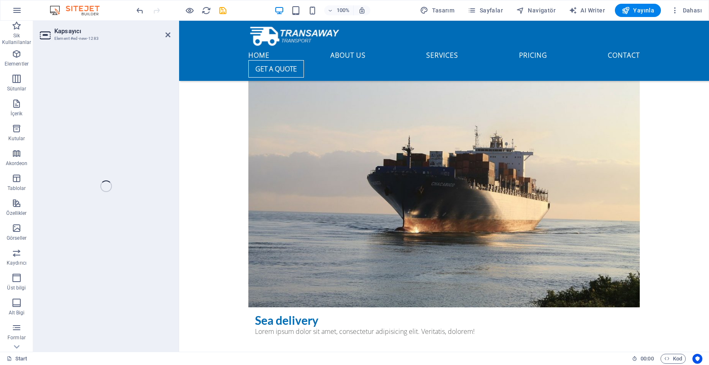
scroll to position [2282, 0]
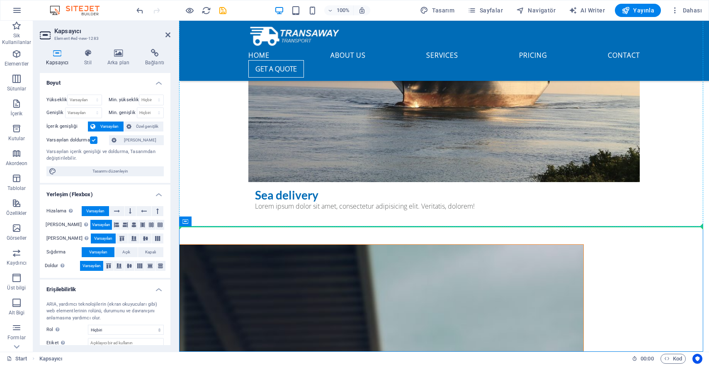
drag, startPoint x: 366, startPoint y: 294, endPoint x: 352, endPoint y: 180, distance: 114.2
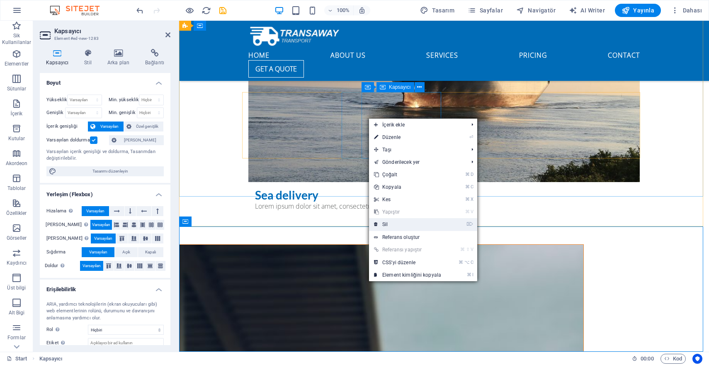
click at [401, 224] on link "⌦ Sil" at bounding box center [407, 224] width 77 height 12
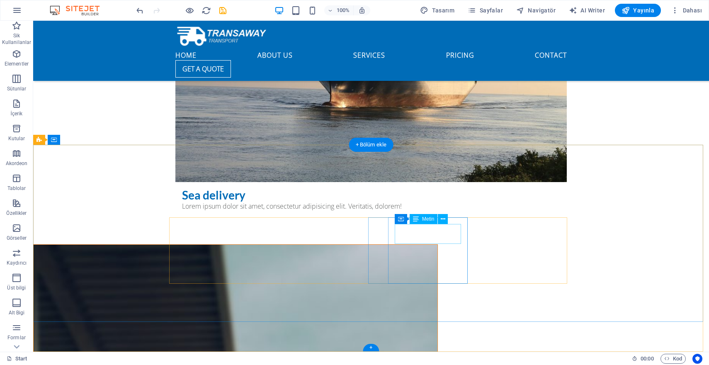
scroll to position [2156, 0]
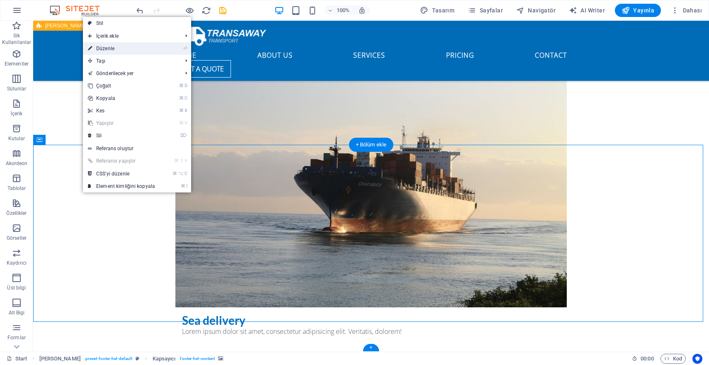
click at [141, 51] on link "⏎ Düzenle" at bounding box center [121, 48] width 77 height 12
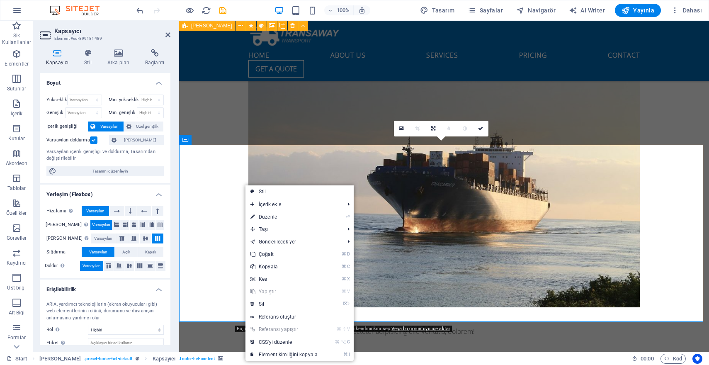
click at [163, 39] on header "Kapsayıcı Element #ed-899181489" at bounding box center [105, 32] width 131 height 22
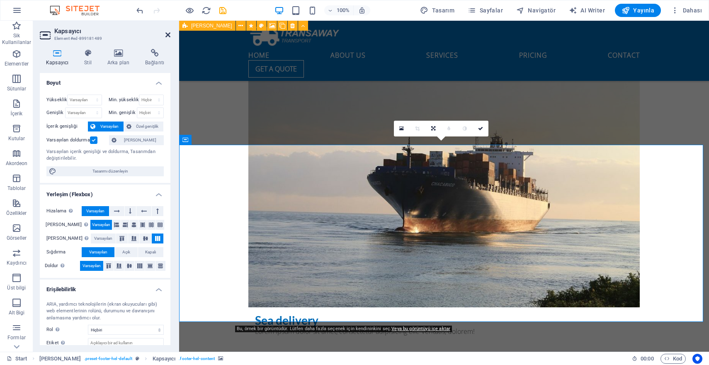
click at [166, 37] on icon at bounding box center [168, 35] width 5 height 7
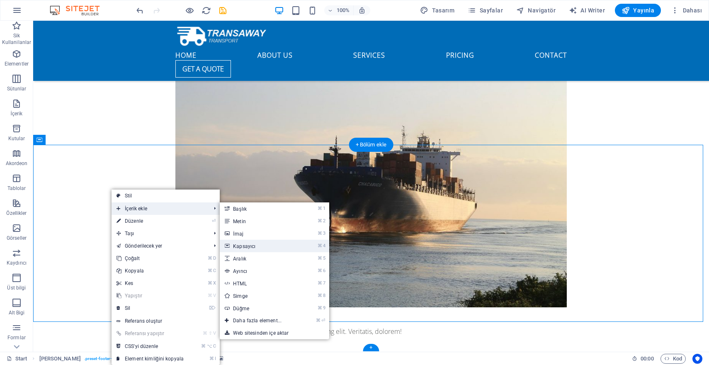
click at [257, 243] on link "⌘ 4 Kapsayıcı" at bounding box center [259, 246] width 78 height 12
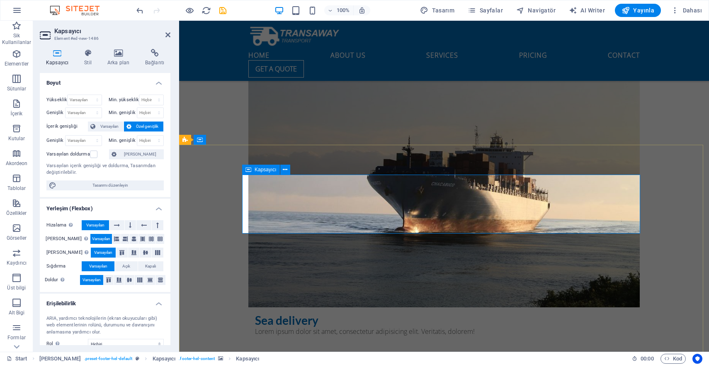
scroll to position [2215, 0]
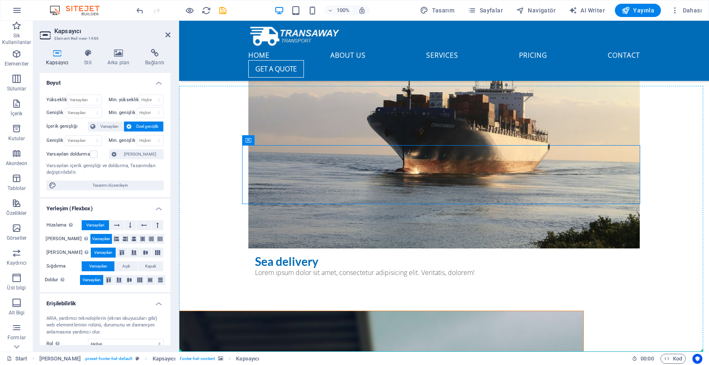
drag, startPoint x: 511, startPoint y: 177, endPoint x: 451, endPoint y: 303, distance: 139.5
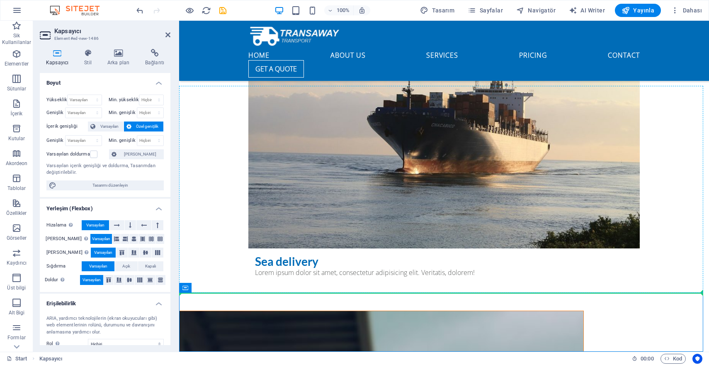
drag, startPoint x: 507, startPoint y: 306, endPoint x: 502, endPoint y: 244, distance: 61.6
drag, startPoint x: 478, startPoint y: 306, endPoint x: 468, endPoint y: 233, distance: 73.7
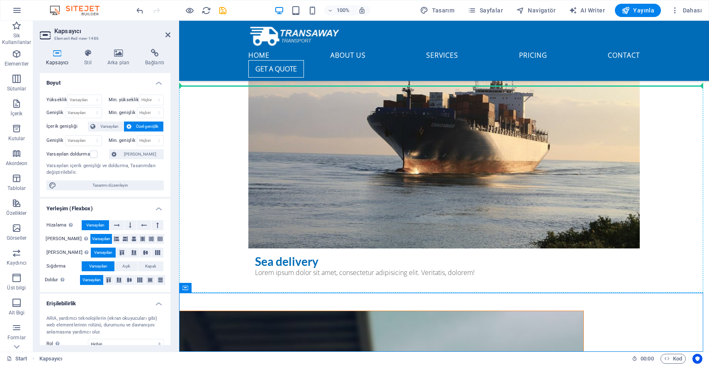
drag, startPoint x: 475, startPoint y: 318, endPoint x: 455, endPoint y: 114, distance: 205.6
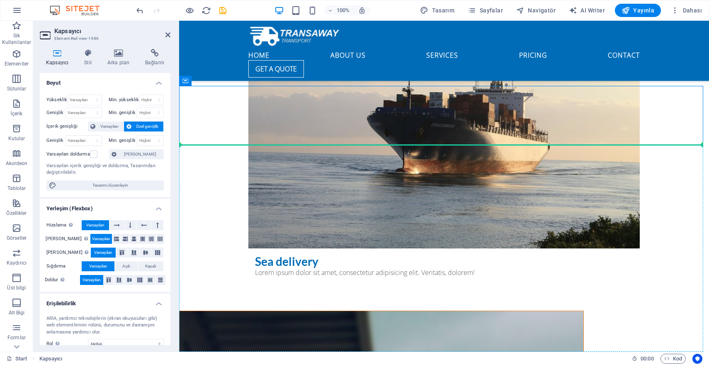
drag, startPoint x: 511, startPoint y: 108, endPoint x: 501, endPoint y: 171, distance: 63.0
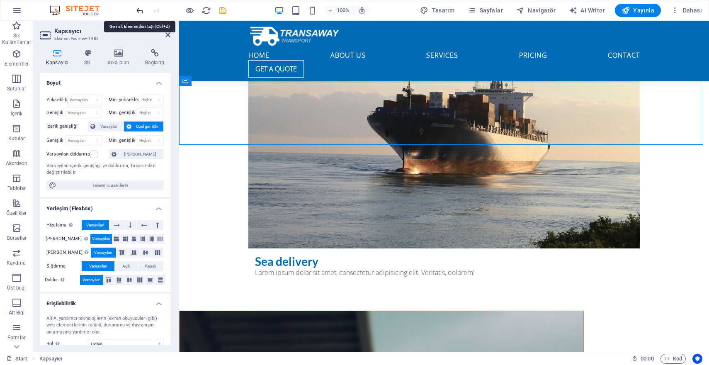
click at [138, 9] on icon "undo" at bounding box center [140, 11] width 10 height 10
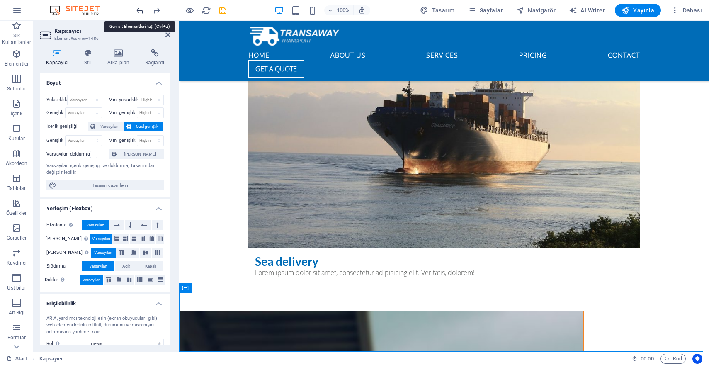
click at [139, 9] on icon "undo" at bounding box center [140, 11] width 10 height 10
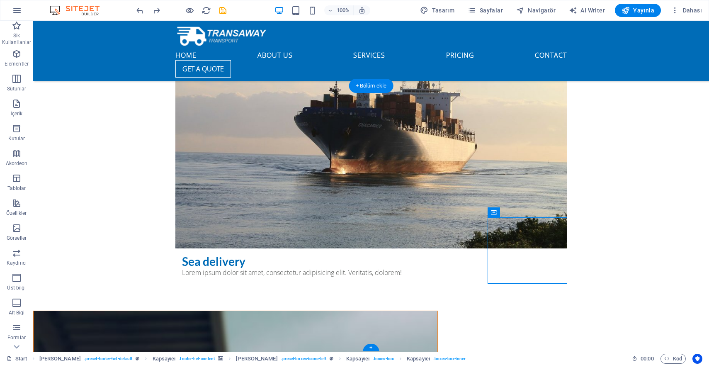
drag, startPoint x: 478, startPoint y: 279, endPoint x: 511, endPoint y: 245, distance: 46.9
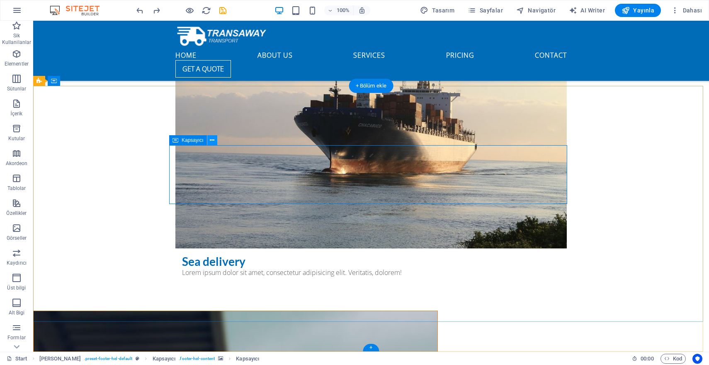
click at [216, 143] on button at bounding box center [212, 140] width 10 height 10
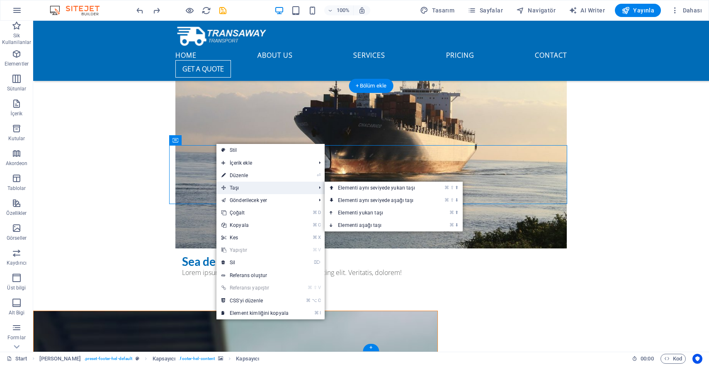
click at [237, 184] on span "Taşı" at bounding box center [265, 188] width 96 height 12
click at [389, 199] on link "⌘ ⇧ ⬇ Elementi aynı seviyede aşağı taşı" at bounding box center [378, 200] width 107 height 12
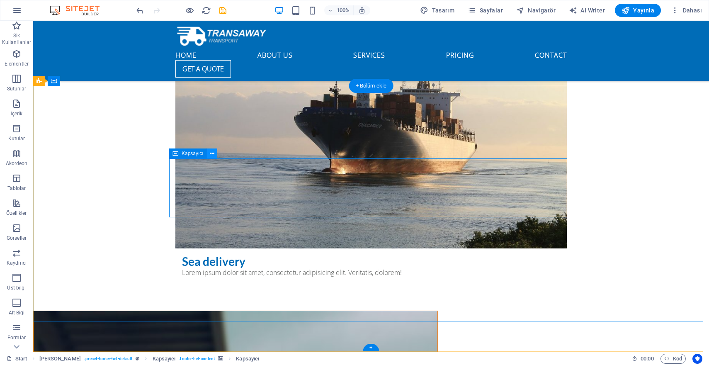
click at [214, 154] on icon at bounding box center [212, 153] width 5 height 9
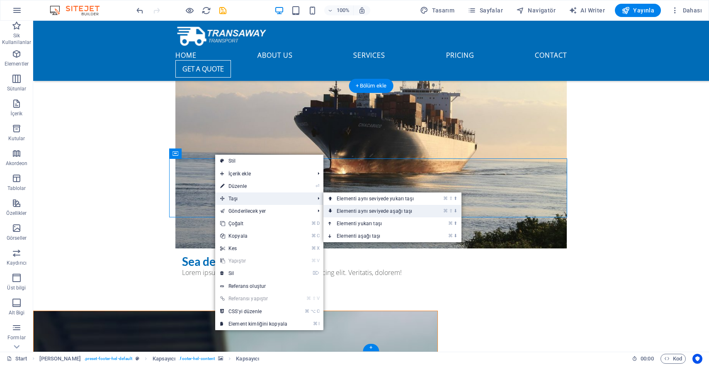
click at [378, 213] on link "⌘ ⇧ ⬇ Elementi aynı seviyede aşağı taşı" at bounding box center [377, 211] width 107 height 12
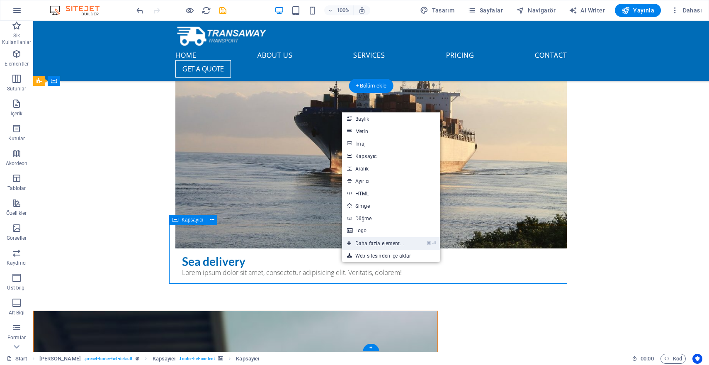
click at [374, 246] on link "⌘ ⏎ Daha fazla element..." at bounding box center [375, 243] width 67 height 12
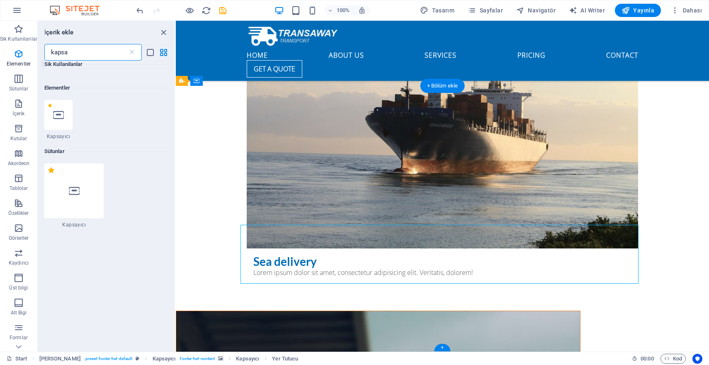
scroll to position [88, 0]
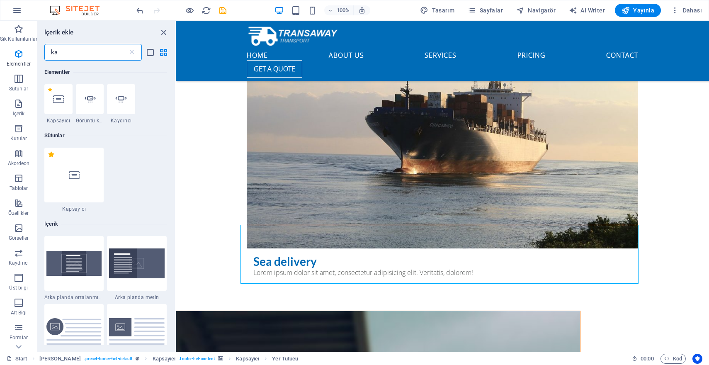
type input "k"
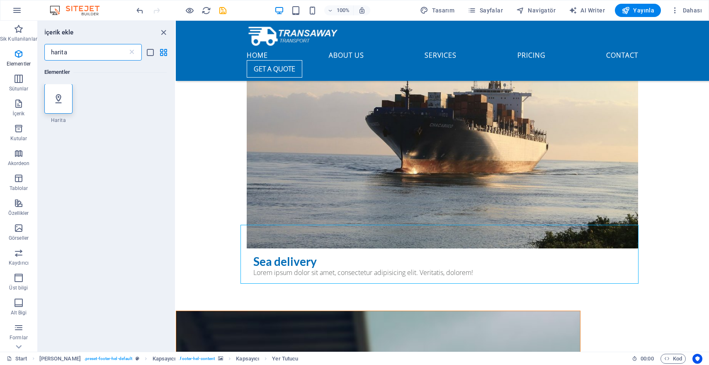
scroll to position [0, 0]
type input "harita"
click at [62, 98] on icon at bounding box center [58, 99] width 11 height 11
select select "1"
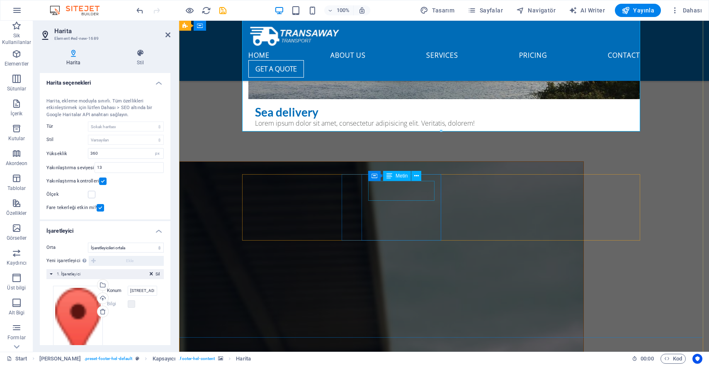
scroll to position [2349, 0]
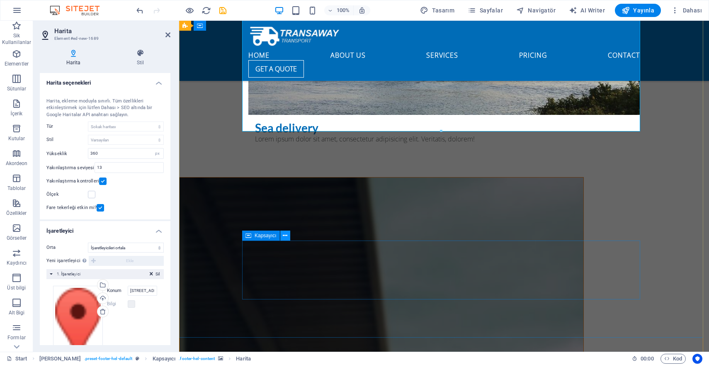
click at [286, 236] on icon at bounding box center [285, 235] width 5 height 9
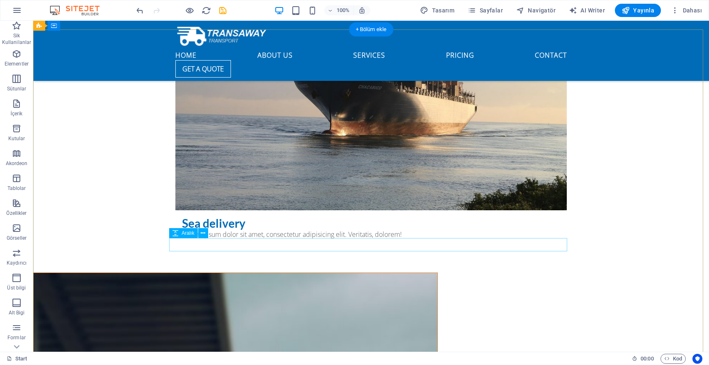
scroll to position [2335, 0]
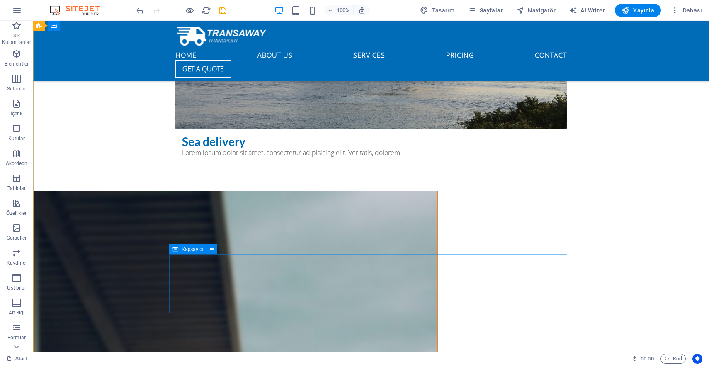
click at [211, 249] on icon at bounding box center [212, 249] width 5 height 9
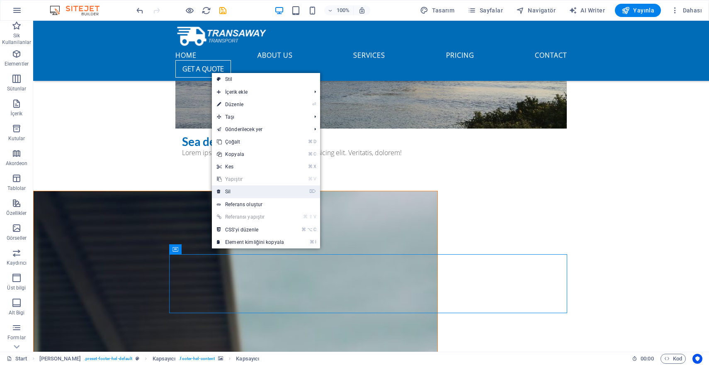
drag, startPoint x: 234, startPoint y: 193, endPoint x: 239, endPoint y: 199, distance: 7.4
click at [234, 193] on link "⌦ Sil" at bounding box center [250, 191] width 77 height 12
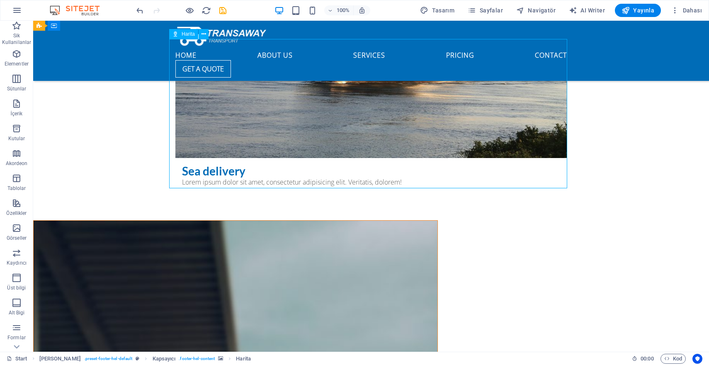
scroll to position [2292, 0]
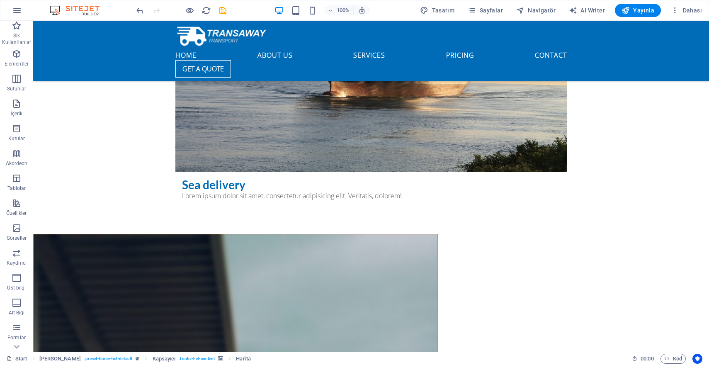
drag, startPoint x: 328, startPoint y: 102, endPoint x: 314, endPoint y: 300, distance: 199.2
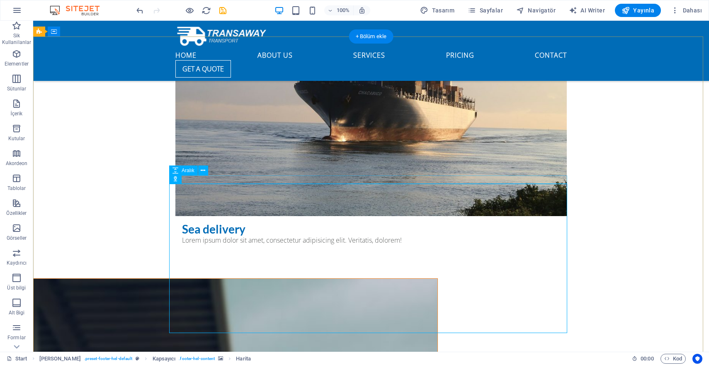
scroll to position [2306, 0]
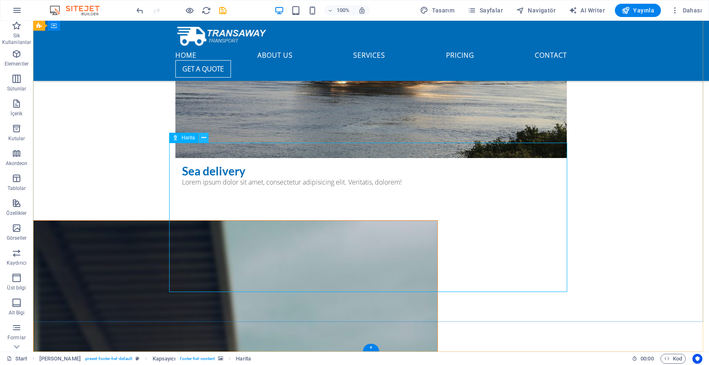
click at [204, 137] on icon at bounding box center [204, 138] width 5 height 9
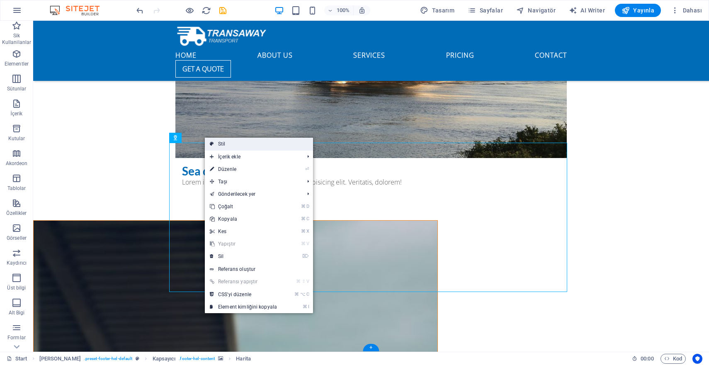
click at [227, 145] on link "Stil" at bounding box center [259, 144] width 108 height 12
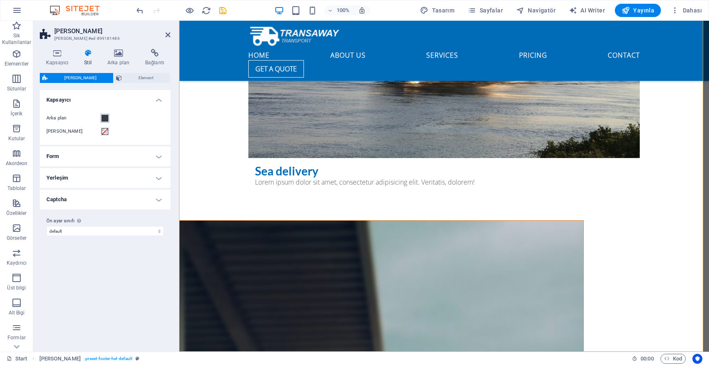
click at [106, 118] on span at bounding box center [105, 118] width 7 height 7
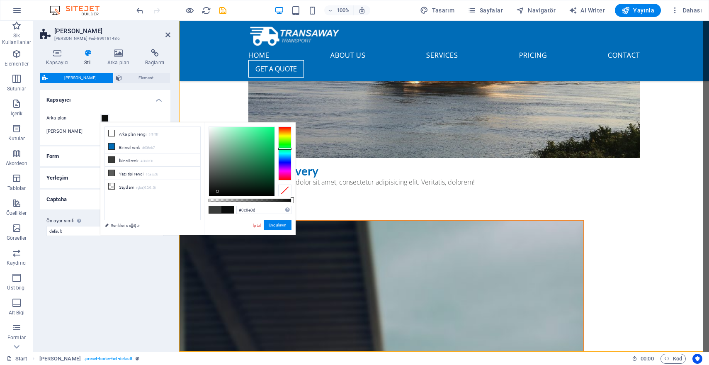
click at [218, 192] on div at bounding box center [242, 161] width 66 height 69
click at [127, 189] on li "Saydam rgba(0,0,0,.0)" at bounding box center [152, 186] width 95 height 13
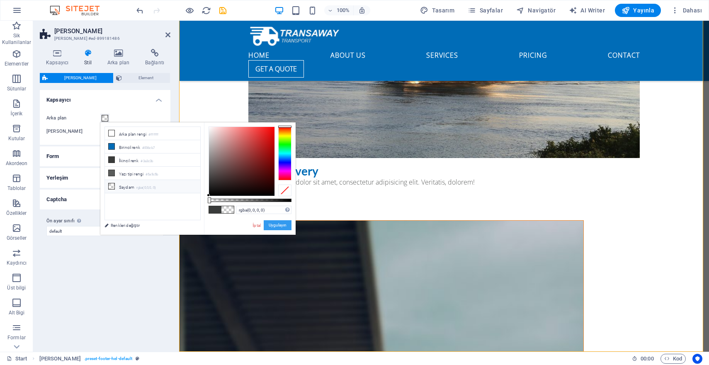
drag, startPoint x: 276, startPoint y: 227, endPoint x: 86, endPoint y: 210, distance: 191.2
click at [276, 227] on button "Uygulayın" at bounding box center [278, 225] width 28 height 10
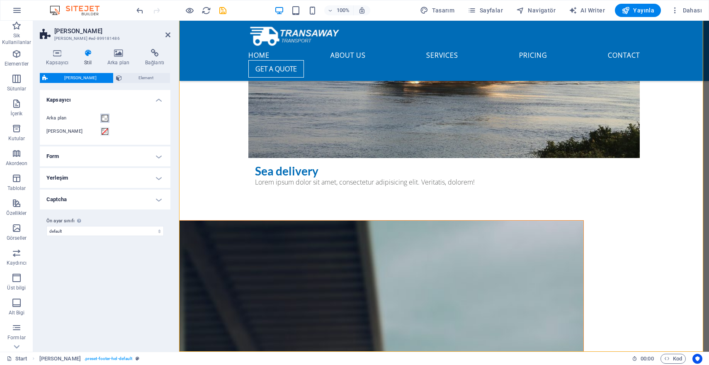
click at [103, 117] on span at bounding box center [105, 118] width 7 height 7
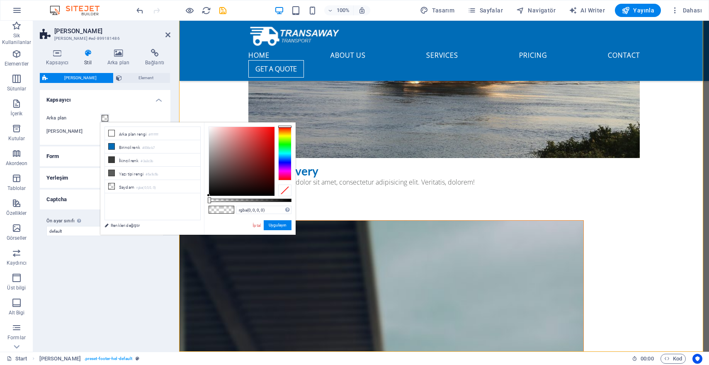
drag, startPoint x: 208, startPoint y: 192, endPoint x: 215, endPoint y: 196, distance: 7.8
click at [215, 196] on div "rgba(0, 0, 0, 0) Desteklenen biçimler #0852ed rgb(8, 82, 237) rgba(8, 82, 237, …" at bounding box center [250, 238] width 92 height 233
drag, startPoint x: 215, startPoint y: 194, endPoint x: 210, endPoint y: 194, distance: 5.4
click at [210, 194] on div at bounding box center [242, 161] width 66 height 69
click at [256, 225] on link "İptal" at bounding box center [257, 225] width 10 height 6
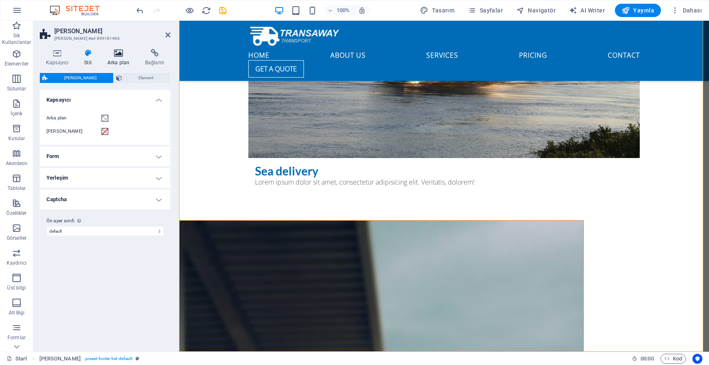
click at [119, 52] on icon at bounding box center [118, 53] width 34 height 8
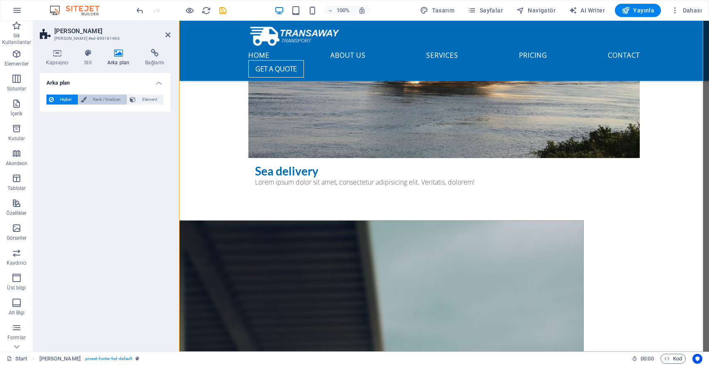
click at [103, 96] on span "Renk / Gradyan" at bounding box center [107, 100] width 36 height 10
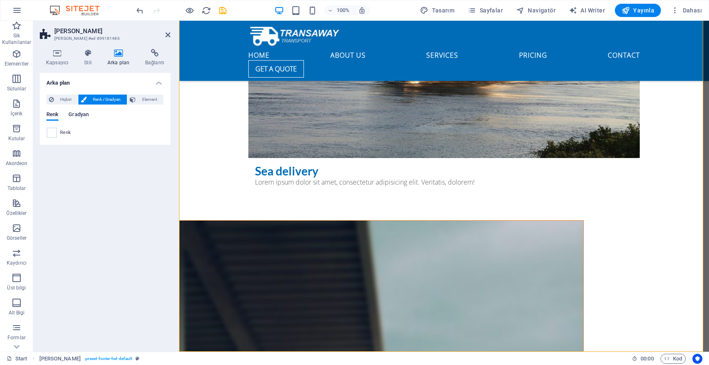
click at [82, 114] on span "Gradyan" at bounding box center [78, 116] width 20 height 12
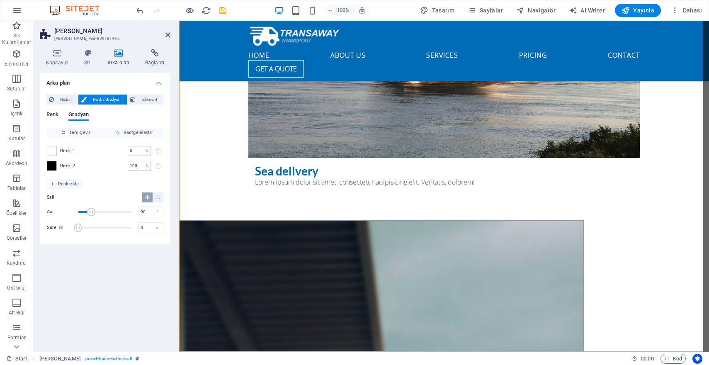
click at [57, 114] on span "Renk" at bounding box center [52, 116] width 12 height 12
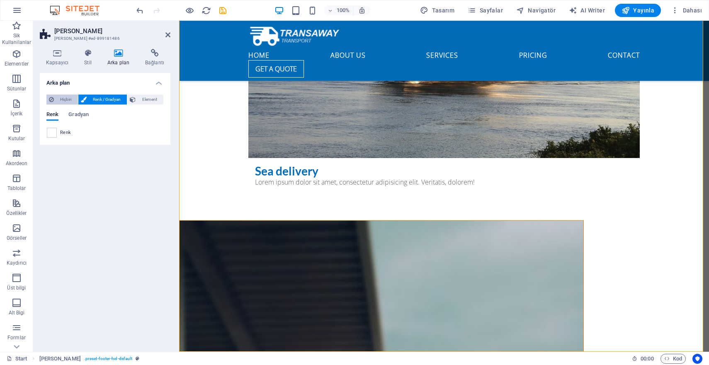
click at [61, 103] on span "Hiçbiri" at bounding box center [65, 100] width 19 height 10
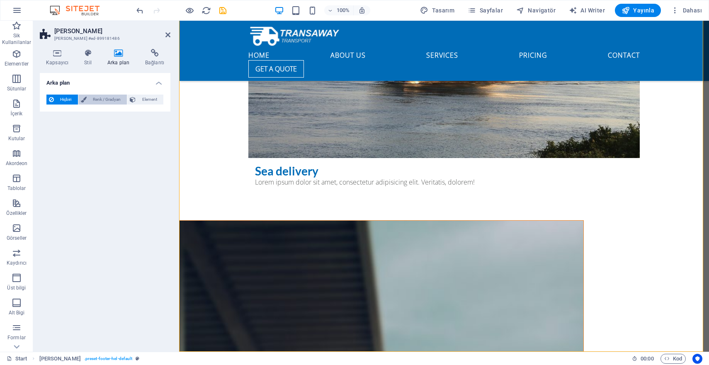
click at [86, 101] on icon at bounding box center [84, 100] width 6 height 10
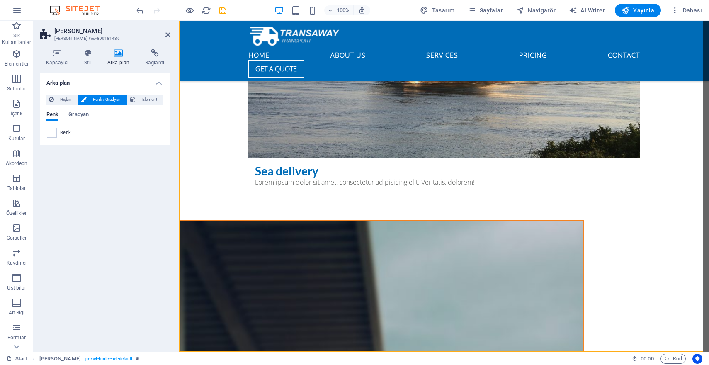
click at [91, 48] on div "Kapsayıcı Stil Arka plan Bağlantı Boyut Yükseklik Varsayılan px rem % vh vw Min…" at bounding box center [105, 196] width 144 height 309
click at [53, 53] on icon at bounding box center [57, 53] width 35 height 8
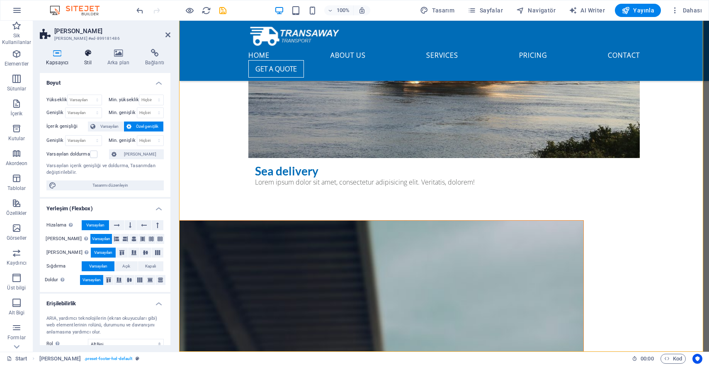
click at [78, 56] on icon at bounding box center [88, 53] width 20 height 8
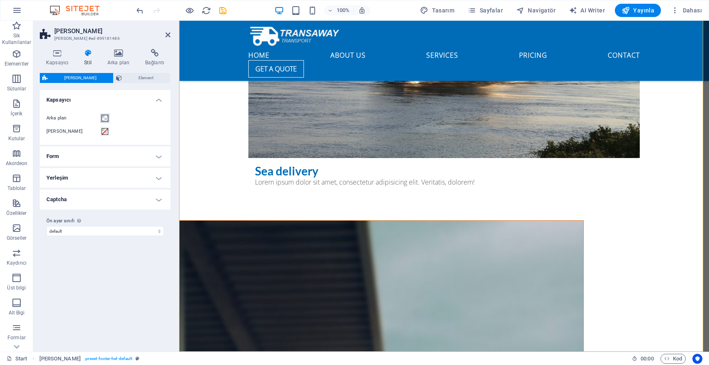
click at [106, 117] on span at bounding box center [105, 118] width 7 height 7
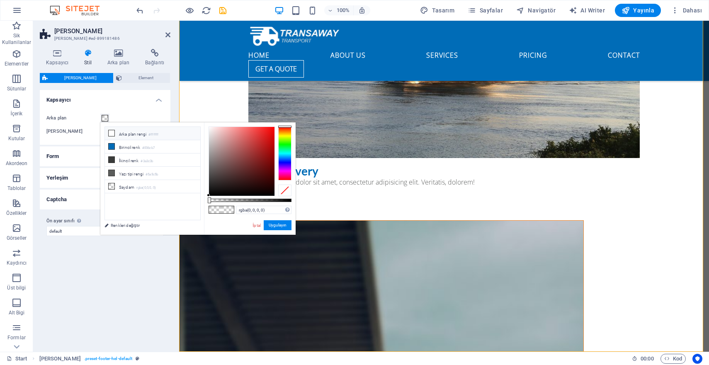
click at [127, 134] on li "Arka plan rengi #ffffff" at bounding box center [152, 133] width 95 height 13
type input "#000000"
drag, startPoint x: 233, startPoint y: 187, endPoint x: 193, endPoint y: 197, distance: 41.0
click at [193, 197] on div "less Arka plan rengi #ffffff Birincil renk #006cb7 İkincil renk #3a3c3b Yazı ti…" at bounding box center [197, 178] width 195 height 112
click at [276, 224] on button "Uygulayın" at bounding box center [278, 225] width 28 height 10
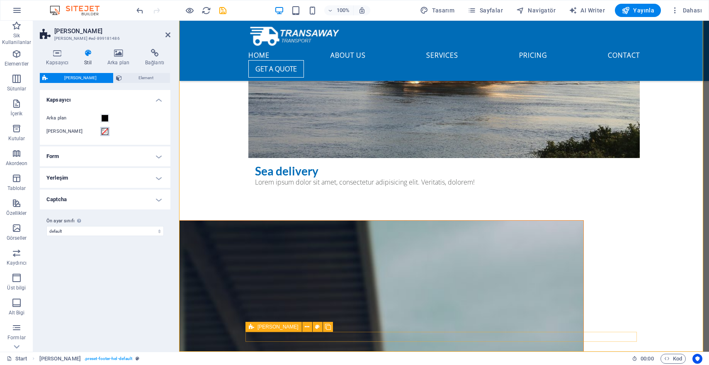
click at [106, 131] on span at bounding box center [105, 131] width 7 height 7
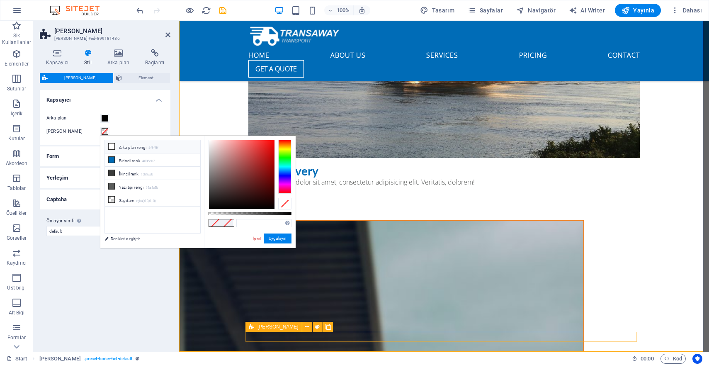
click at [130, 147] on li "Arka plan rengi #ffffff" at bounding box center [152, 146] width 95 height 13
type input "#ffffff"
click at [103, 114] on button "Arka plan" at bounding box center [104, 118] width 9 height 9
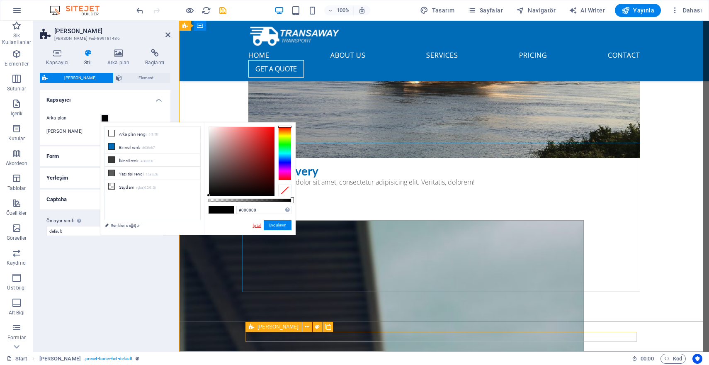
drag, startPoint x: 258, startPoint y: 227, endPoint x: 78, endPoint y: 206, distance: 180.4
click at [258, 227] on link "İptal" at bounding box center [257, 225] width 10 height 6
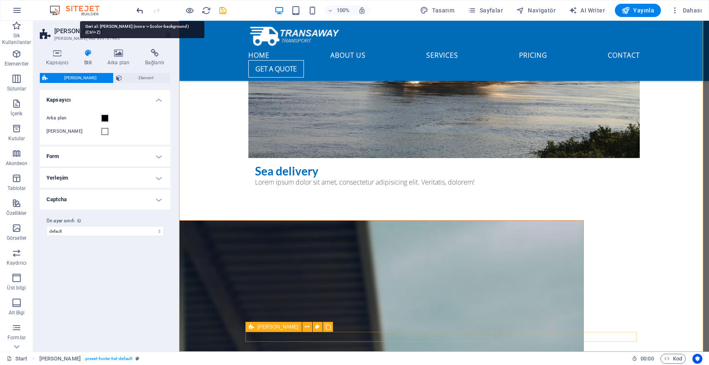
click at [139, 12] on icon "undo" at bounding box center [140, 11] width 10 height 10
click at [140, 9] on icon "undo" at bounding box center [140, 11] width 10 height 10
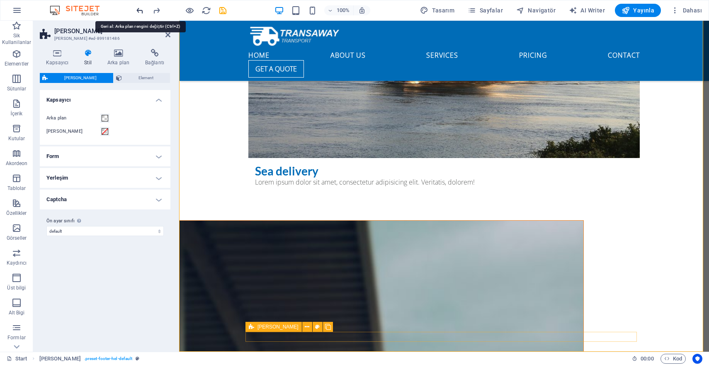
click at [140, 9] on icon "undo" at bounding box center [140, 11] width 10 height 10
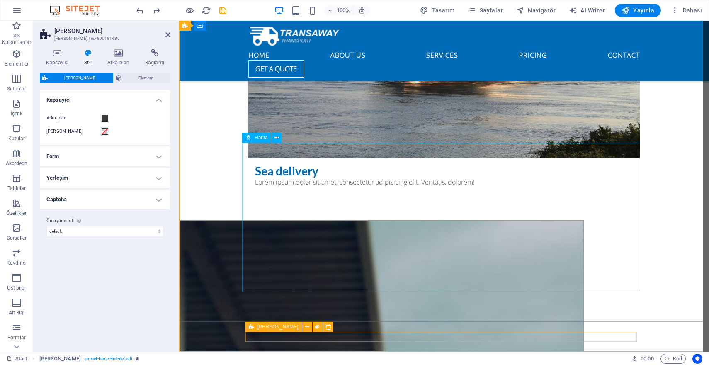
drag, startPoint x: 167, startPoint y: 36, endPoint x: 162, endPoint y: 80, distance: 44.3
click at [167, 36] on icon at bounding box center [168, 35] width 5 height 7
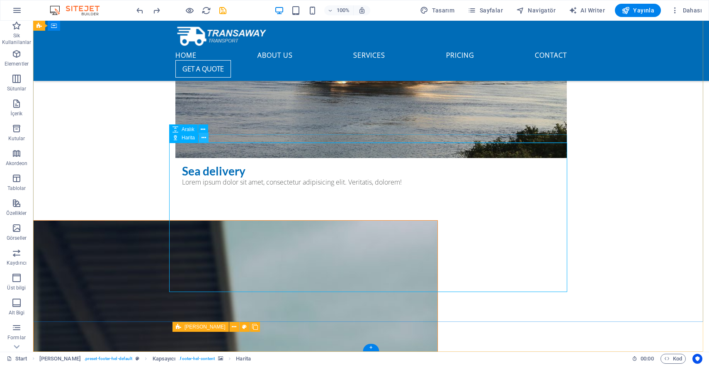
click at [204, 139] on icon at bounding box center [204, 138] width 5 height 9
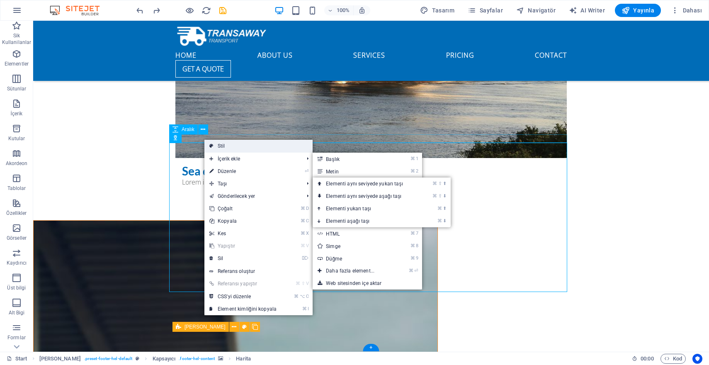
click at [227, 145] on link "Stil" at bounding box center [259, 146] width 108 height 12
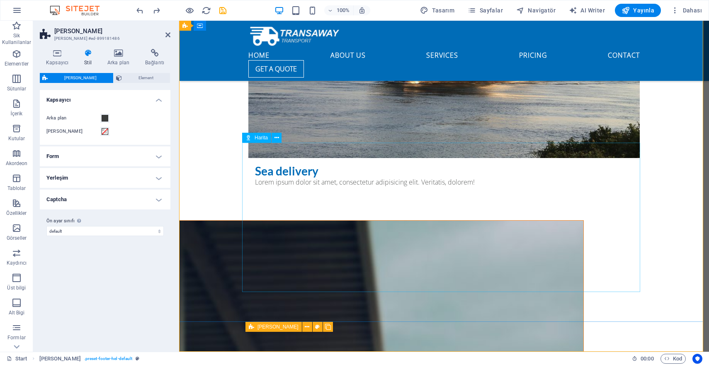
click at [164, 30] on h2 "[PERSON_NAME]" at bounding box center [112, 30] width 116 height 7
drag, startPoint x: 168, startPoint y: 33, endPoint x: 147, endPoint y: 53, distance: 29.1
click at [168, 33] on icon at bounding box center [168, 35] width 5 height 7
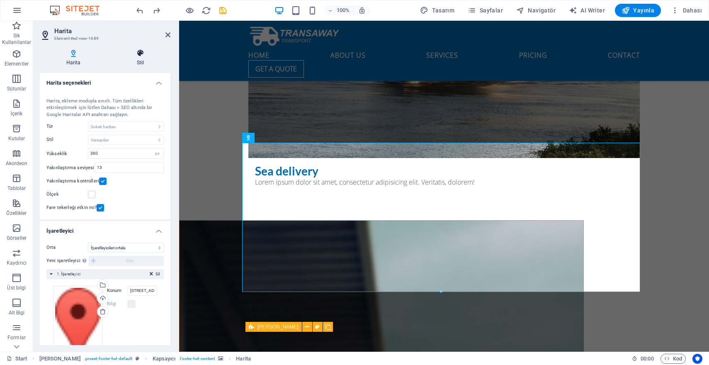
click at [139, 59] on h4 "Stil" at bounding box center [140, 57] width 60 height 17
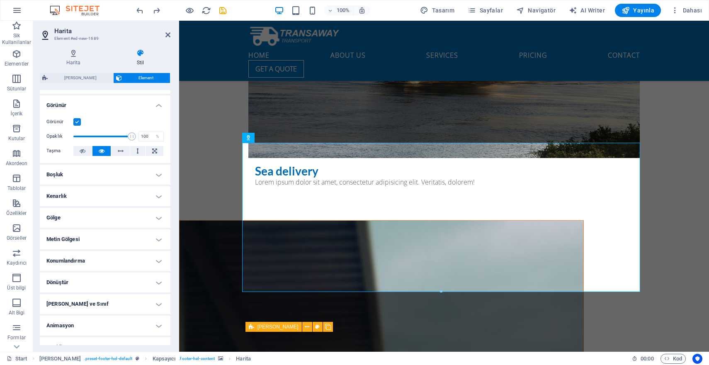
scroll to position [102, 0]
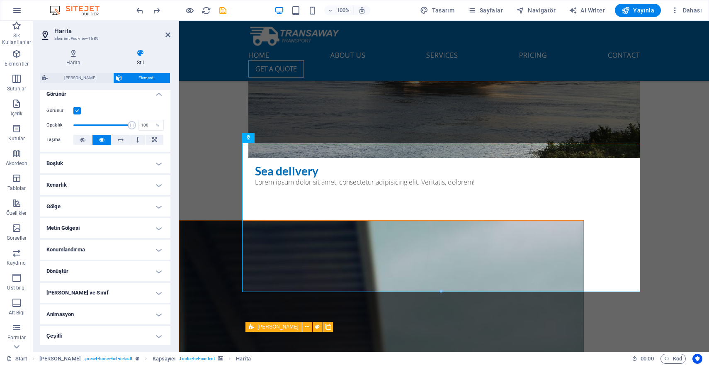
click at [101, 246] on h4 "Konumlandırma" at bounding box center [105, 250] width 131 height 20
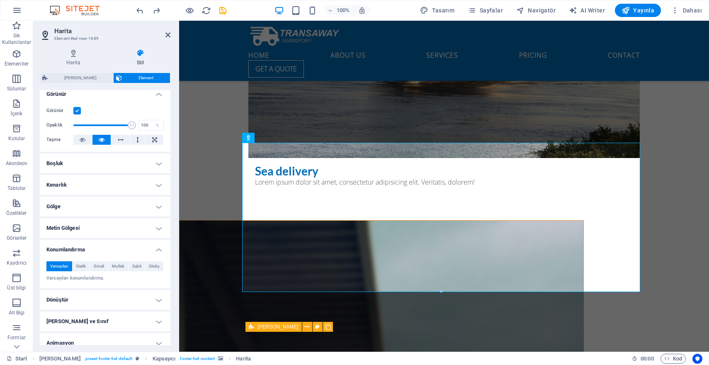
scroll to position [130, 0]
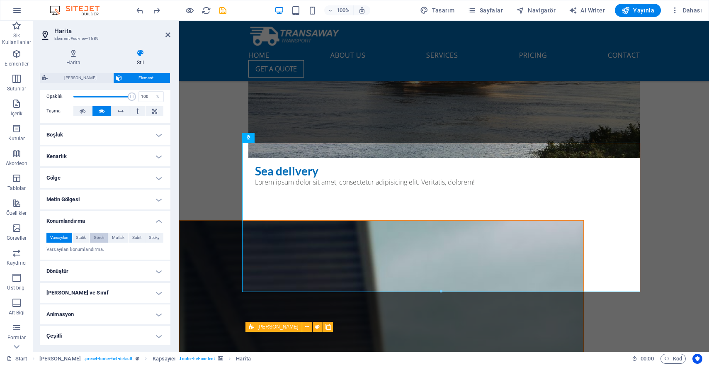
click at [102, 239] on span "Göreli" at bounding box center [99, 238] width 10 height 10
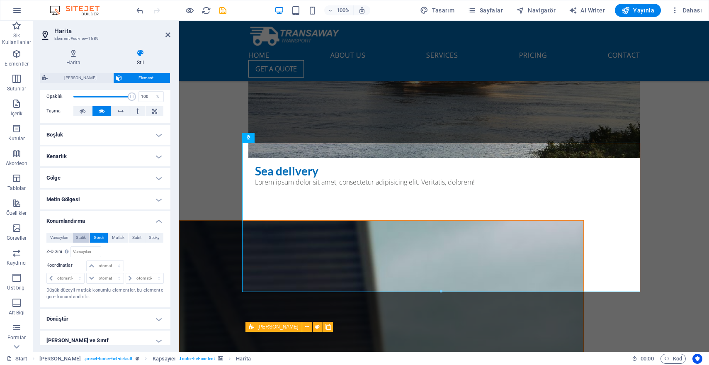
click at [78, 237] on span "Statik" at bounding box center [81, 238] width 10 height 10
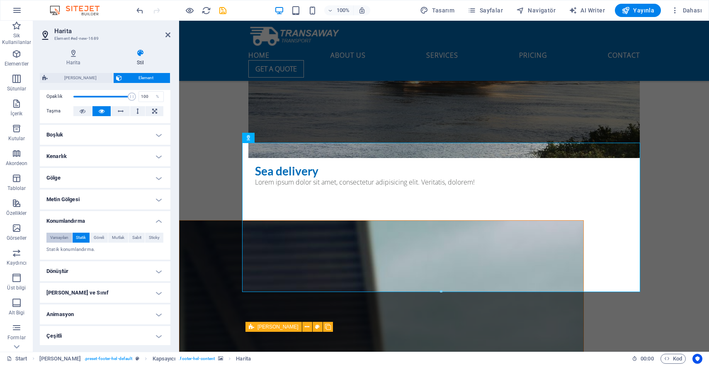
click at [68, 236] on span "Varsayılan" at bounding box center [59, 238] width 18 height 10
click at [100, 264] on h4 "Dönüştür" at bounding box center [105, 271] width 131 height 20
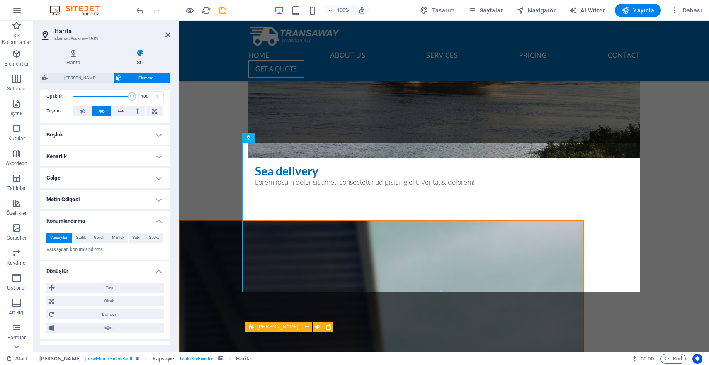
scroll to position [188, 0]
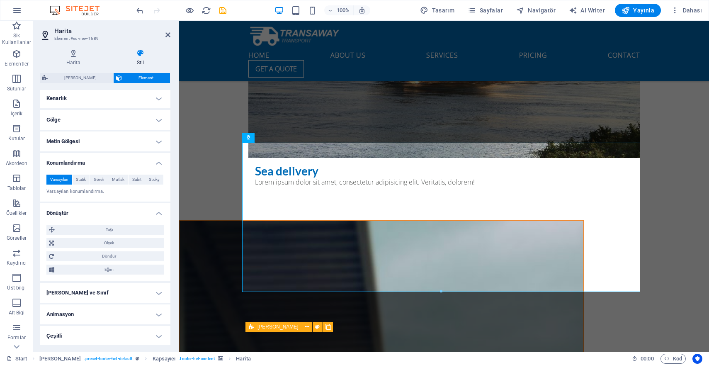
click at [112, 291] on h4 "[PERSON_NAME] ve Sınıf" at bounding box center [105, 293] width 131 height 20
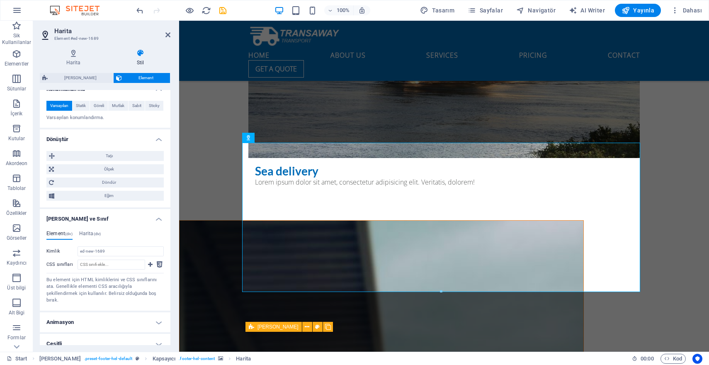
click at [109, 316] on h4 "Animasyon" at bounding box center [105, 322] width 131 height 20
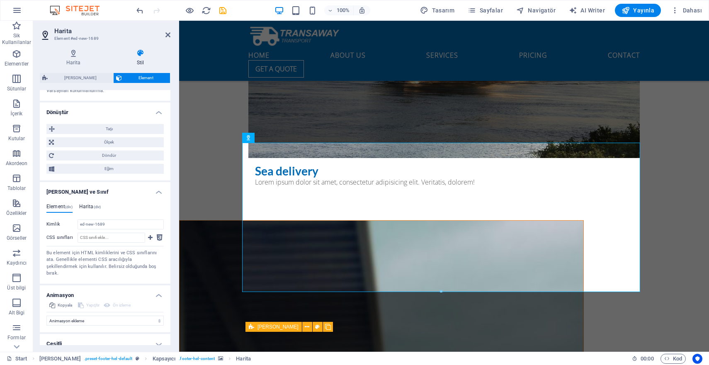
click at [93, 208] on h4 "[PERSON_NAME] (div)" at bounding box center [90, 208] width 22 height 9
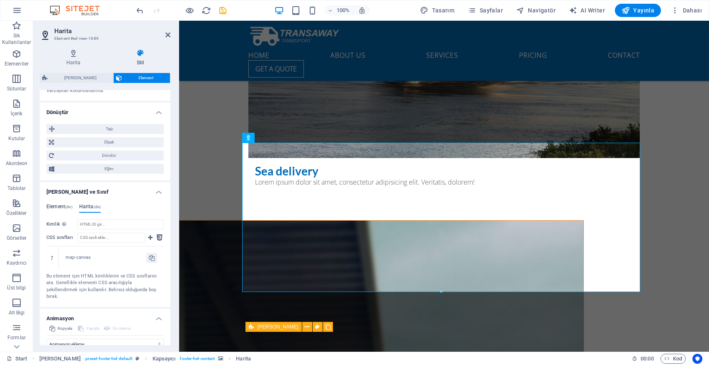
click at [55, 205] on h4 "Element (div)" at bounding box center [59, 208] width 26 height 9
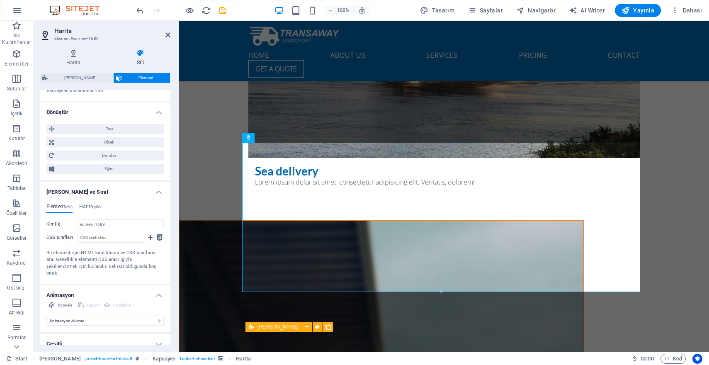
click at [110, 341] on h4 "Çeşitli" at bounding box center [105, 344] width 131 height 20
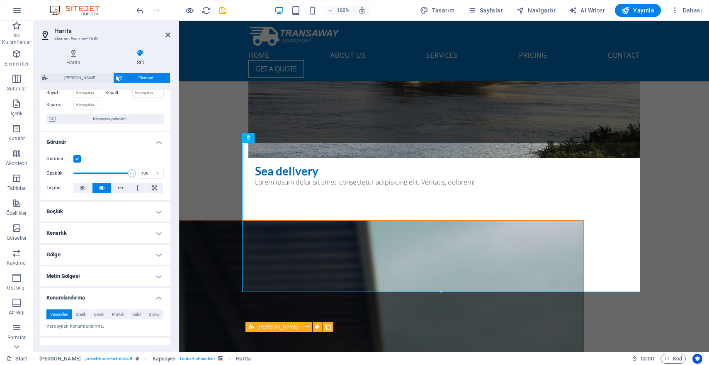
scroll to position [0, 0]
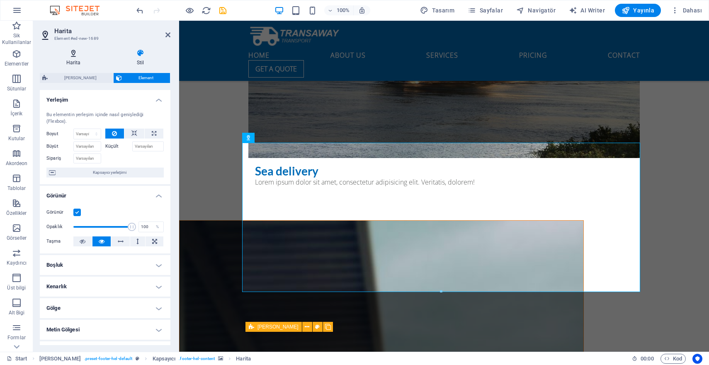
click at [78, 51] on icon at bounding box center [73, 53] width 67 height 8
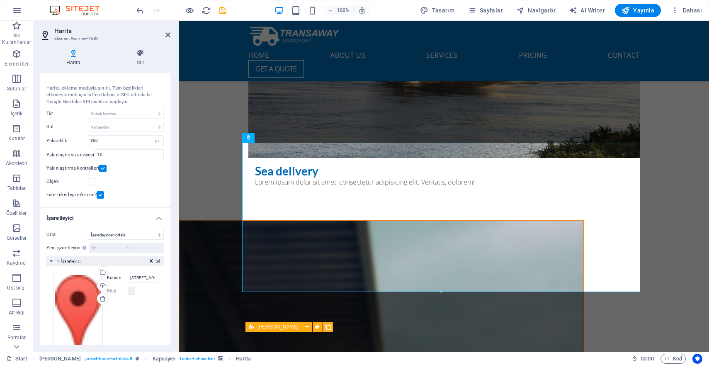
scroll to position [39, 0]
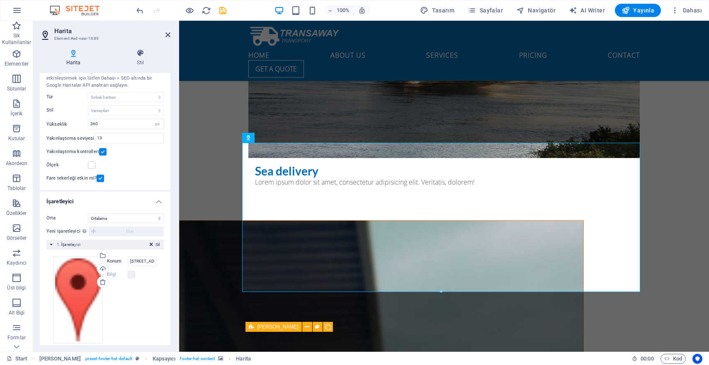
click at [140, 209] on div "Orta Ortalama İşaretleyicileri ortala İşaretleyicileri ortala ve yakınlaştır Ye…" at bounding box center [105, 282] width 131 height 150
click at [138, 212] on div "Orta Ortalama İşaretleyicileri ortala İşaretleyicileri ortala ve yakınlaştır Ye…" at bounding box center [105, 282] width 131 height 150
select select "1"
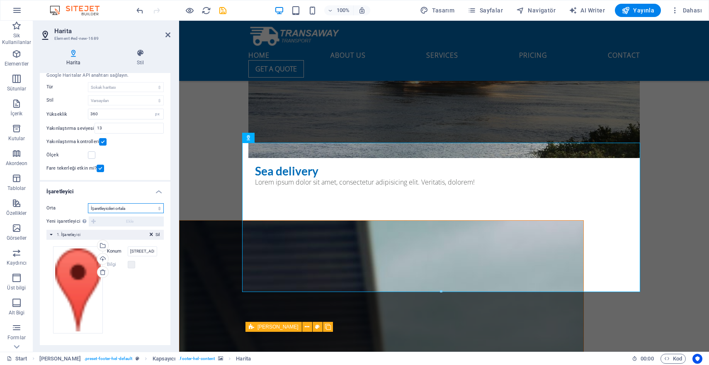
scroll to position [0, 0]
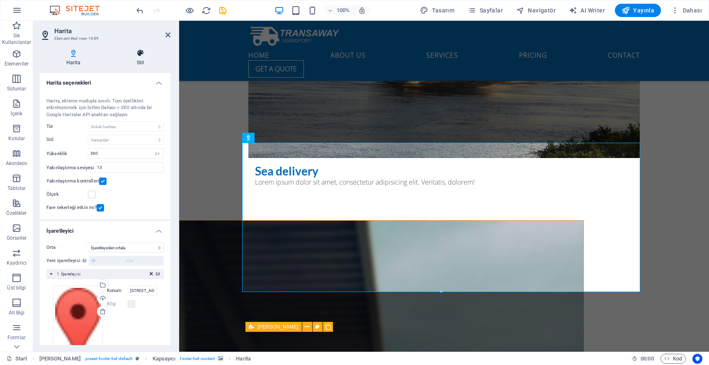
click at [146, 50] on icon at bounding box center [140, 53] width 60 height 8
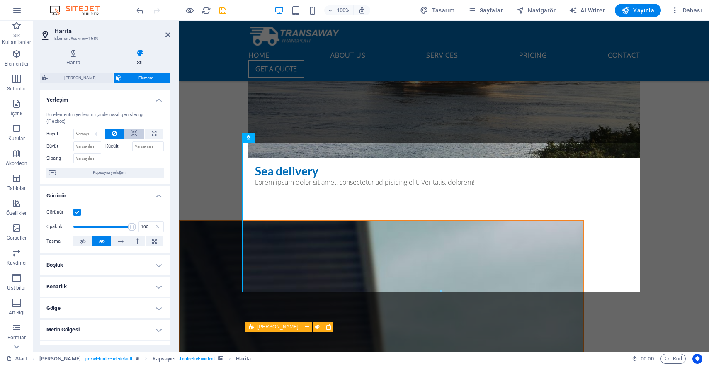
click at [132, 133] on icon at bounding box center [135, 134] width 6 height 10
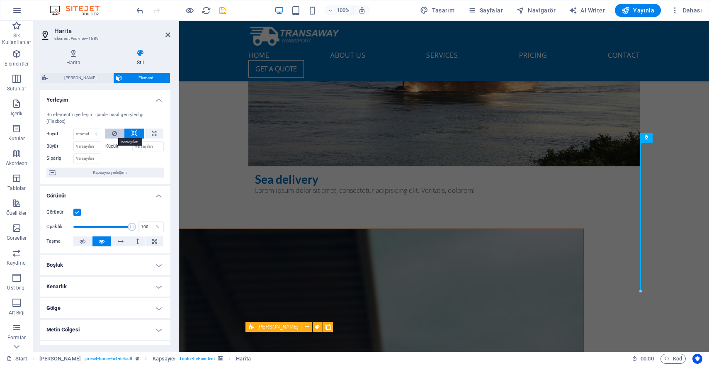
click at [116, 131] on icon at bounding box center [114, 134] width 5 height 10
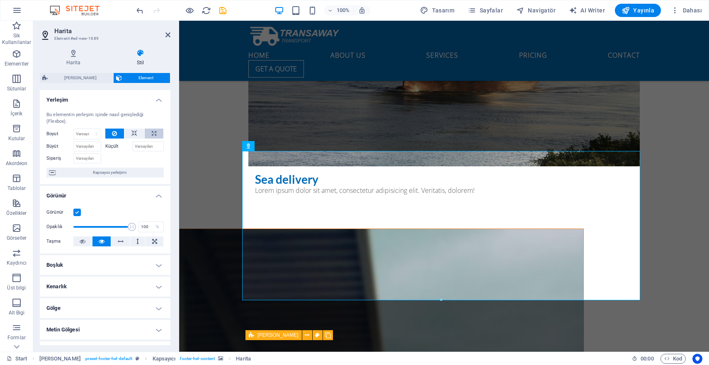
click at [156, 130] on button at bounding box center [154, 134] width 19 height 10
type input "100"
select select "%"
click at [116, 132] on icon at bounding box center [114, 134] width 5 height 10
select select "DISABLED_OPTION_VALUE"
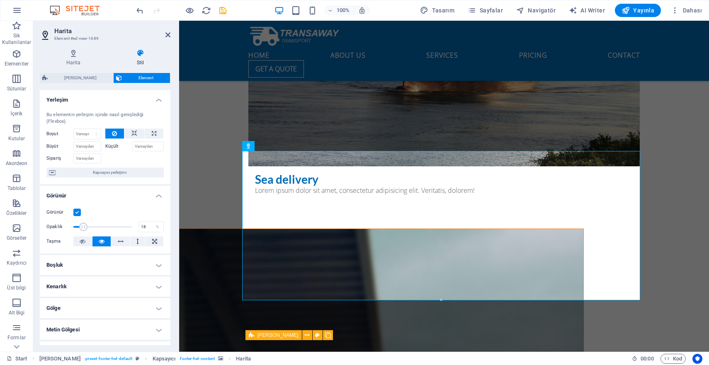
drag, startPoint x: 132, startPoint y: 225, endPoint x: 83, endPoint y: 226, distance: 48.5
click at [83, 226] on span at bounding box center [83, 227] width 8 height 8
drag, startPoint x: 84, startPoint y: 226, endPoint x: 64, endPoint y: 227, distance: 19.9
click at [64, 227] on div "Opaklık 1 %" at bounding box center [104, 227] width 117 height 12
drag, startPoint x: 73, startPoint y: 225, endPoint x: 100, endPoint y: 225, distance: 27.8
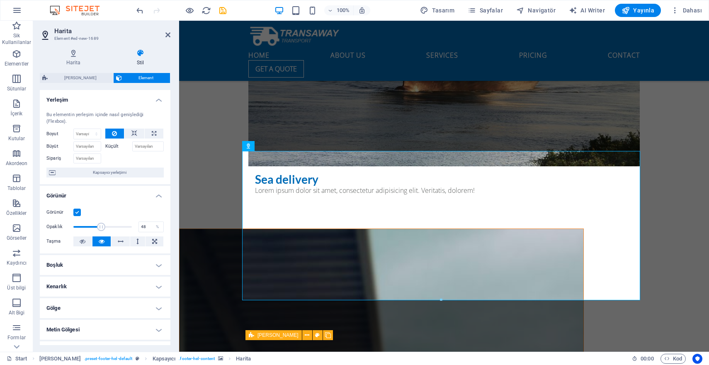
click at [100, 225] on span at bounding box center [101, 227] width 8 height 8
click at [78, 211] on label at bounding box center [76, 212] width 7 height 7
click at [0, 0] on input "Görünür" at bounding box center [0, 0] width 0 height 0
type input "100"
drag, startPoint x: 102, startPoint y: 227, endPoint x: 148, endPoint y: 227, distance: 45.6
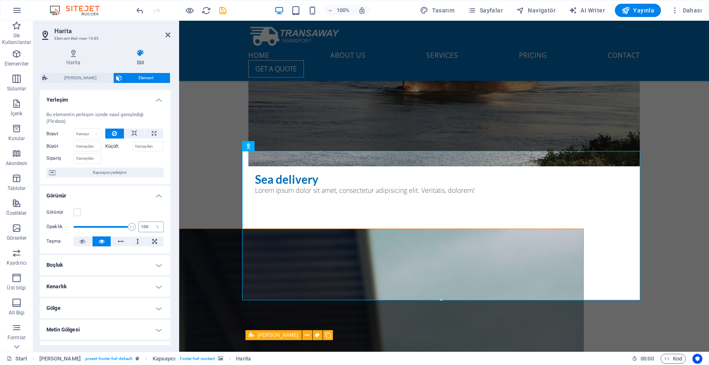
click at [148, 227] on div "Opaklık 100 %" at bounding box center [104, 227] width 117 height 12
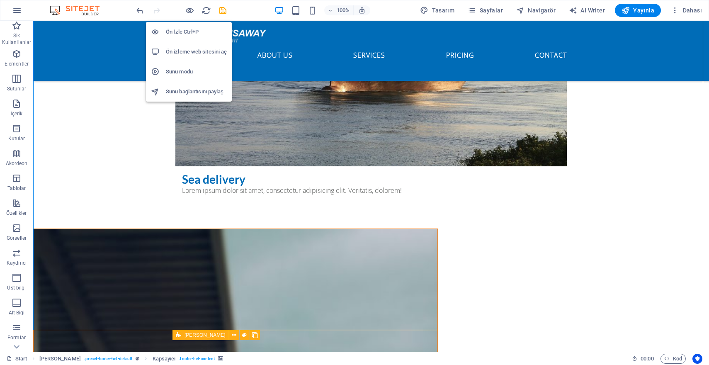
click at [190, 2] on div "100% Tasarım [PERSON_NAME] AI Writer Yayınla Dahası" at bounding box center [354, 10] width 709 height 20
click at [190, 9] on icon "button" at bounding box center [190, 11] width 10 height 10
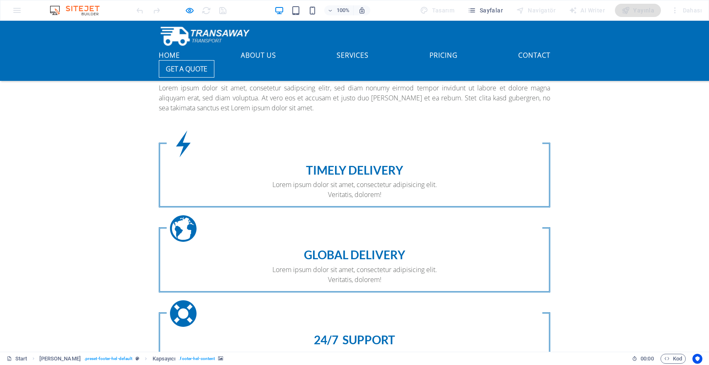
scroll to position [962, 0]
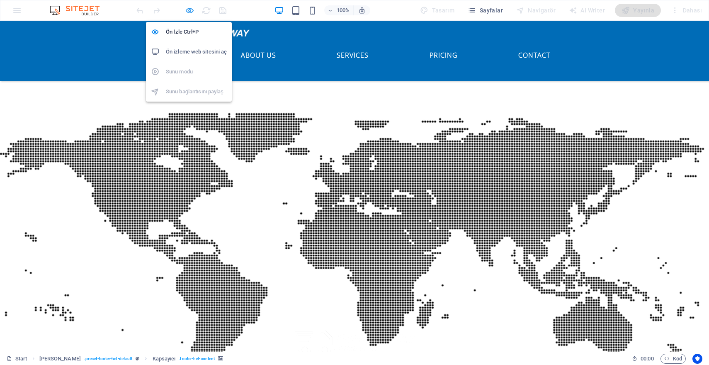
click at [190, 8] on icon "button" at bounding box center [190, 11] width 10 height 10
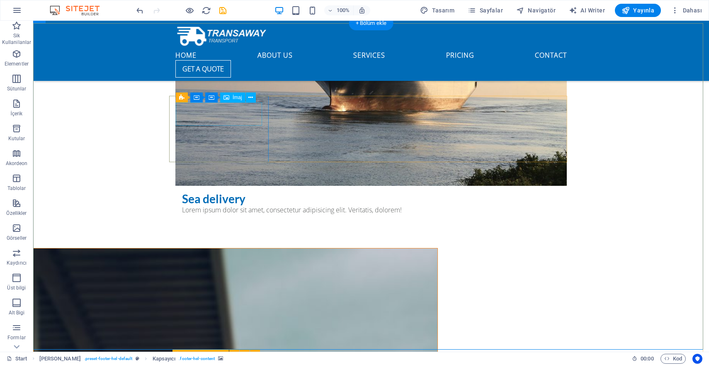
scroll to position [2306, 0]
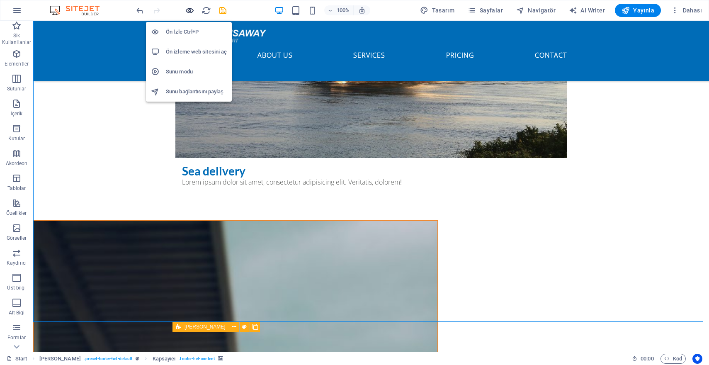
click at [187, 8] on icon "button" at bounding box center [190, 11] width 10 height 10
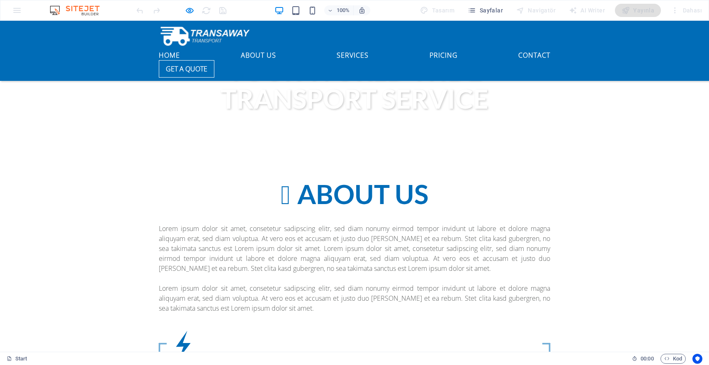
scroll to position [962, 0]
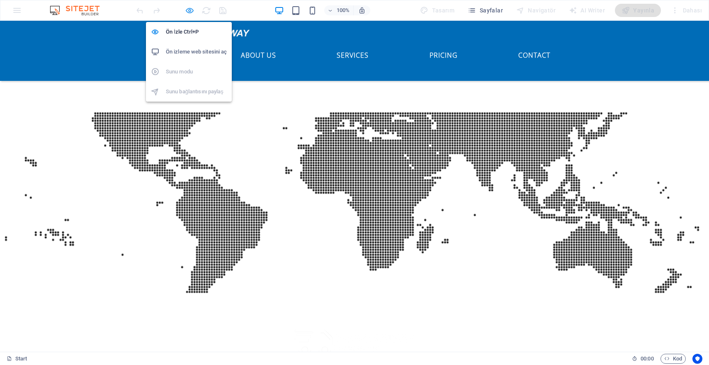
click at [192, 10] on icon "button" at bounding box center [190, 11] width 10 height 10
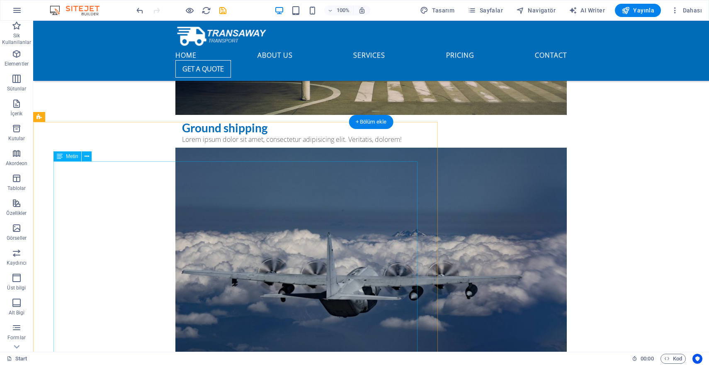
scroll to position [2306, 0]
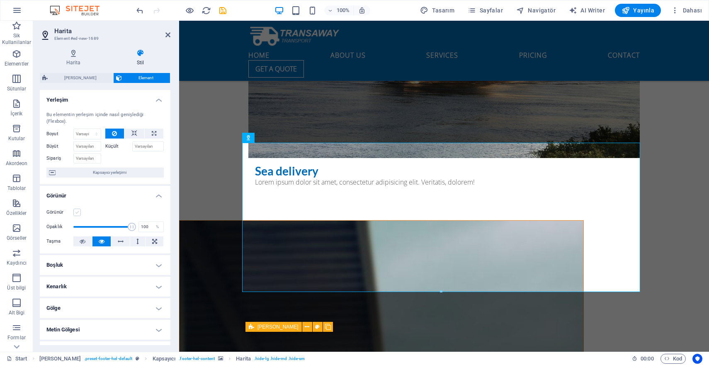
click at [76, 210] on label at bounding box center [76, 212] width 7 height 7
click at [0, 0] on input "Görünür" at bounding box center [0, 0] width 0 height 0
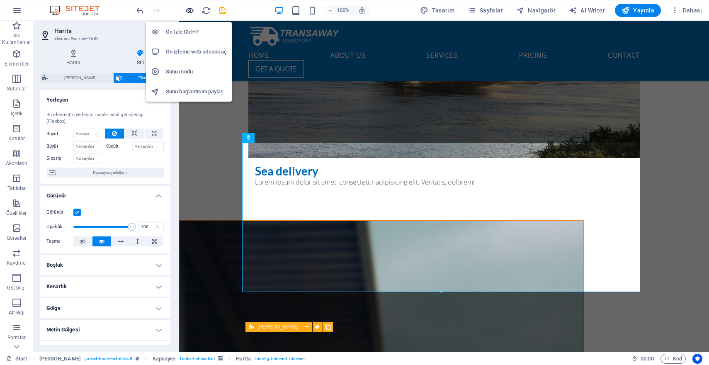
click at [193, 10] on icon "button" at bounding box center [190, 11] width 10 height 10
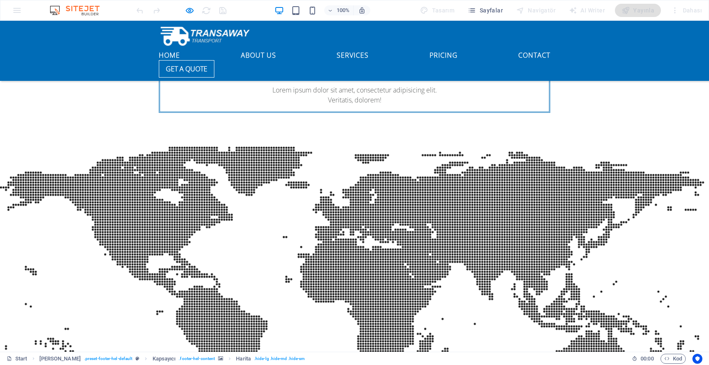
scroll to position [1111, 0]
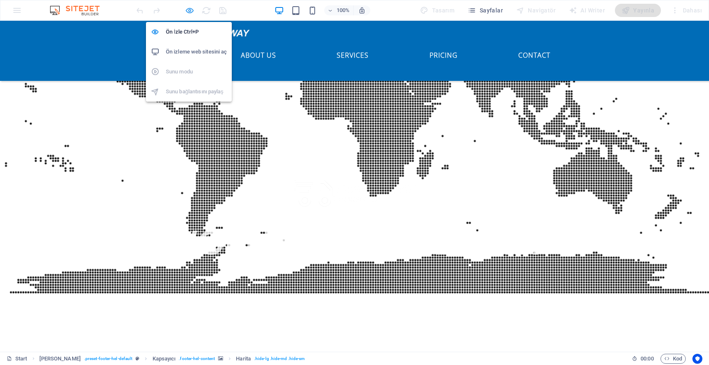
click at [186, 10] on icon "button" at bounding box center [190, 11] width 10 height 10
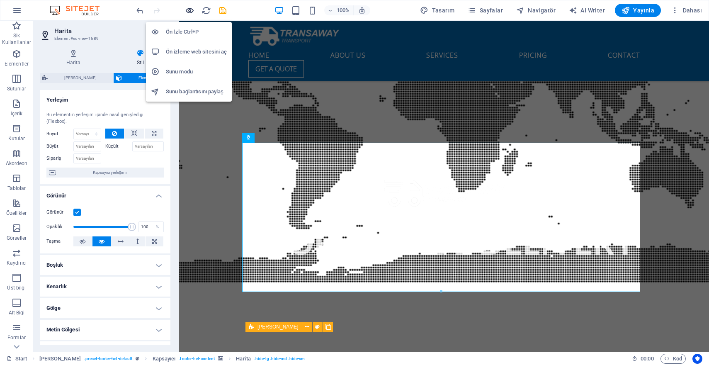
scroll to position [2306, 0]
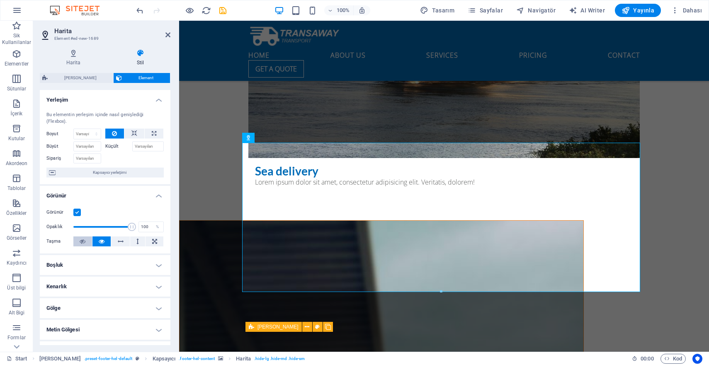
click at [83, 243] on icon at bounding box center [83, 241] width 6 height 10
click at [84, 243] on icon at bounding box center [83, 241] width 6 height 10
click at [97, 242] on button at bounding box center [102, 241] width 19 height 10
drag, startPoint x: 128, startPoint y: 226, endPoint x: 28, endPoint y: 228, distance: 100.0
click at [28, 228] on section "Sik Kullanilanlar Elementler Sütunlar İçerik Kutular Akordeon Tablolar Özellikl…" at bounding box center [354, 186] width 709 height 331
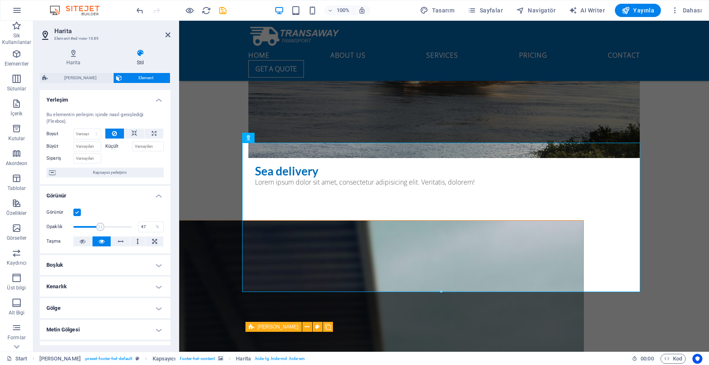
drag, startPoint x: 75, startPoint y: 227, endPoint x: 100, endPoint y: 227, distance: 24.9
click at [100, 227] on span at bounding box center [101, 227] width 8 height 8
type input "100"
drag, startPoint x: 99, startPoint y: 227, endPoint x: 136, endPoint y: 225, distance: 37.4
click at [136, 225] on div "Opaklık 100 %" at bounding box center [104, 227] width 117 height 12
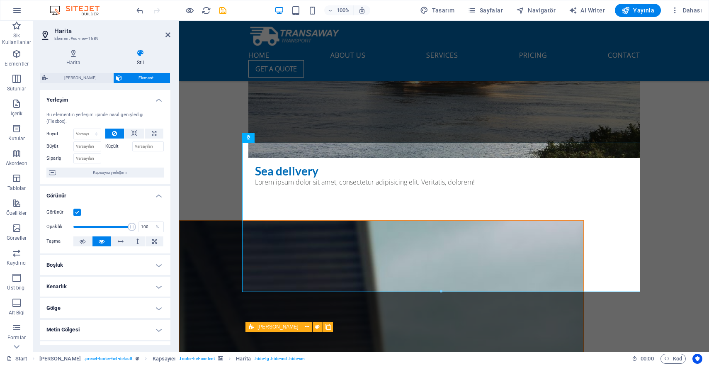
click at [77, 210] on label at bounding box center [76, 212] width 7 height 7
click at [0, 0] on input "Görünür" at bounding box center [0, 0] width 0 height 0
click at [78, 210] on label at bounding box center [76, 212] width 7 height 7
click at [0, 0] on input "Görünür" at bounding box center [0, 0] width 0 height 0
click at [78, 210] on label at bounding box center [76, 212] width 7 height 7
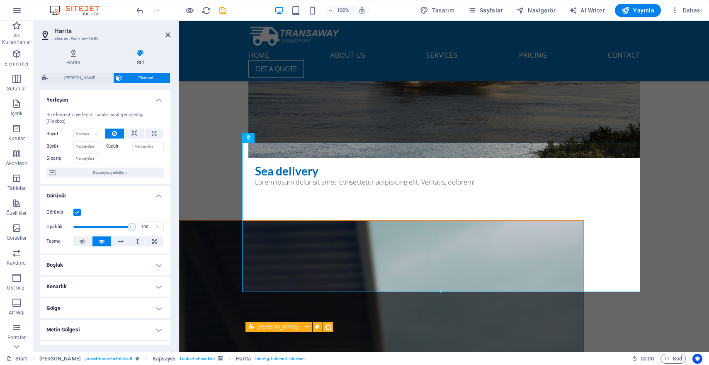
click at [0, 0] on input "Görünür" at bounding box center [0, 0] width 0 height 0
click at [78, 210] on label at bounding box center [76, 212] width 7 height 7
click at [0, 0] on input "Görünür" at bounding box center [0, 0] width 0 height 0
click at [79, 53] on icon at bounding box center [73, 53] width 67 height 8
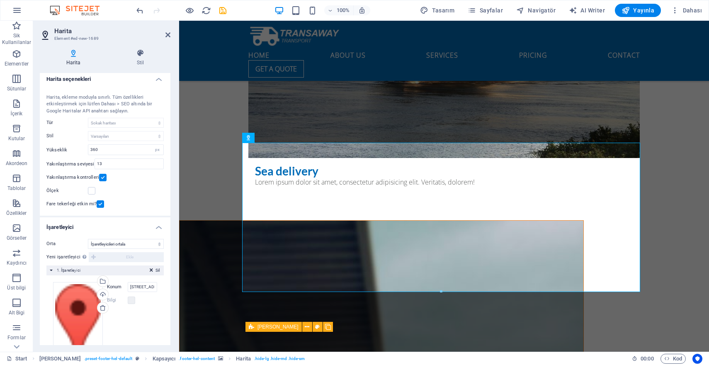
scroll to position [0, 0]
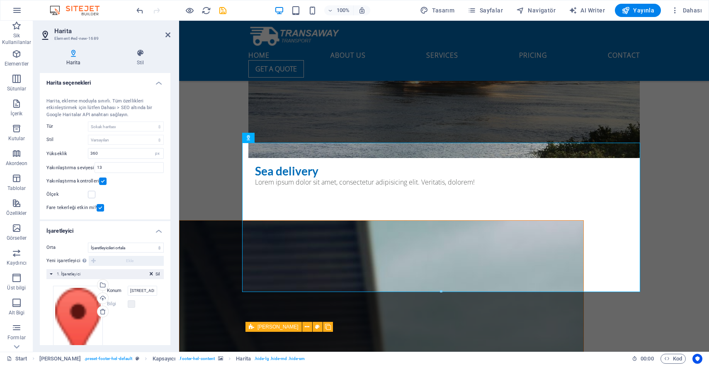
click at [157, 82] on h4 "Harita seçenekleri" at bounding box center [105, 80] width 131 height 15
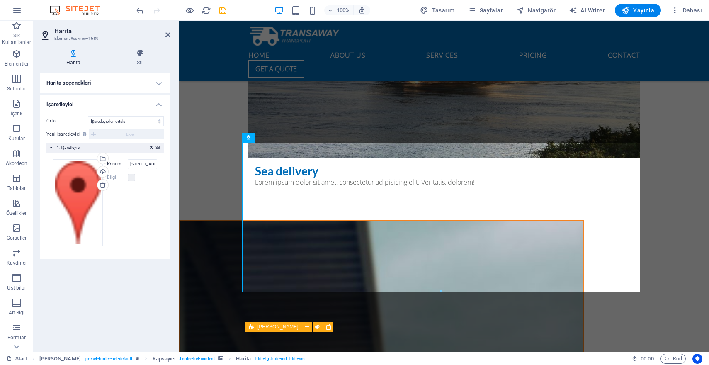
click at [157, 100] on h4 "İşaretleyici" at bounding box center [105, 102] width 131 height 15
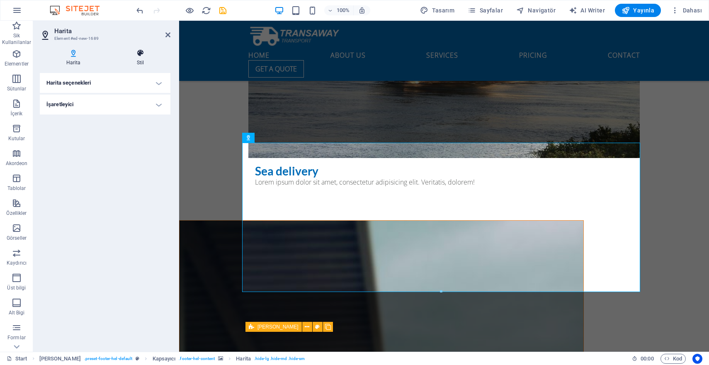
click at [145, 61] on h4 "Stil" at bounding box center [140, 57] width 60 height 17
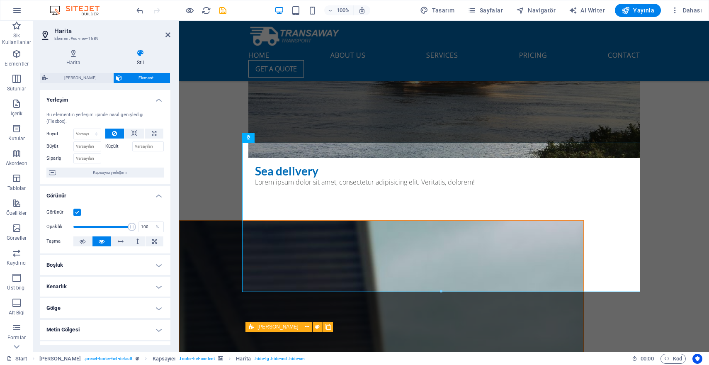
scroll to position [71, 0]
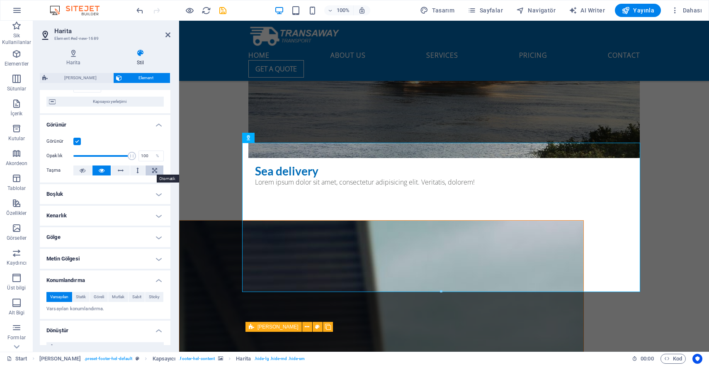
click at [153, 172] on icon at bounding box center [154, 171] width 5 height 10
click at [104, 169] on icon at bounding box center [102, 171] width 6 height 10
click at [140, 193] on h4 "Boşluk" at bounding box center [105, 194] width 131 height 20
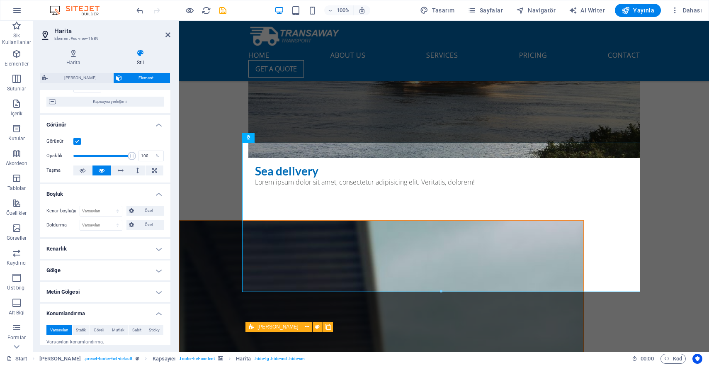
click at [144, 192] on h4 "Boşluk" at bounding box center [105, 191] width 131 height 15
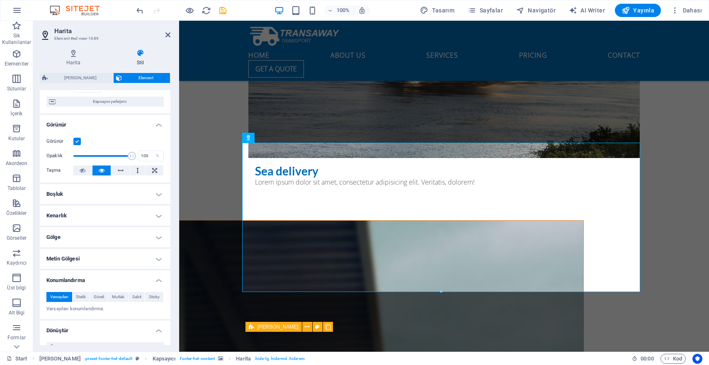
scroll to position [236, 0]
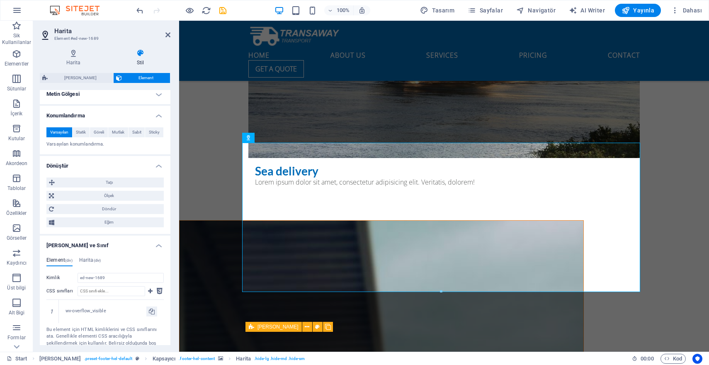
click at [155, 164] on h4 "Dönüştür" at bounding box center [105, 163] width 131 height 15
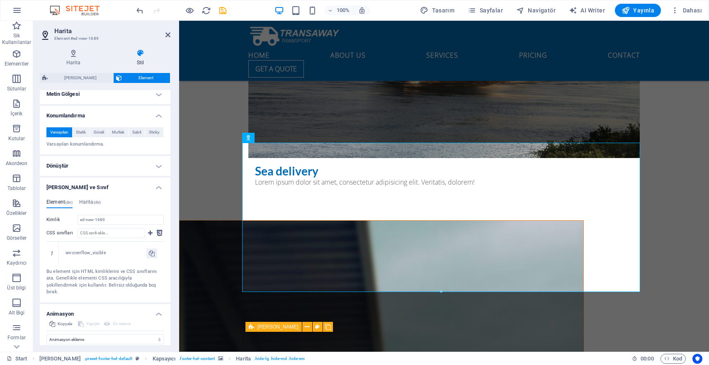
click at [159, 189] on h4 "[PERSON_NAME] ve Sınıf" at bounding box center [105, 185] width 131 height 15
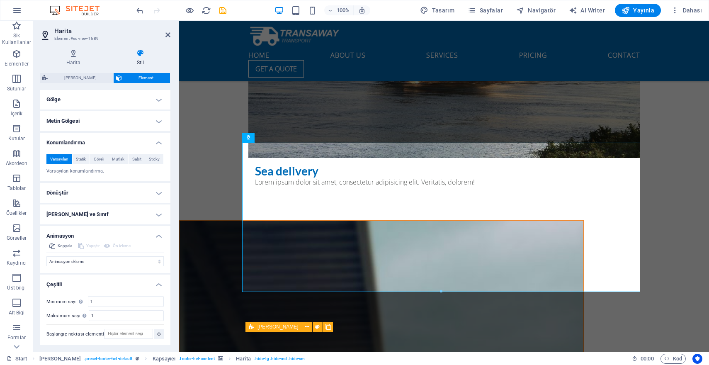
click at [156, 233] on h4 "Animasyon" at bounding box center [105, 233] width 131 height 15
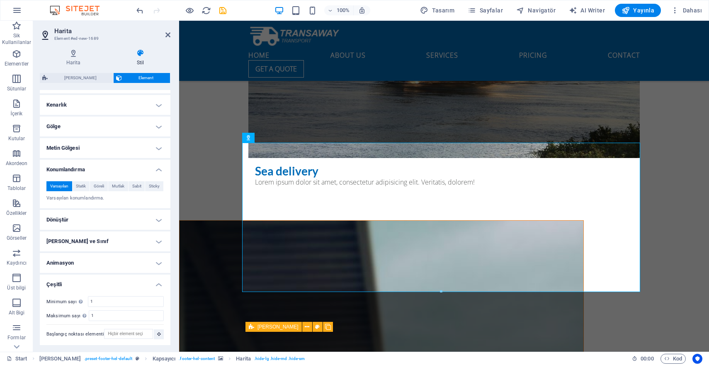
click at [155, 283] on h4 "Çeşitli" at bounding box center [105, 282] width 131 height 15
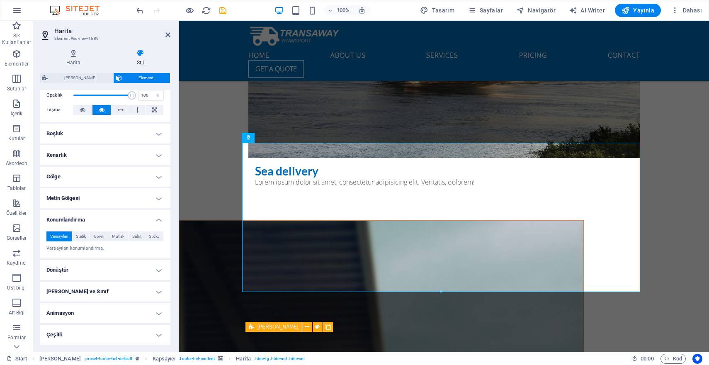
scroll to position [130, 0]
click at [158, 220] on h4 "Konumlandırma" at bounding box center [105, 218] width 131 height 15
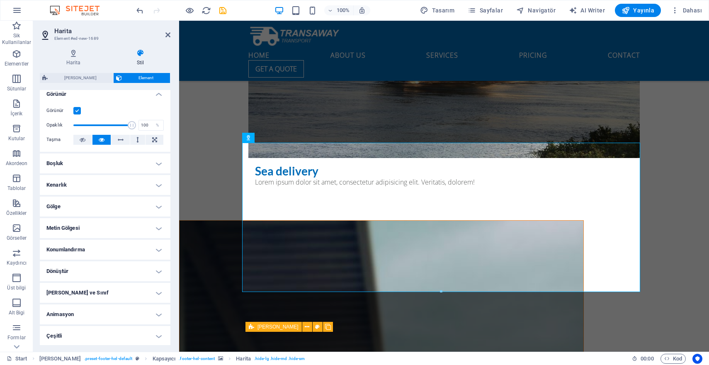
scroll to position [0, 0]
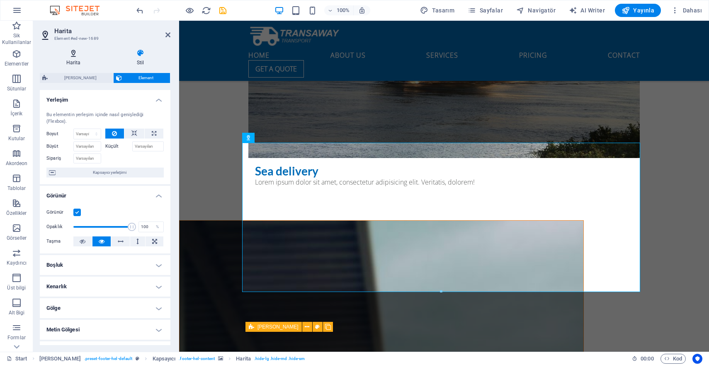
click at [72, 56] on icon at bounding box center [73, 53] width 67 height 8
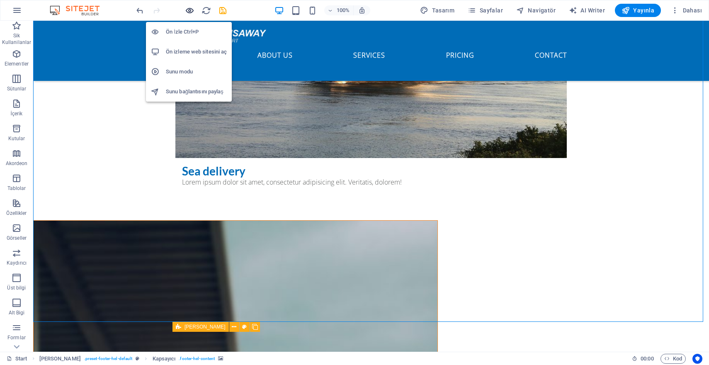
click at [192, 9] on icon "button" at bounding box center [190, 11] width 10 height 10
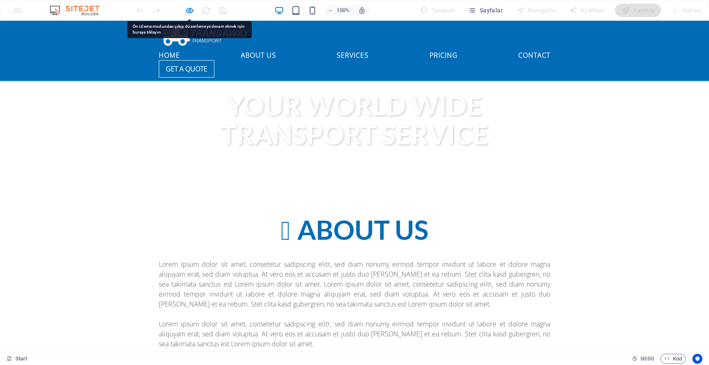
click at [338, 22] on div "Home About us Services Pricing Contact Get a quote" at bounding box center [354, 51] width 709 height 60
click at [276, 49] on link "About us" at bounding box center [258, 54] width 35 height 10
click at [369, 49] on link "Services" at bounding box center [353, 54] width 32 height 10
click at [430, 49] on link "Pricing" at bounding box center [444, 54] width 28 height 10
click at [519, 49] on link "Contact" at bounding box center [535, 54] width 32 height 10
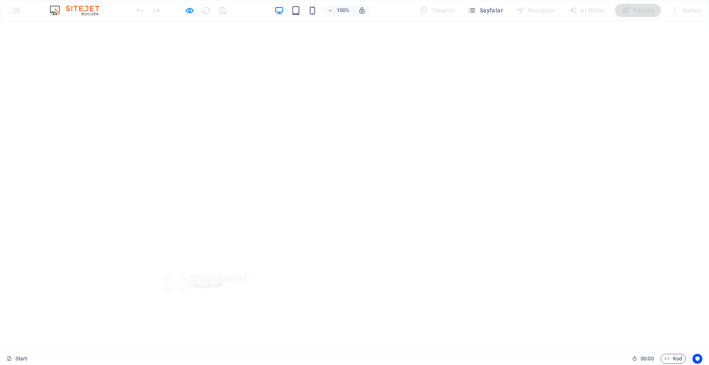
scroll to position [0, 0]
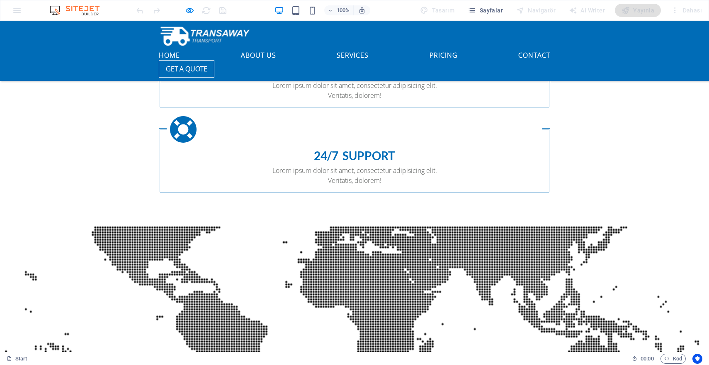
scroll to position [1054, 0]
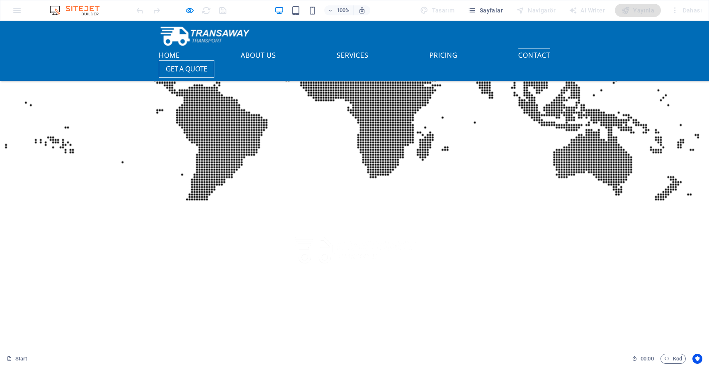
click at [519, 49] on link "Contact" at bounding box center [535, 54] width 32 height 10
click at [430, 49] on link "Pricing" at bounding box center [444, 54] width 28 height 10
click at [369, 49] on link "Services" at bounding box center [353, 54] width 32 height 10
click at [276, 49] on link "About us" at bounding box center [258, 54] width 35 height 10
click at [180, 49] on link "Home" at bounding box center [169, 54] width 21 height 10
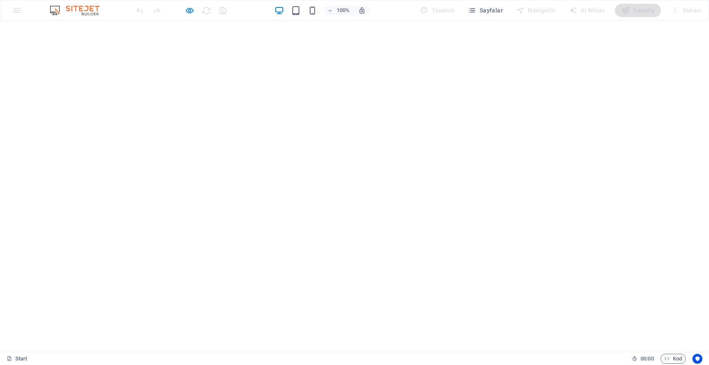
scroll to position [287, 0]
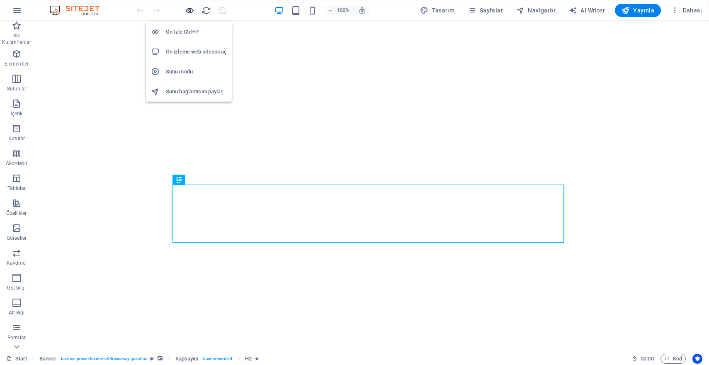
click at [192, 10] on icon "button" at bounding box center [190, 11] width 10 height 10
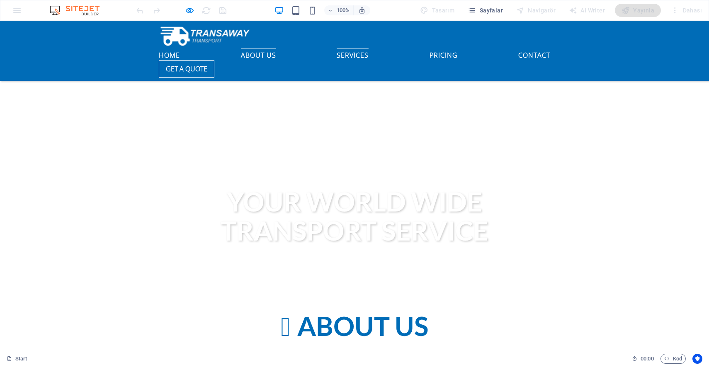
click at [367, 49] on link "Services" at bounding box center [353, 54] width 32 height 10
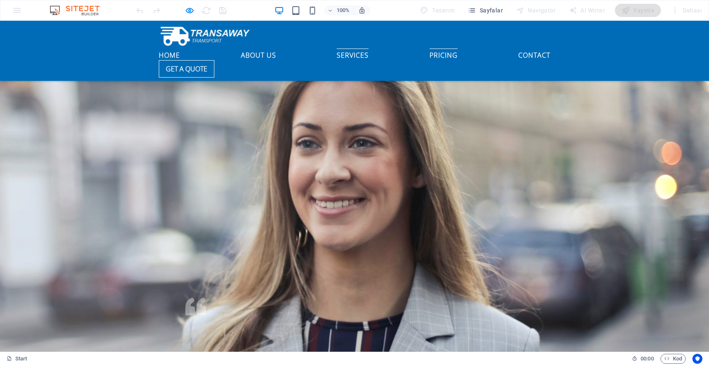
click at [430, 49] on link "Pricing" at bounding box center [444, 54] width 28 height 10
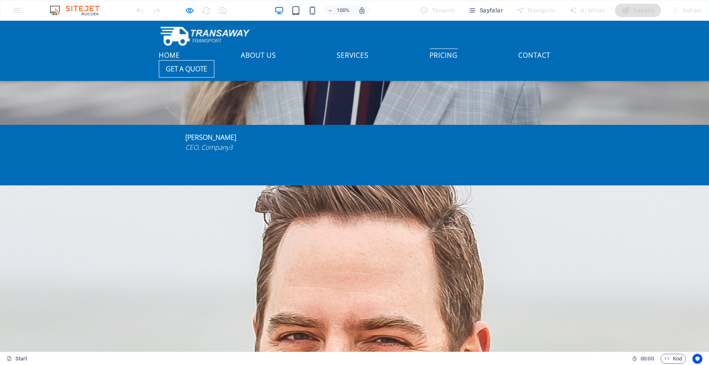
scroll to position [1752, 0]
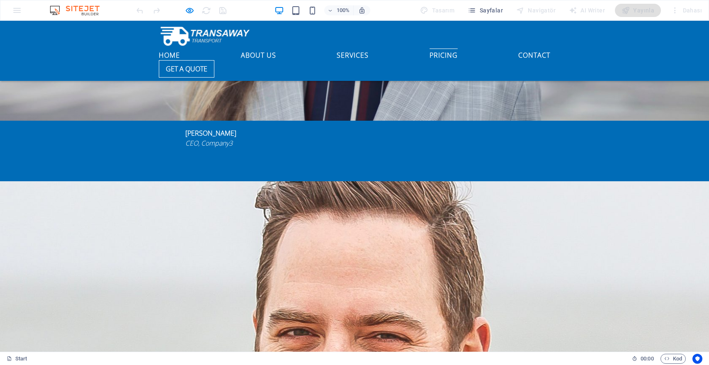
click at [443, 30] on div "Home About us Services Pricing Contact Get a quote" at bounding box center [354, 51] width 709 height 60
click at [519, 49] on link "Contact" at bounding box center [535, 54] width 32 height 10
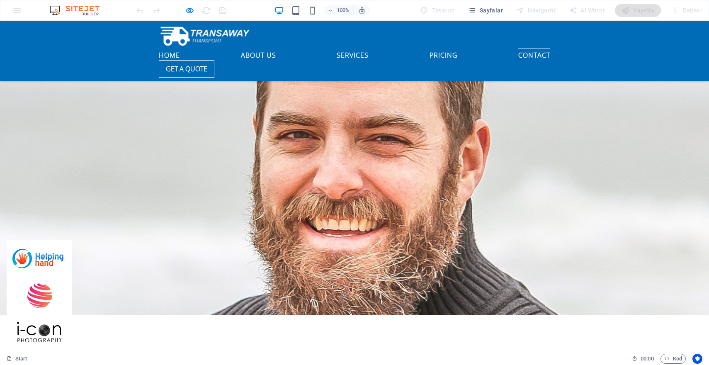
scroll to position [2020, 0]
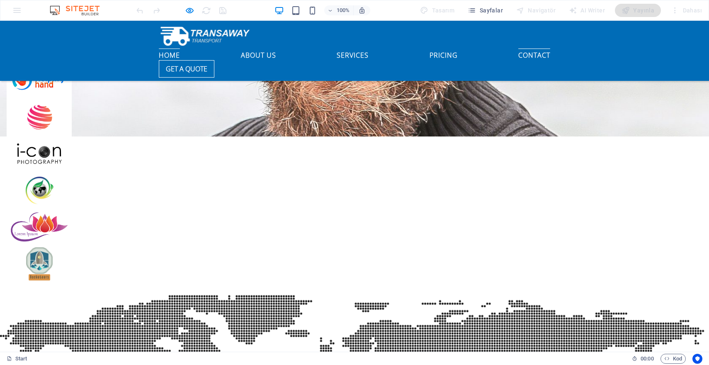
click at [180, 49] on link "Home" at bounding box center [169, 54] width 21 height 10
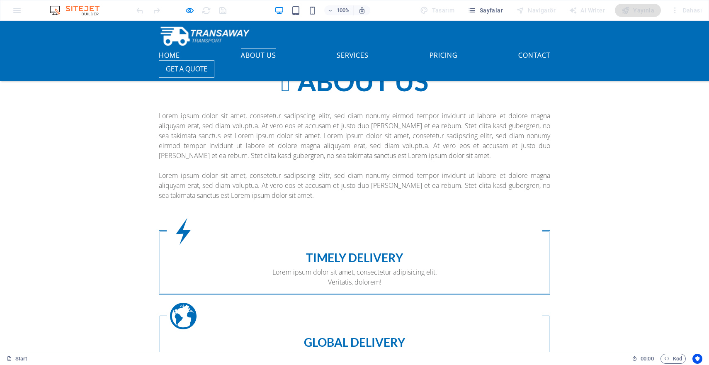
scroll to position [0, 0]
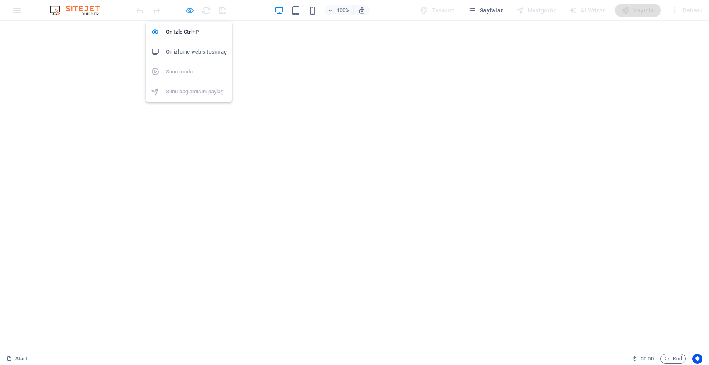
click at [191, 10] on icon "button" at bounding box center [190, 11] width 10 height 10
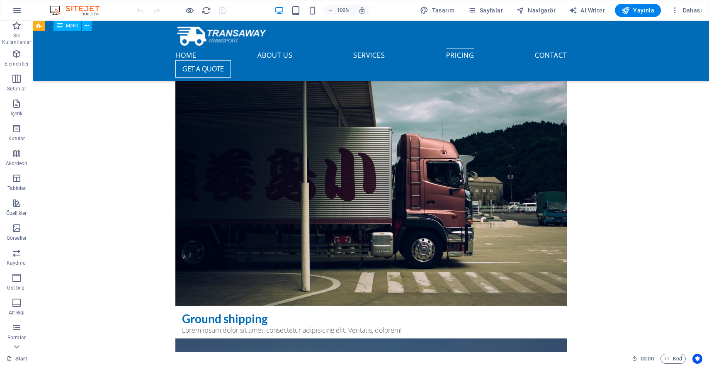
scroll to position [3325, 0]
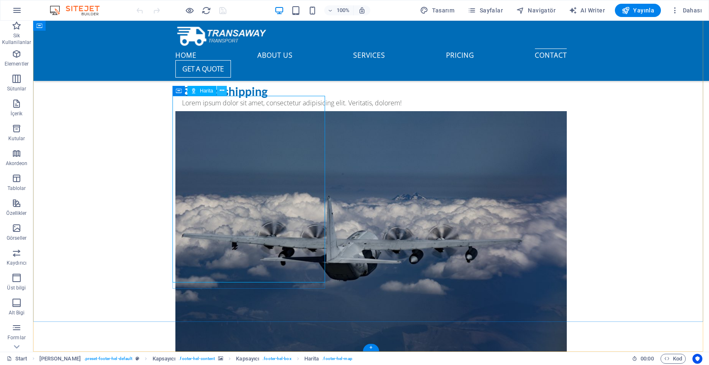
click at [223, 92] on icon at bounding box center [222, 90] width 5 height 9
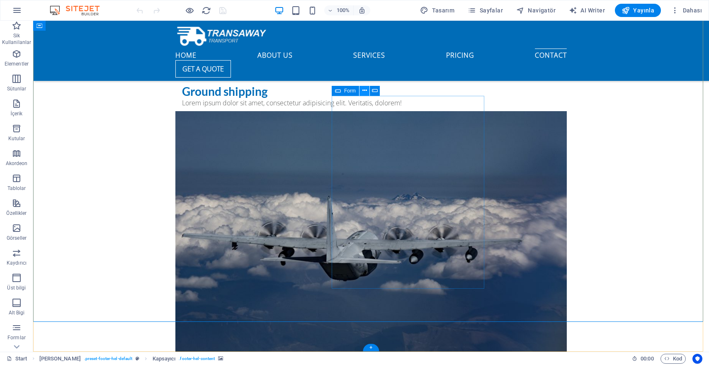
click at [368, 89] on button at bounding box center [365, 91] width 10 height 10
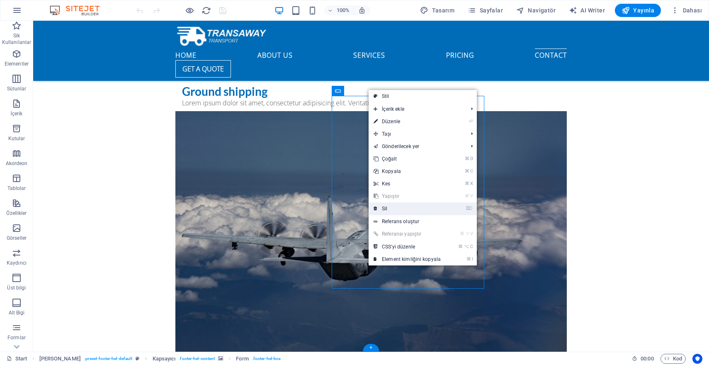
click at [385, 210] on link "⌦ Sil" at bounding box center [407, 208] width 77 height 12
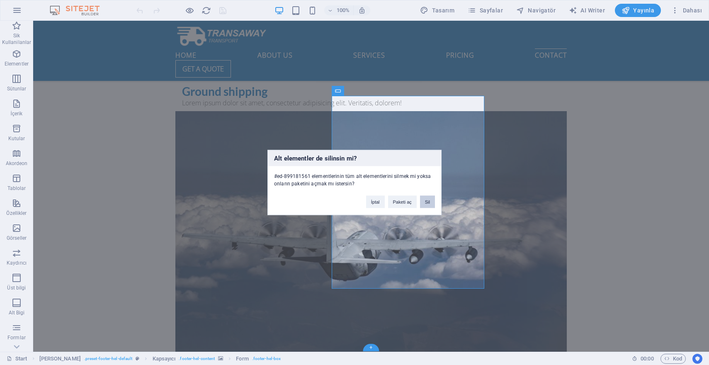
click at [426, 202] on button "Sil" at bounding box center [427, 202] width 15 height 12
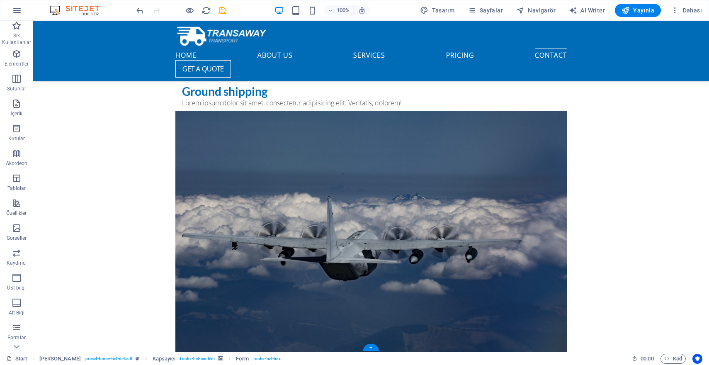
scroll to position [3318, 0]
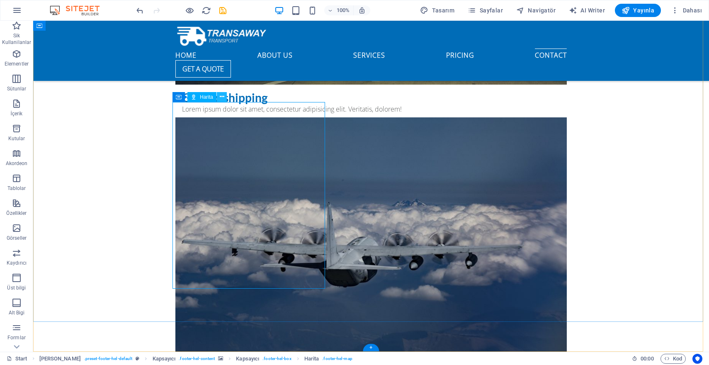
click at [224, 97] on button at bounding box center [222, 97] width 10 height 10
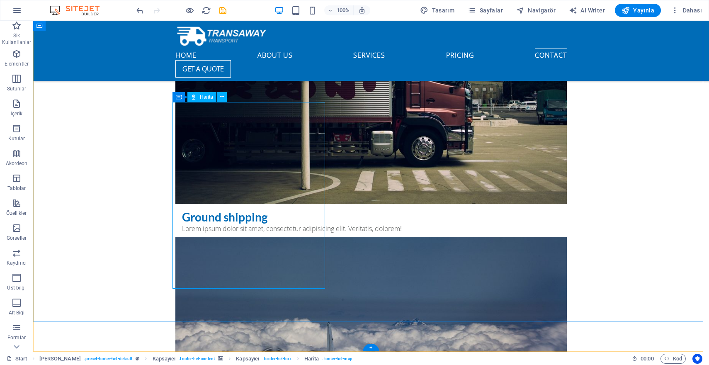
select select "1"
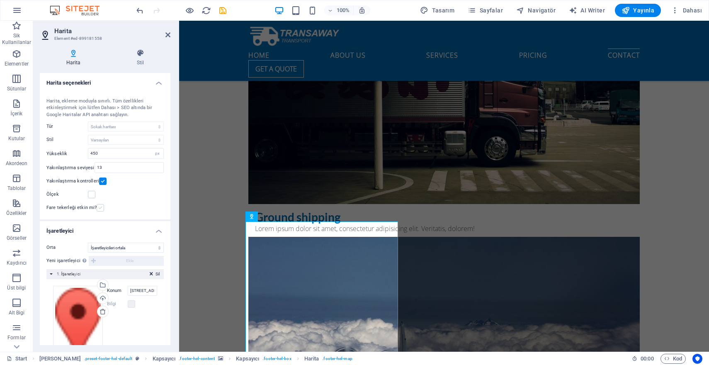
click at [100, 206] on label at bounding box center [100, 207] width 7 height 7
click at [0, 0] on input "Fare tekerleği etkin mi?" at bounding box center [0, 0] width 0 height 0
click at [99, 207] on label at bounding box center [100, 207] width 7 height 7
click at [0, 0] on input "Fare tekerleği etkin mi?" at bounding box center [0, 0] width 0 height 0
click at [91, 193] on label at bounding box center [91, 194] width 7 height 7
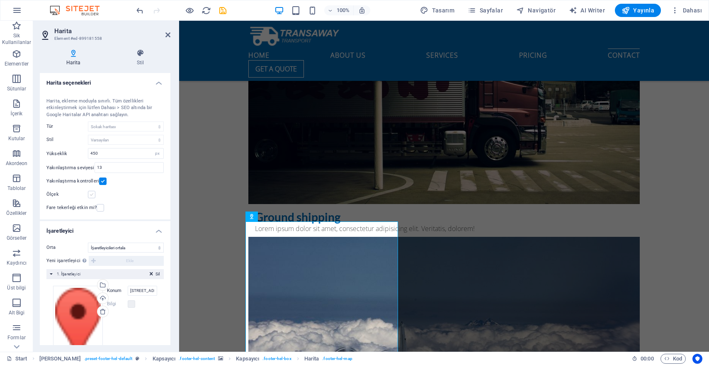
click at [0, 0] on input "Ölçek" at bounding box center [0, 0] width 0 height 0
click at [93, 195] on label at bounding box center [91, 194] width 7 height 7
click at [0, 0] on input "Ölçek" at bounding box center [0, 0] width 0 height 0
click at [129, 133] on div "Harita merkezi 425 South Palos Verdes Str, 90731 San Pedro, CA Harita, ekleme m…" at bounding box center [105, 154] width 131 height 132
click at [141, 132] on div "Harita merkezi 425 South Palos Verdes Str, 90731 San Pedro, CA Harita, ekleme m…" at bounding box center [105, 154] width 131 height 132
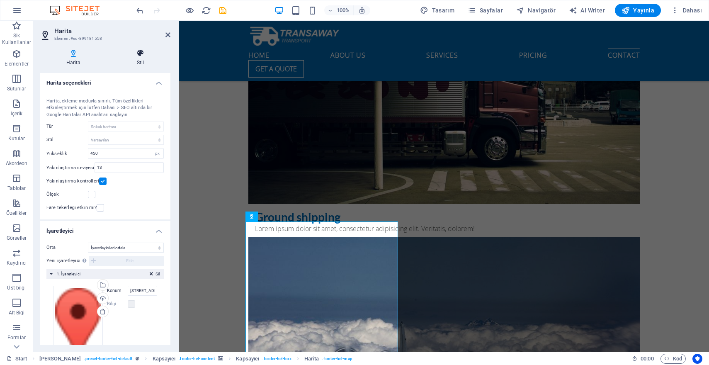
click at [144, 52] on icon at bounding box center [140, 53] width 60 height 8
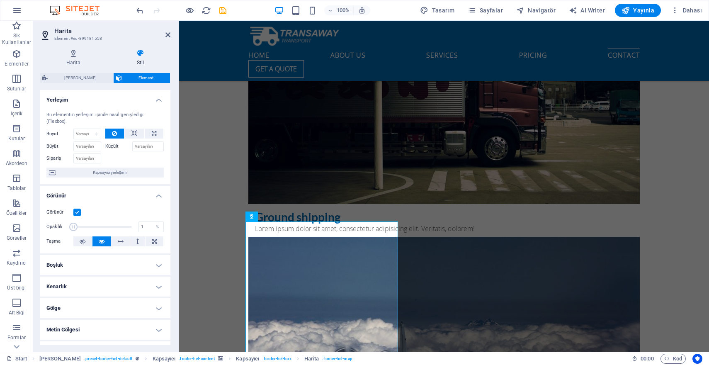
drag, startPoint x: 128, startPoint y: 228, endPoint x: 42, endPoint y: 229, distance: 86.3
click at [42, 229] on div "Görünür Opaklık 1 % Taşma" at bounding box center [105, 227] width 131 height 53
type input "100"
drag, startPoint x: 73, startPoint y: 227, endPoint x: 159, endPoint y: 227, distance: 85.5
click at [159, 227] on div "Opaklık 100 %" at bounding box center [104, 227] width 117 height 12
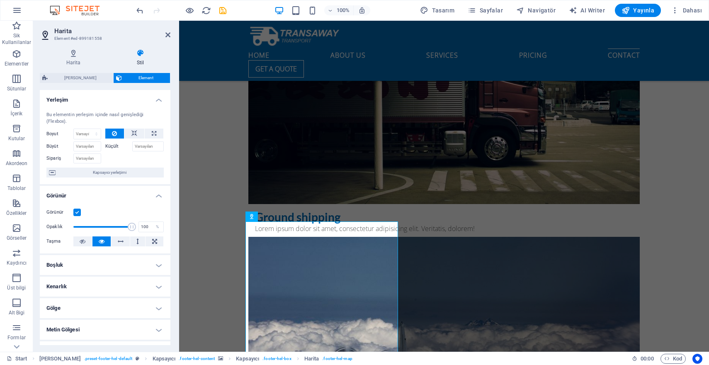
click at [73, 212] on label "Görünür" at bounding box center [59, 212] width 27 height 10
click at [0, 0] on input "Görünür" at bounding box center [0, 0] width 0 height 0
click at [76, 212] on label at bounding box center [76, 212] width 7 height 7
click at [0, 0] on input "Görünür" at bounding box center [0, 0] width 0 height 0
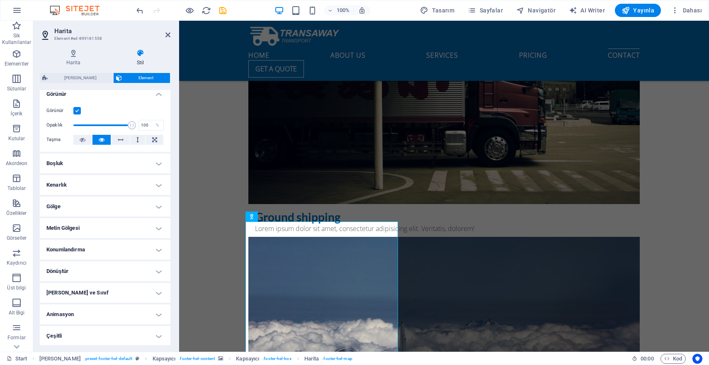
click at [119, 250] on h4 "Konumlandırma" at bounding box center [105, 250] width 131 height 20
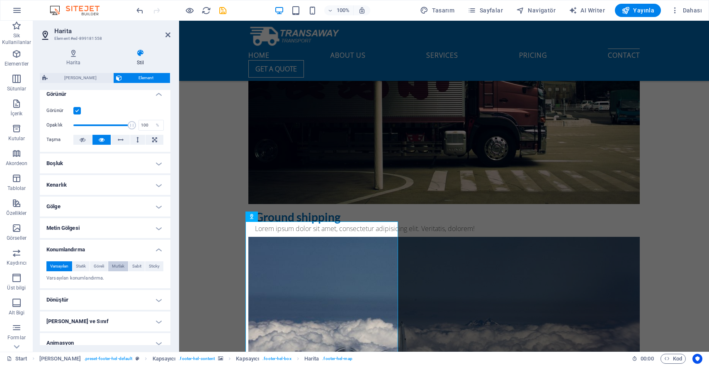
click at [118, 265] on span "Mutlak" at bounding box center [118, 266] width 12 height 10
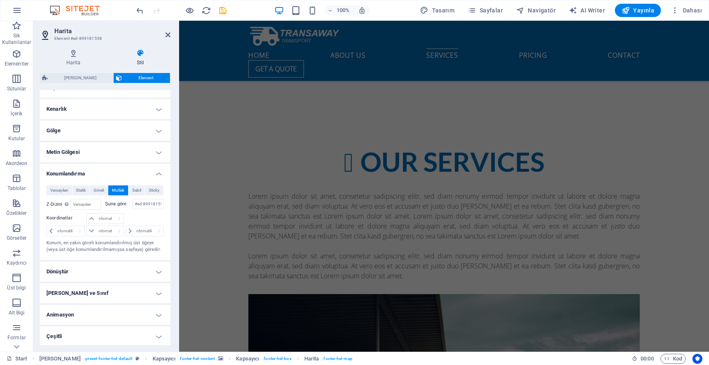
scroll to position [3251, 0]
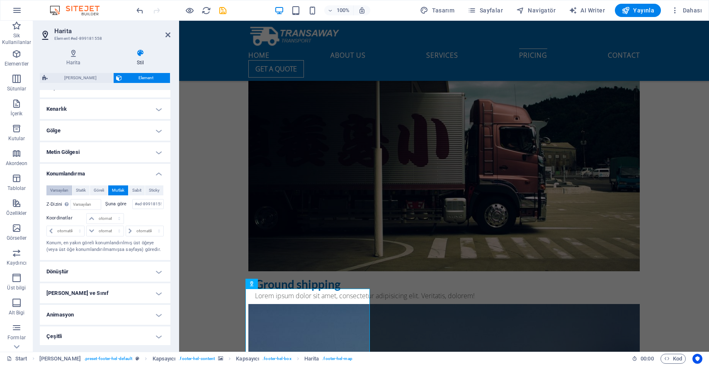
click at [63, 188] on span "Varsayılan" at bounding box center [59, 190] width 18 height 10
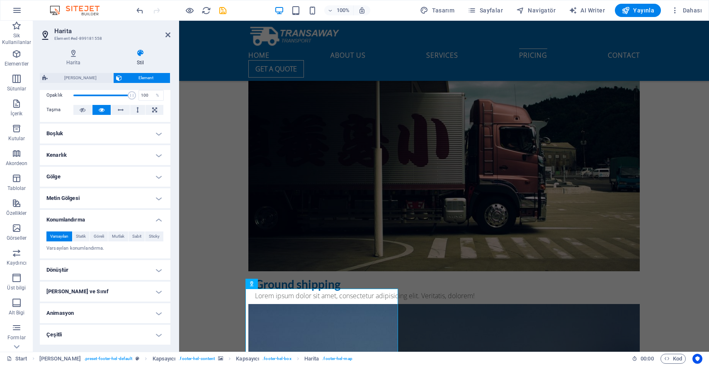
scroll to position [130, 0]
click at [78, 233] on span "Statik" at bounding box center [81, 238] width 10 height 10
click at [95, 236] on span "Göreli" at bounding box center [99, 238] width 10 height 10
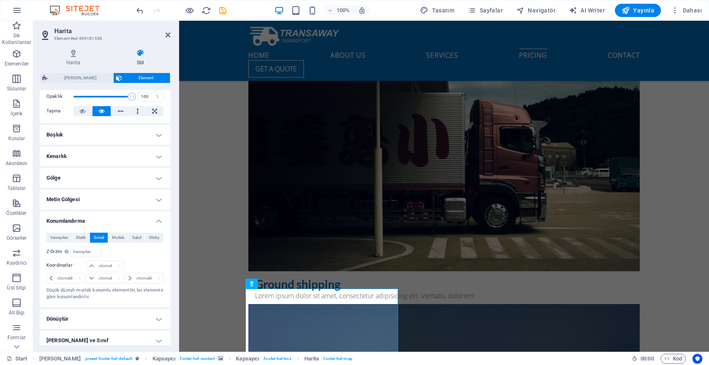
click at [162, 239] on div "Varsayılan Statik Göreli Mutlak Sabit Sticky Z-Dizini Element sırasını arkadan …" at bounding box center [105, 266] width 131 height 81
click at [158, 238] on span "Sticky" at bounding box center [154, 238] width 11 height 10
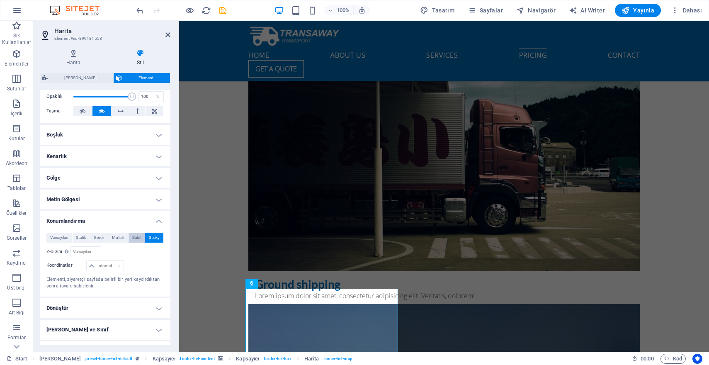
click at [136, 238] on span "Sabit" at bounding box center [136, 238] width 9 height 10
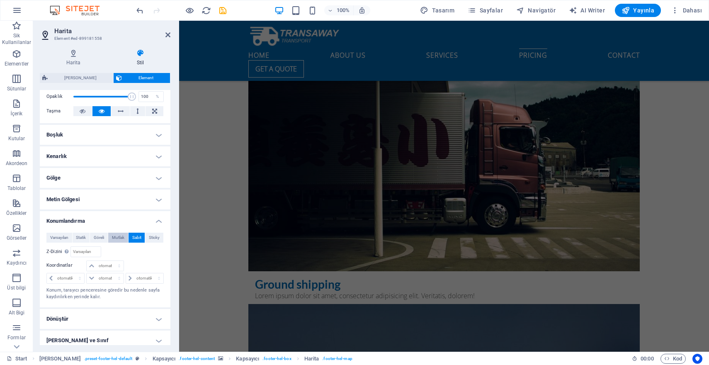
click at [115, 237] on span "Mutlak" at bounding box center [118, 238] width 12 height 10
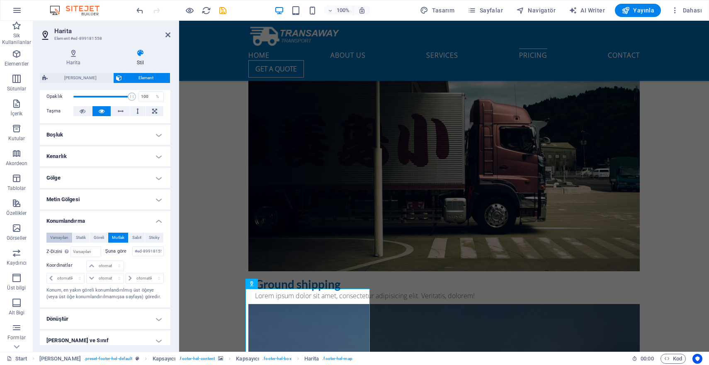
click at [56, 236] on span "Varsayılan" at bounding box center [59, 238] width 18 height 10
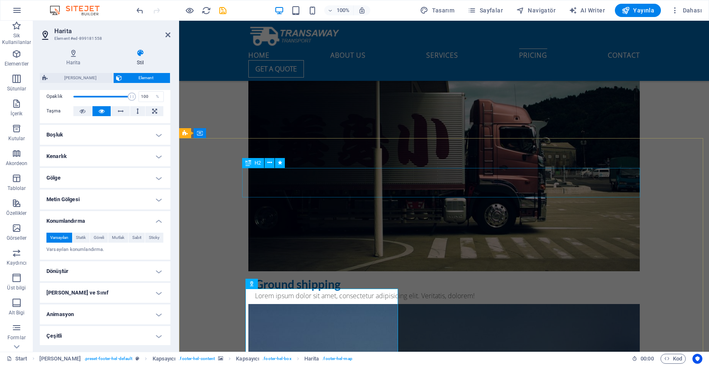
scroll to position [3438, 0]
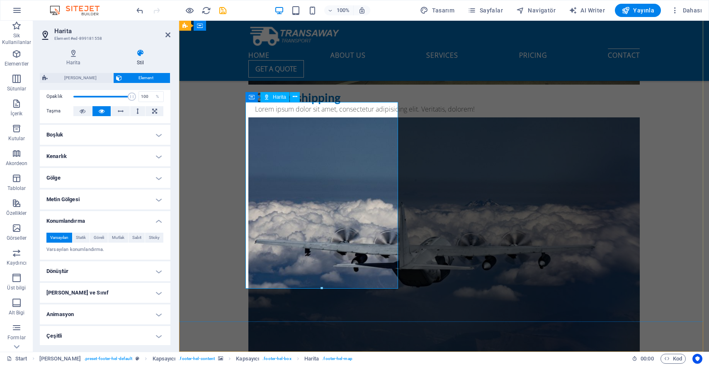
click at [295, 99] on icon at bounding box center [295, 97] width 5 height 9
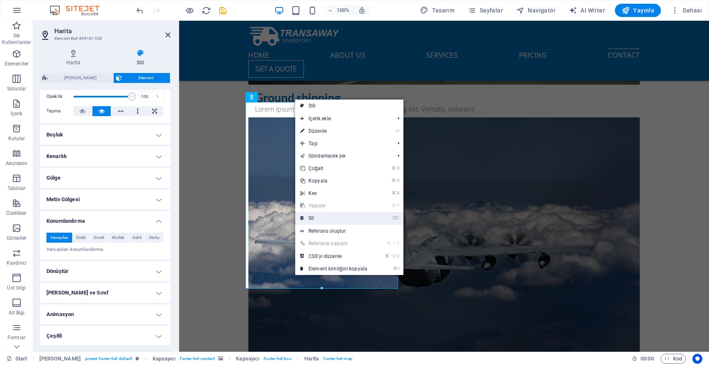
click at [332, 212] on link "⌦ Sil" at bounding box center [333, 218] width 77 height 12
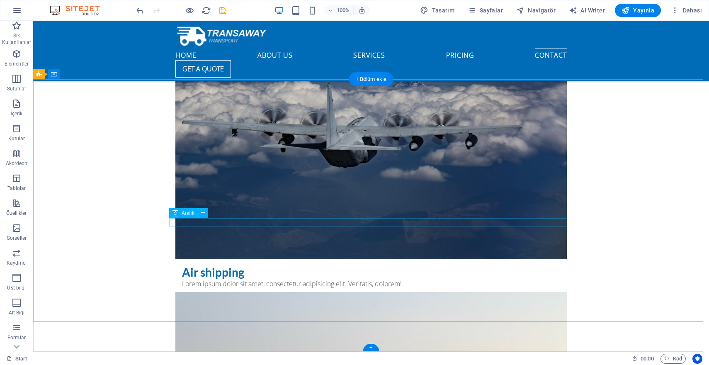
scroll to position [3191, 0]
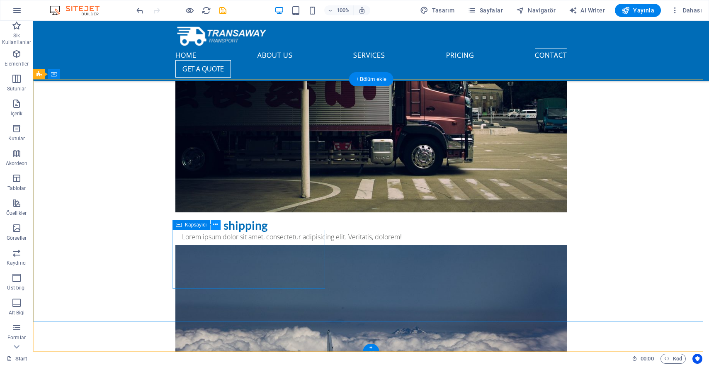
click at [219, 224] on button at bounding box center [216, 225] width 10 height 10
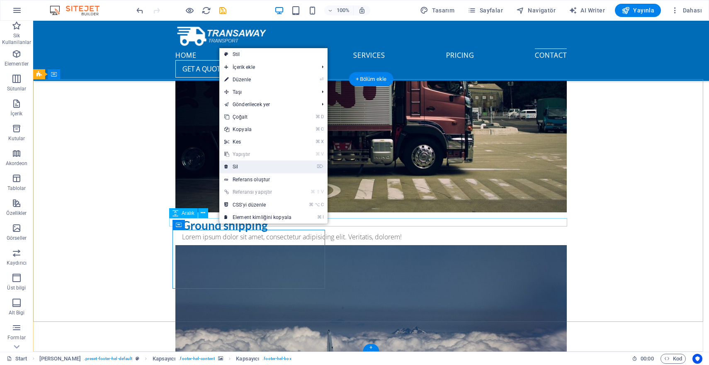
click at [246, 172] on link "⌦ Sil" at bounding box center [257, 167] width 77 height 12
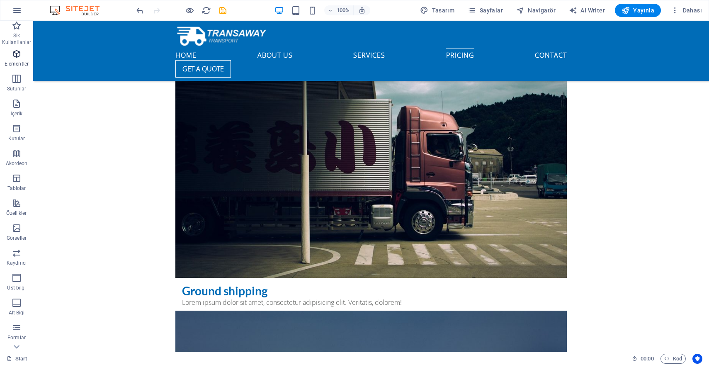
click at [18, 55] on icon "button" at bounding box center [17, 54] width 10 height 10
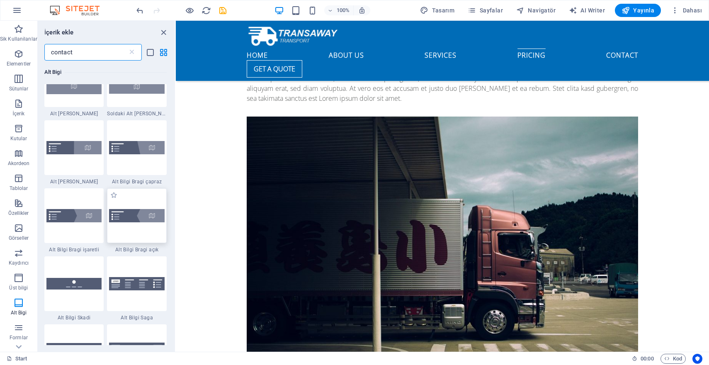
scroll to position [191, 0]
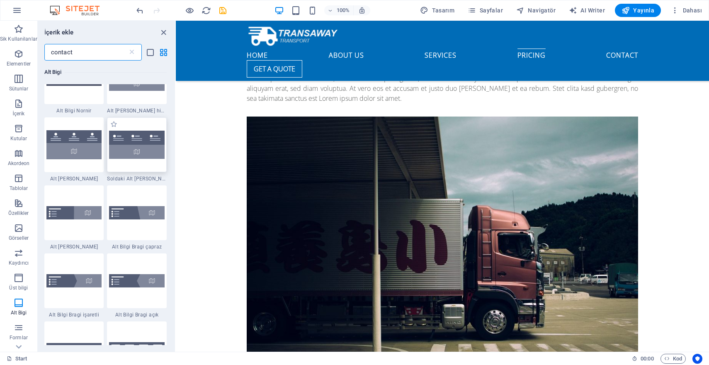
type input "contact"
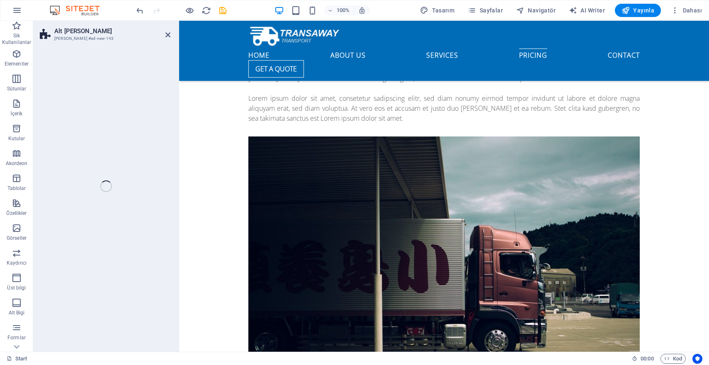
select select "rem"
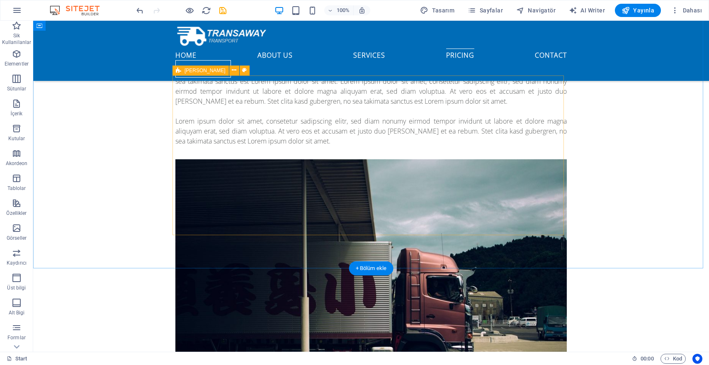
scroll to position [3157, 0]
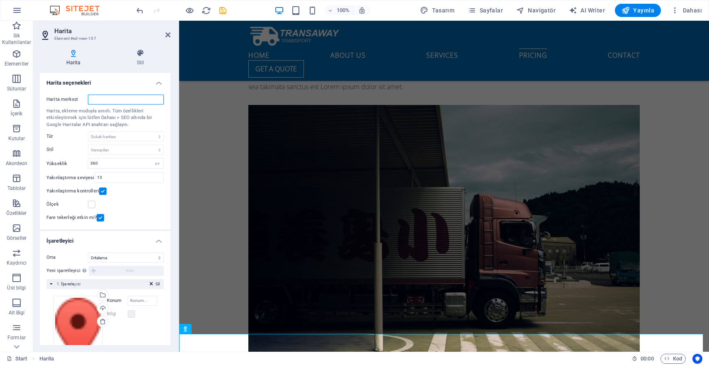
click at [107, 100] on input "Harita merkezi" at bounding box center [126, 100] width 76 height 10
type input "berlin"
drag, startPoint x: 168, startPoint y: 35, endPoint x: 157, endPoint y: 48, distance: 17.4
click at [168, 35] on icon at bounding box center [168, 35] width 5 height 7
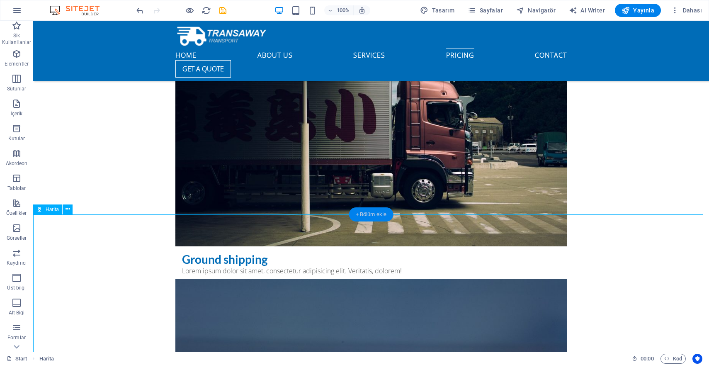
click at [377, 209] on div "+ Bölüm ekle" at bounding box center [371, 214] width 44 height 14
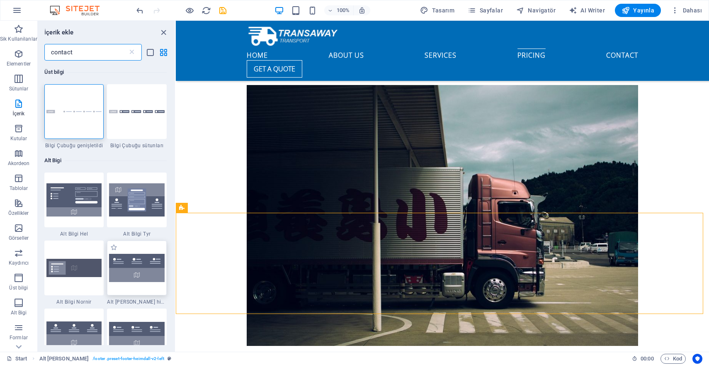
click at [154, 276] on img at bounding box center [137, 268] width 56 height 28
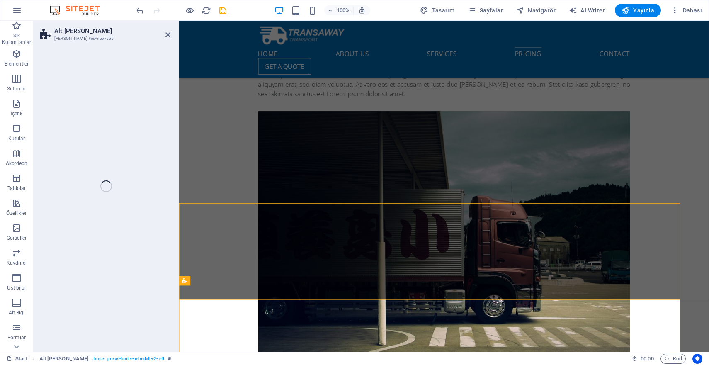
select select "rem"
select select "preset-footer-heimdall-v2-alignments"
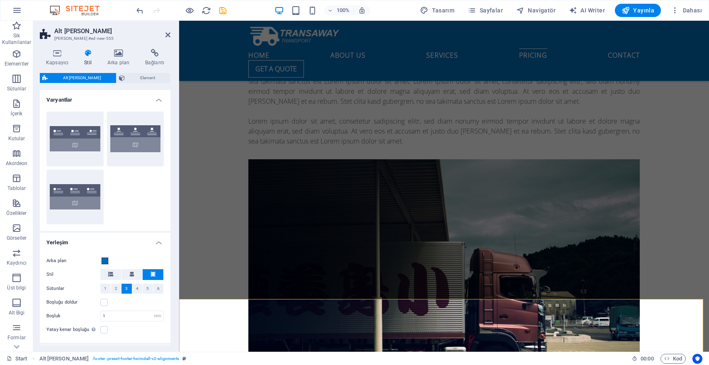
scroll to position [3522, 0]
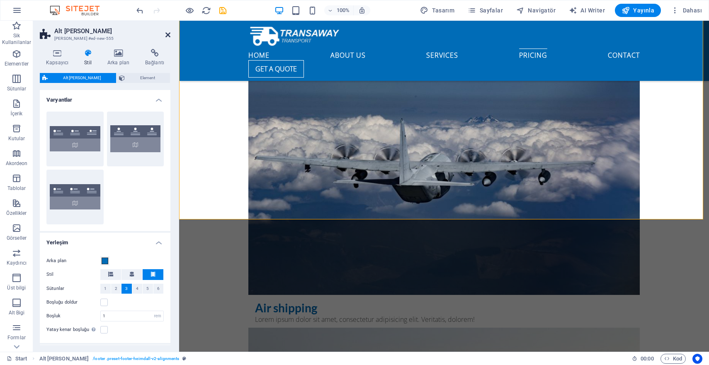
click at [170, 33] on icon at bounding box center [168, 35] width 5 height 7
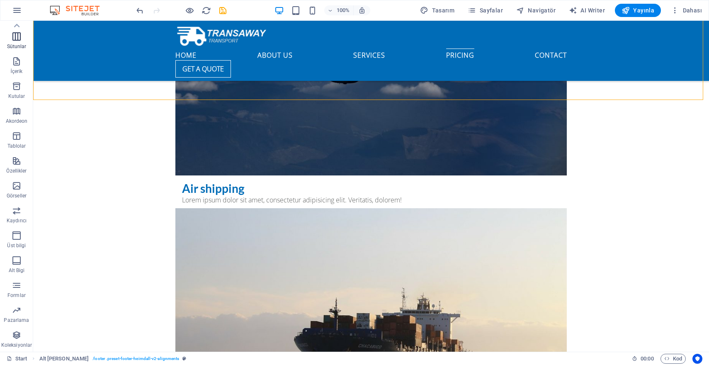
scroll to position [0, 0]
click at [16, 8] on icon "button" at bounding box center [17, 10] width 10 height 10
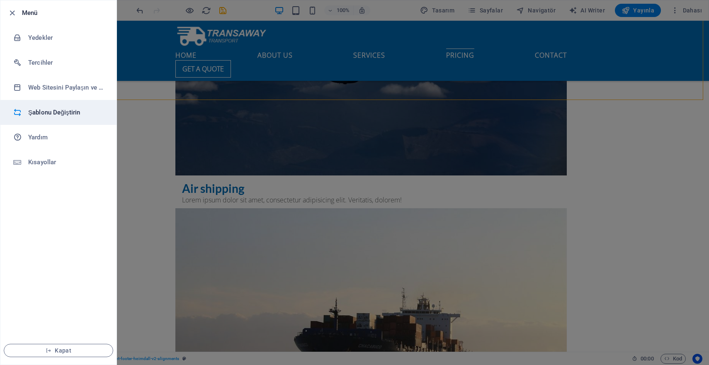
click at [55, 116] on h6 "Şablonu Değiştirin" at bounding box center [66, 112] width 77 height 10
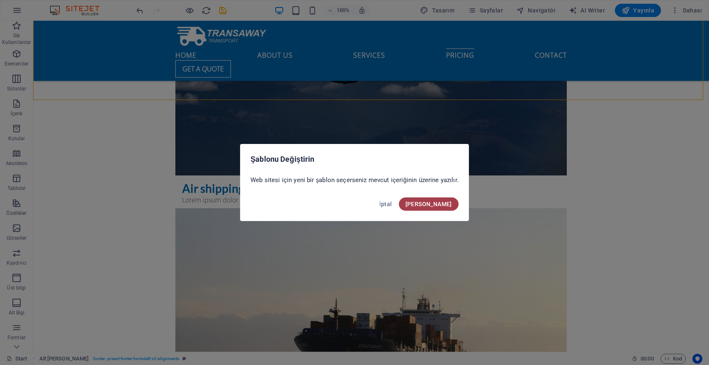
click at [435, 206] on span "Onayla" at bounding box center [429, 204] width 46 height 7
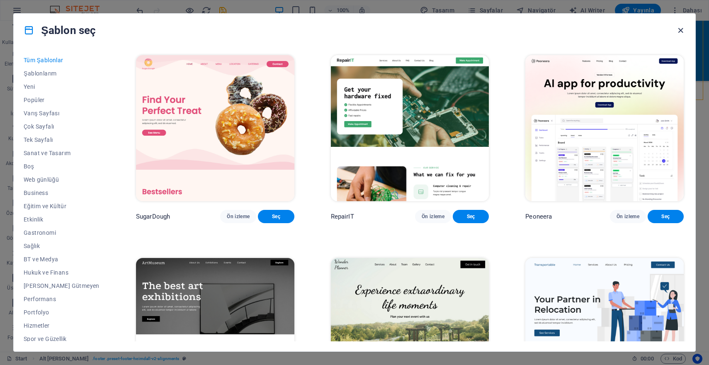
click at [682, 31] on icon "button" at bounding box center [681, 31] width 10 height 10
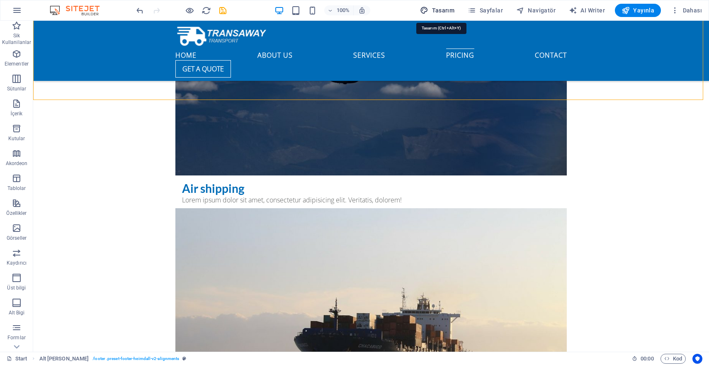
click at [451, 12] on span "Tasarım" at bounding box center [437, 10] width 34 height 8
select select "px"
select select "400"
select select "px"
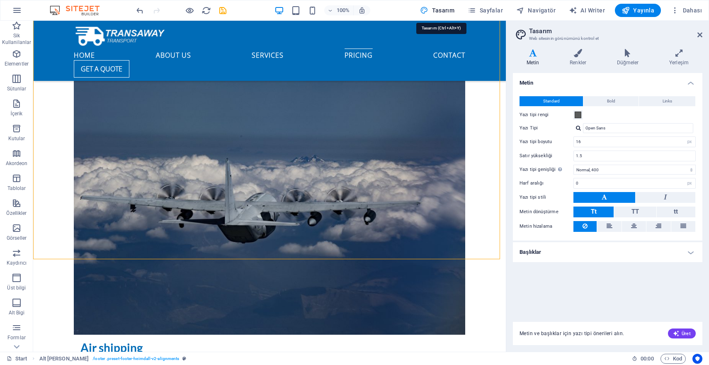
click at [441, 11] on span "Tasarım" at bounding box center [437, 10] width 34 height 8
click at [491, 14] on span "Sayfalar" at bounding box center [485, 10] width 35 height 8
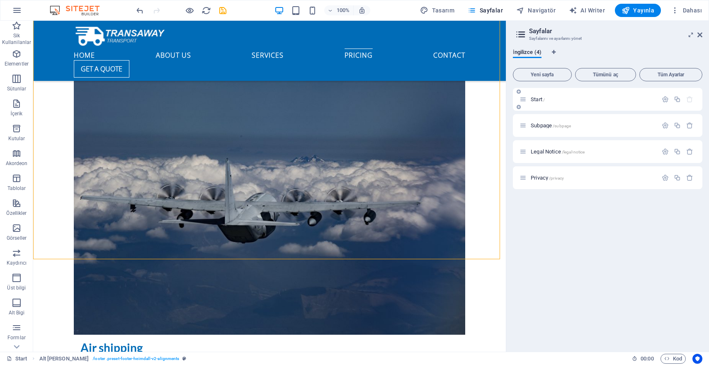
click at [536, 96] on div "Start /" at bounding box center [589, 100] width 138 height 10
click at [522, 100] on icon at bounding box center [523, 99] width 7 height 7
click at [519, 92] on icon at bounding box center [519, 91] width 4 height 5
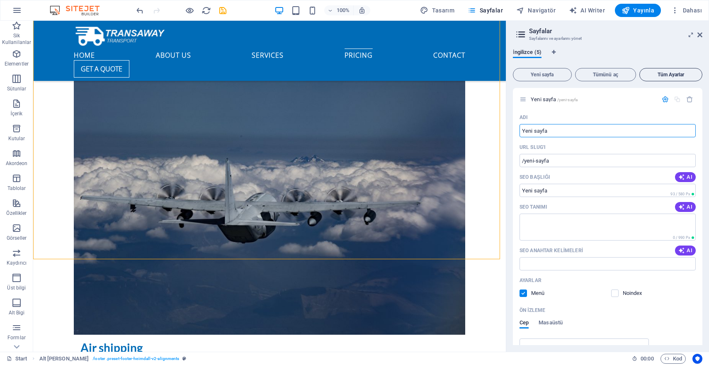
click at [671, 74] on span "Tüm Ayarlar" at bounding box center [671, 74] width 56 height 5
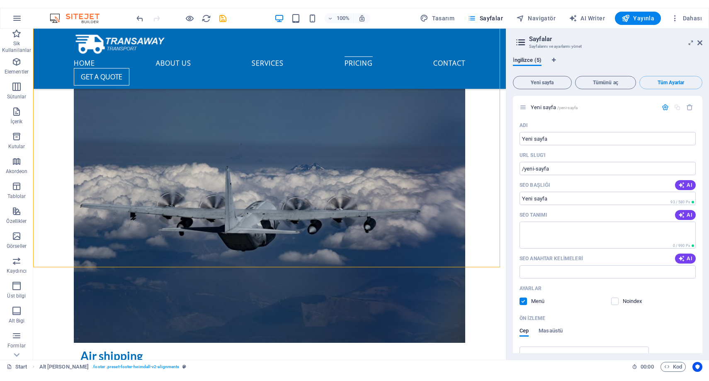
scroll to position [1259, 0]
